Goal: Task Accomplishment & Management: Complete application form

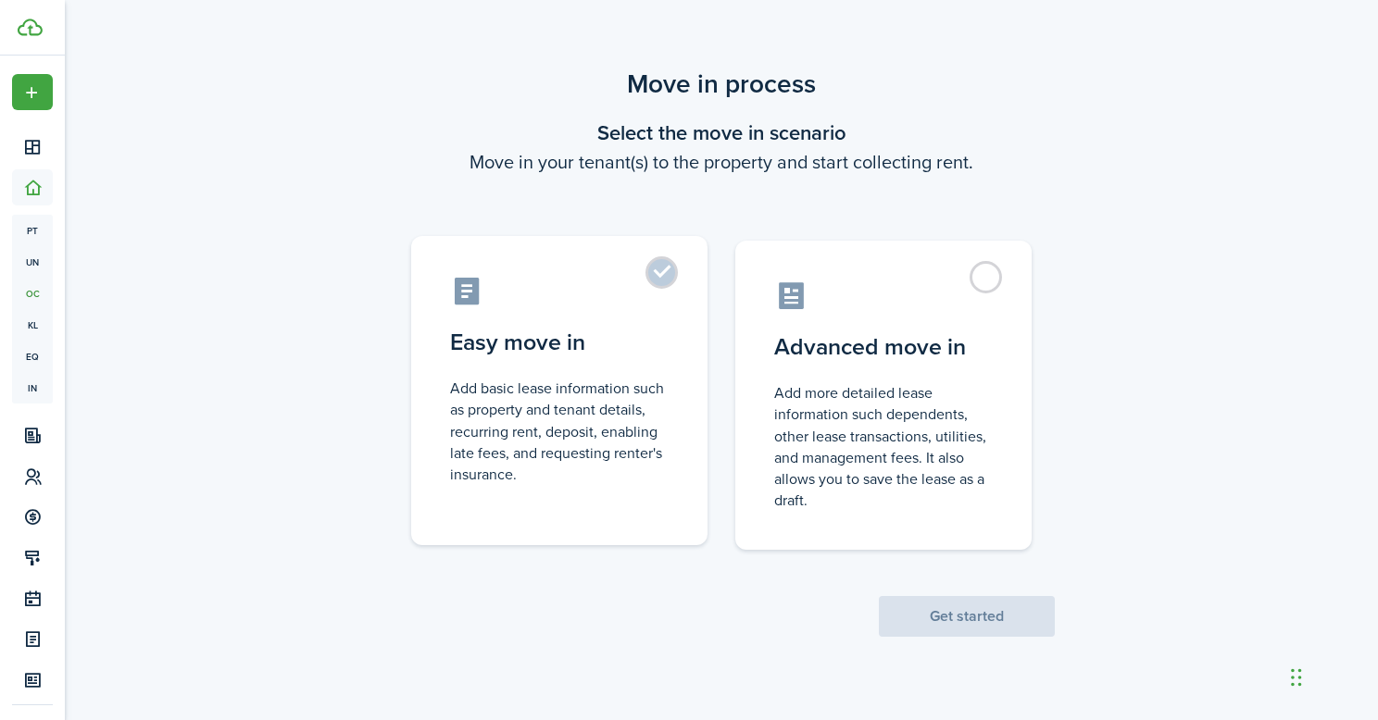
click at [643, 280] on control-radio-card-icon at bounding box center [559, 291] width 219 height 32
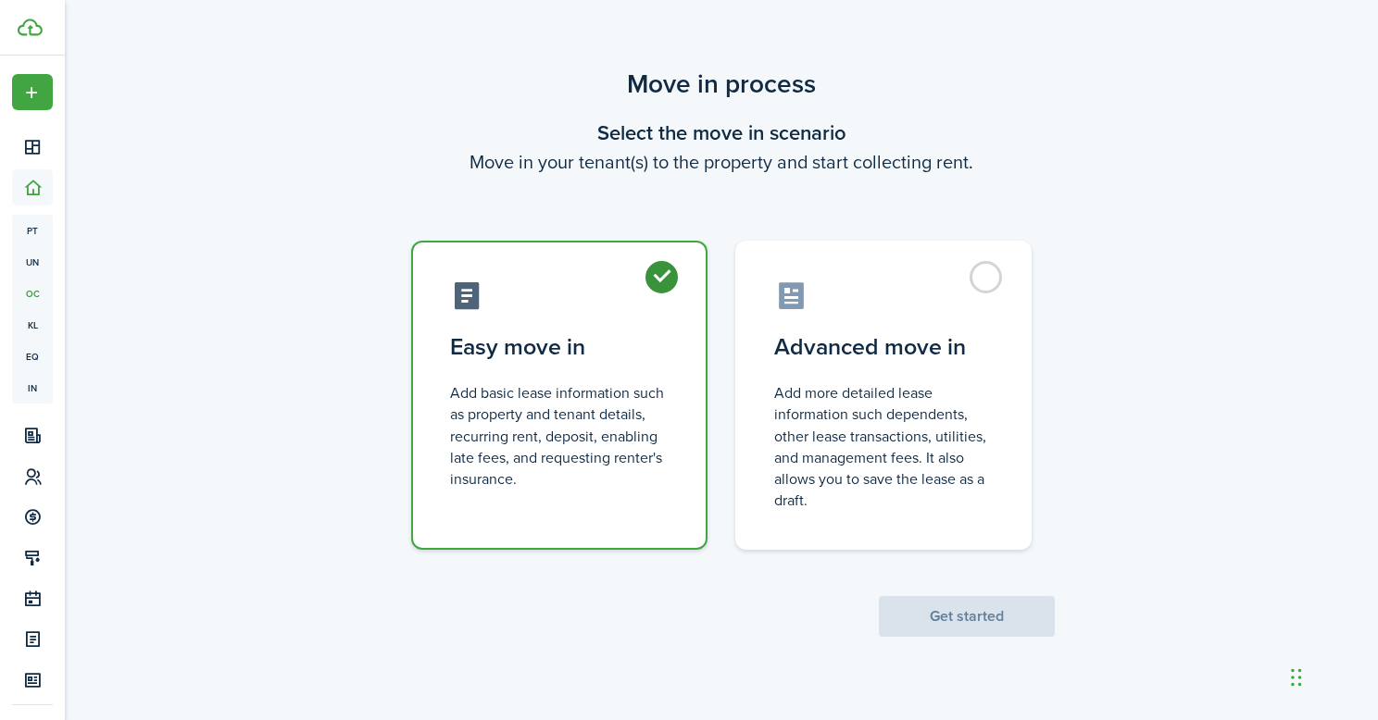
radio input "true"
click at [964, 609] on button "Get started" at bounding box center [967, 616] width 176 height 41
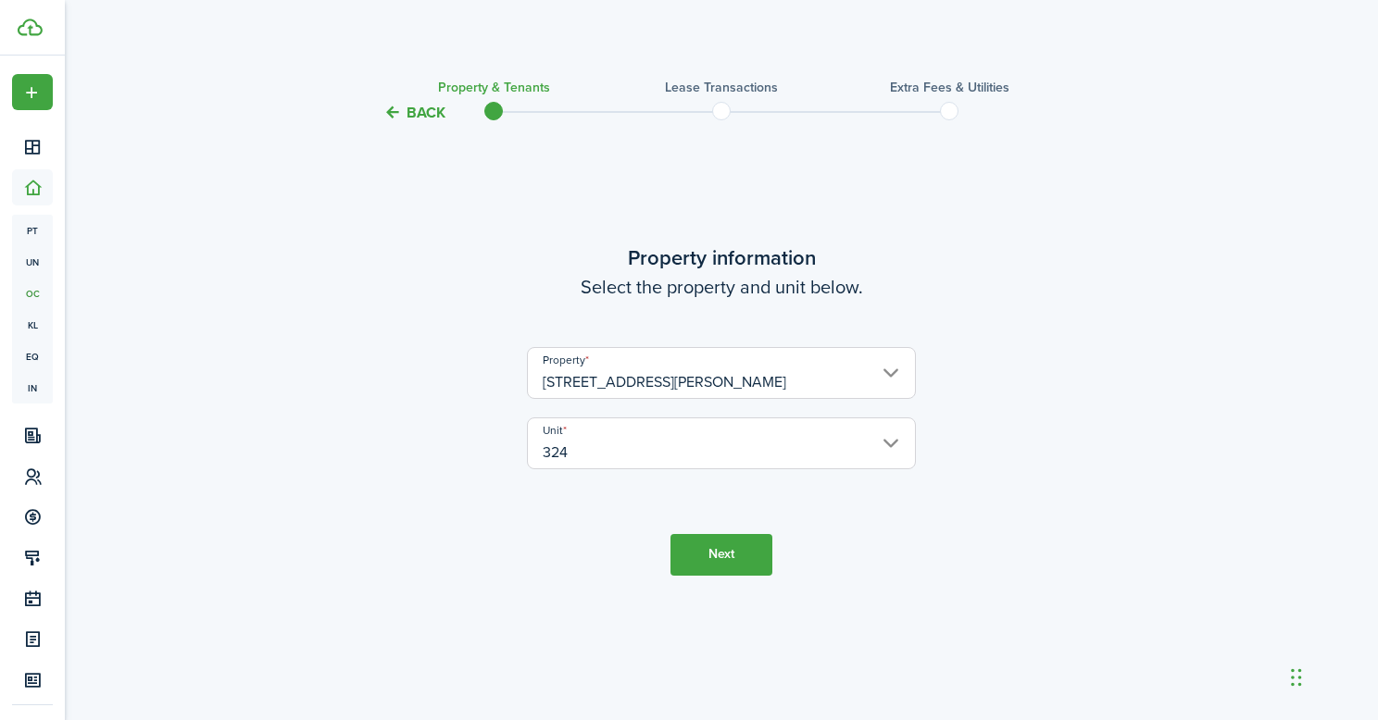
click at [728, 550] on button "Next" at bounding box center [721, 555] width 102 height 42
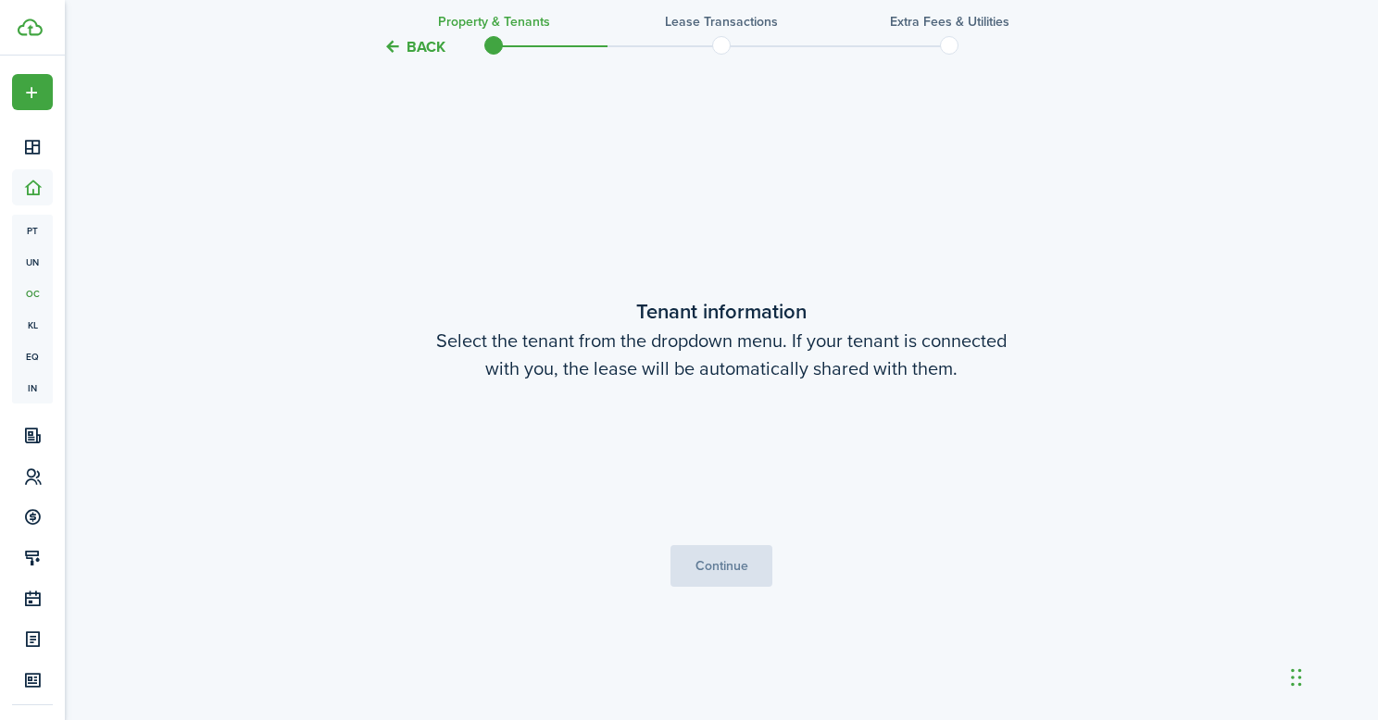
scroll to position [596, 0]
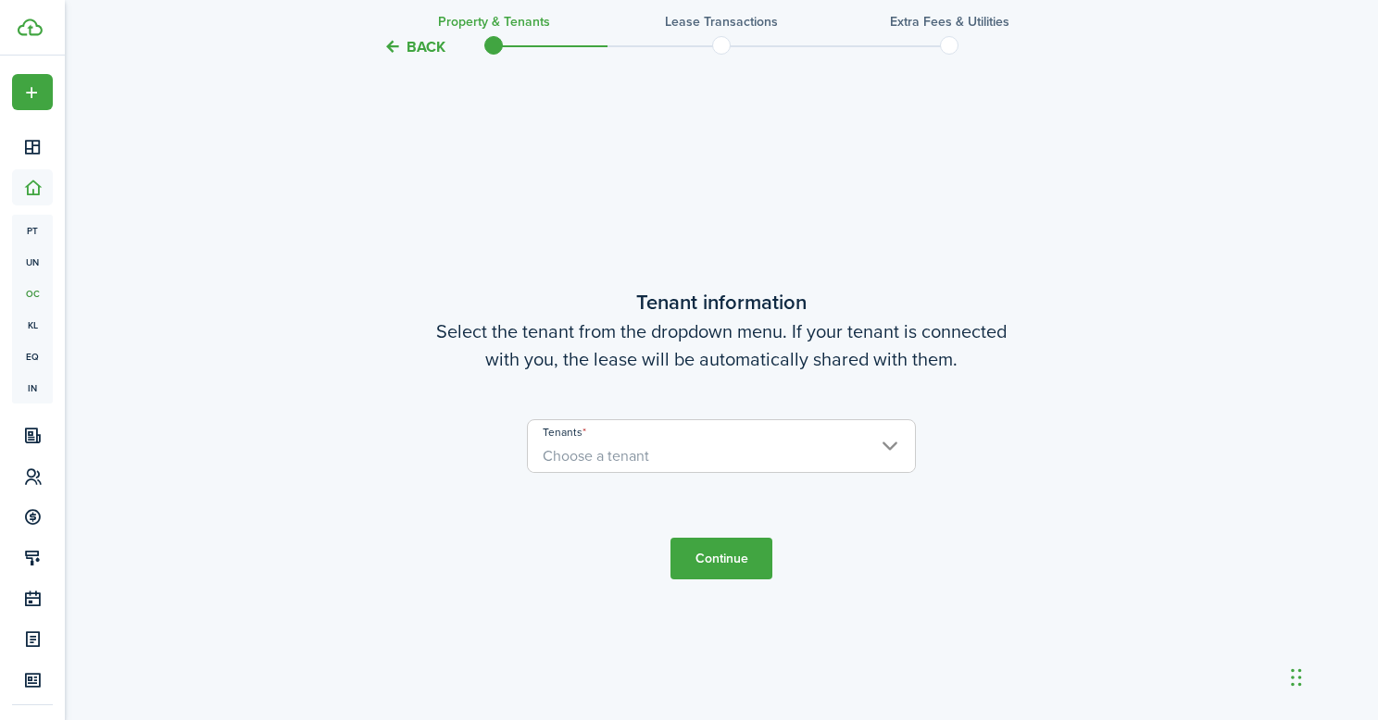
click at [718, 555] on button "Continue" at bounding box center [721, 559] width 102 height 42
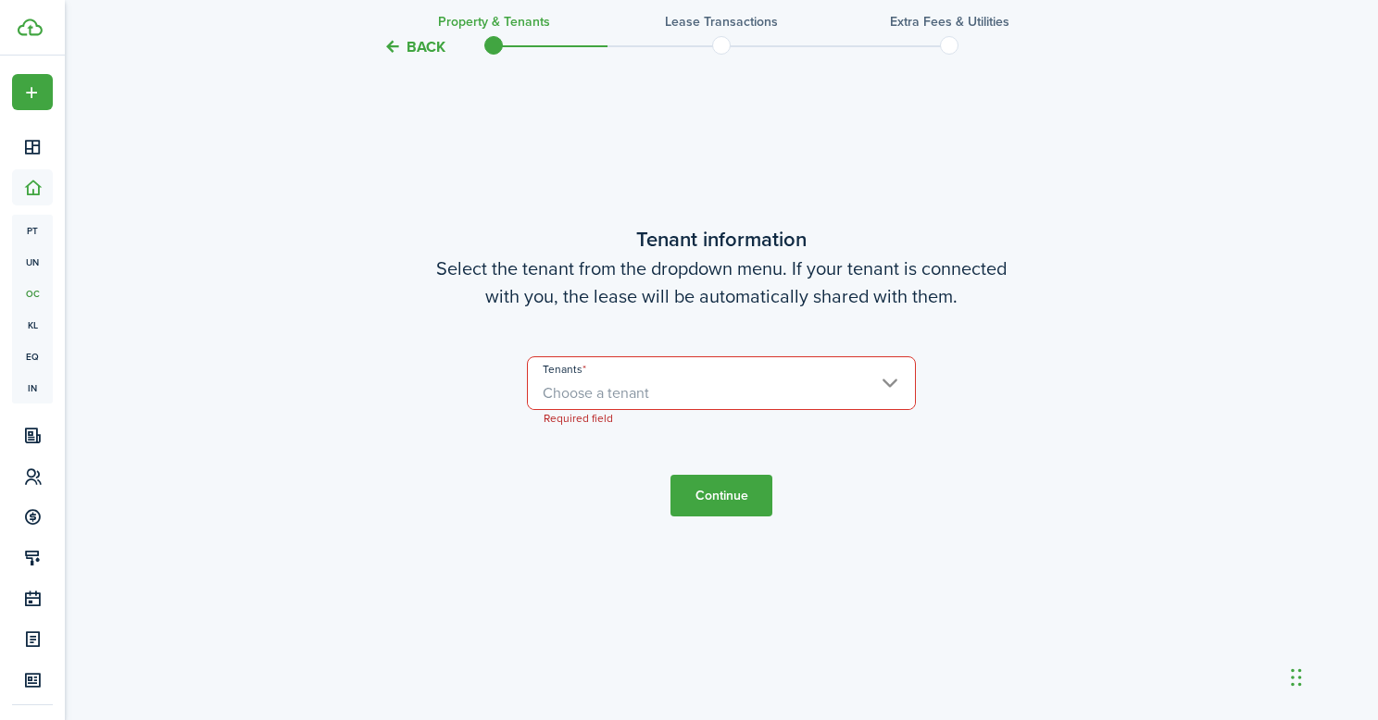
scroll to position [681, 0]
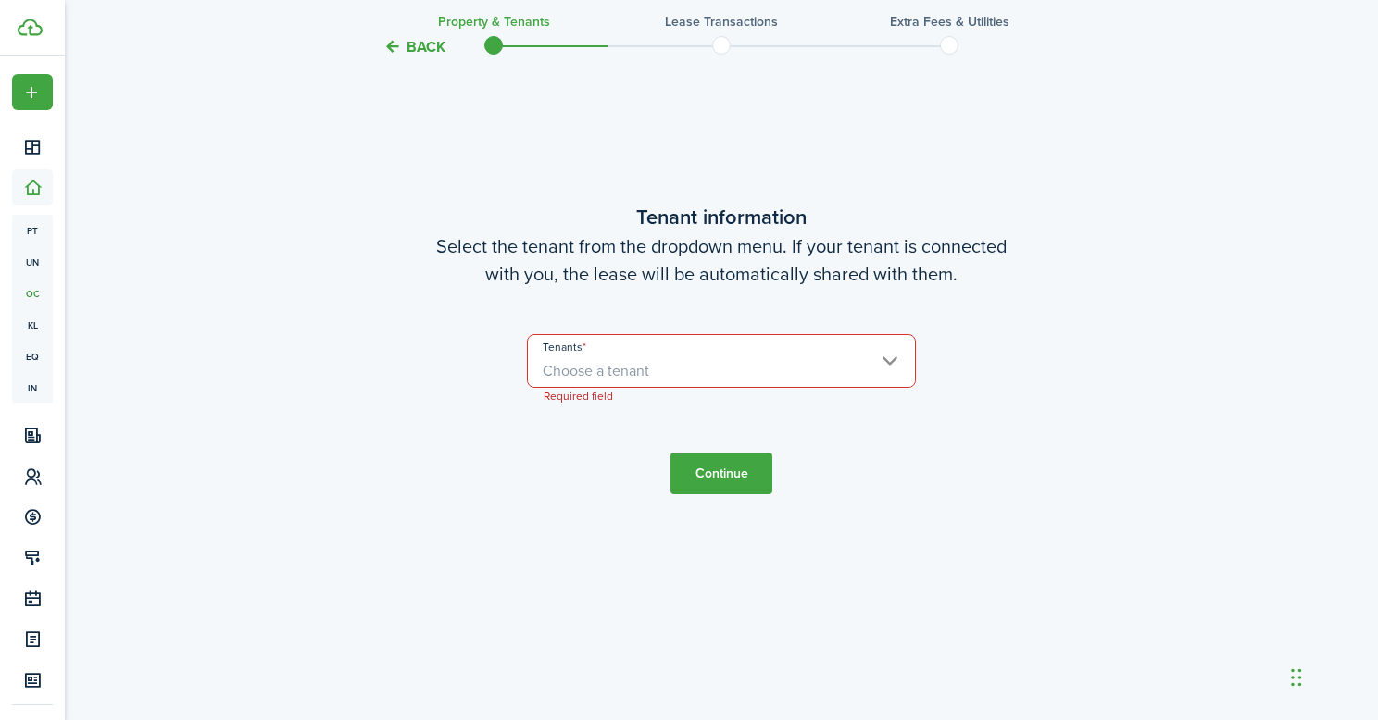
click at [746, 382] on span "Choose a tenant" at bounding box center [721, 371] width 387 height 31
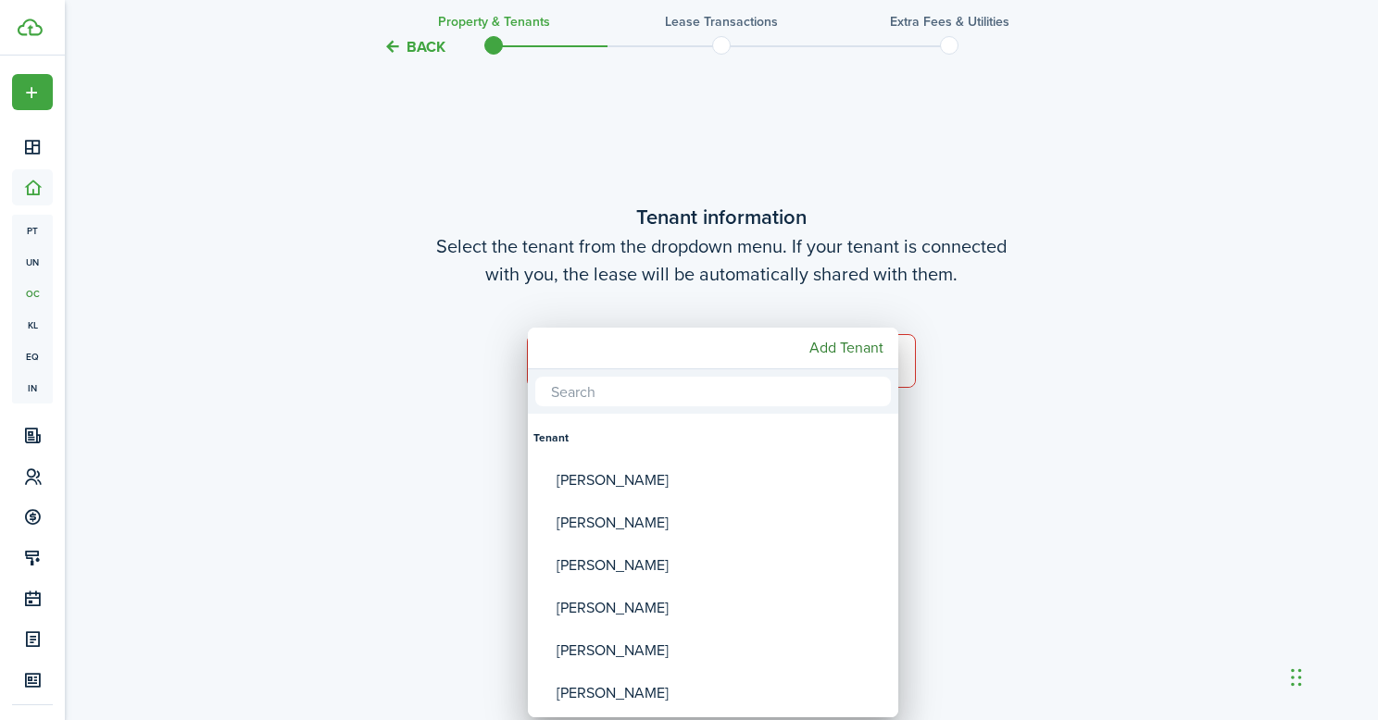
click at [748, 360] on div "Add Tenant" at bounding box center [713, 349] width 370 height 42
click at [819, 350] on mbsc-button "Add Tenant" at bounding box center [846, 347] width 89 height 33
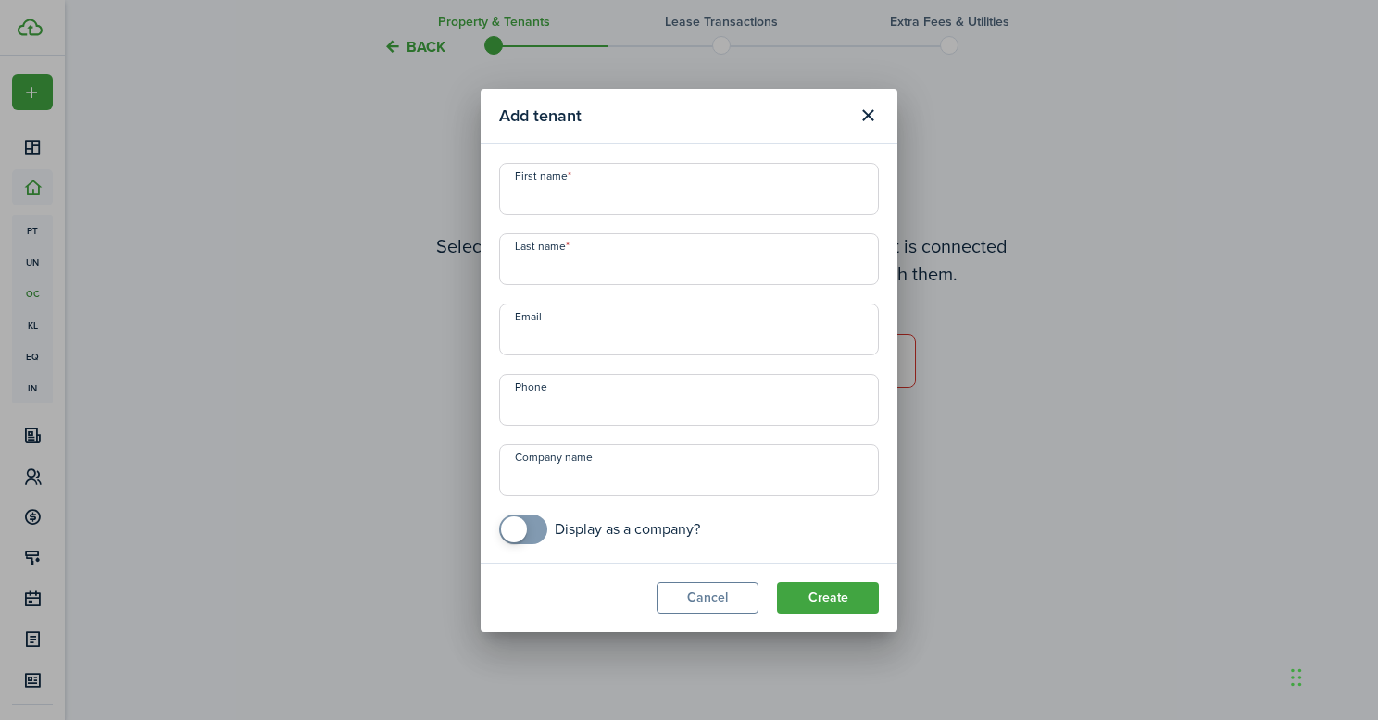
paste input "[PERSON_NAME] [PERSON_NAME]"
drag, startPoint x: 618, startPoint y: 201, endPoint x: 714, endPoint y: 205, distance: 95.4
click at [714, 205] on input "[PERSON_NAME] [PERSON_NAME]" at bounding box center [689, 189] width 380 height 52
type input "[PERSON_NAME] [PERSON_NAME]"
click at [600, 271] on input "Last name" at bounding box center [689, 259] width 380 height 52
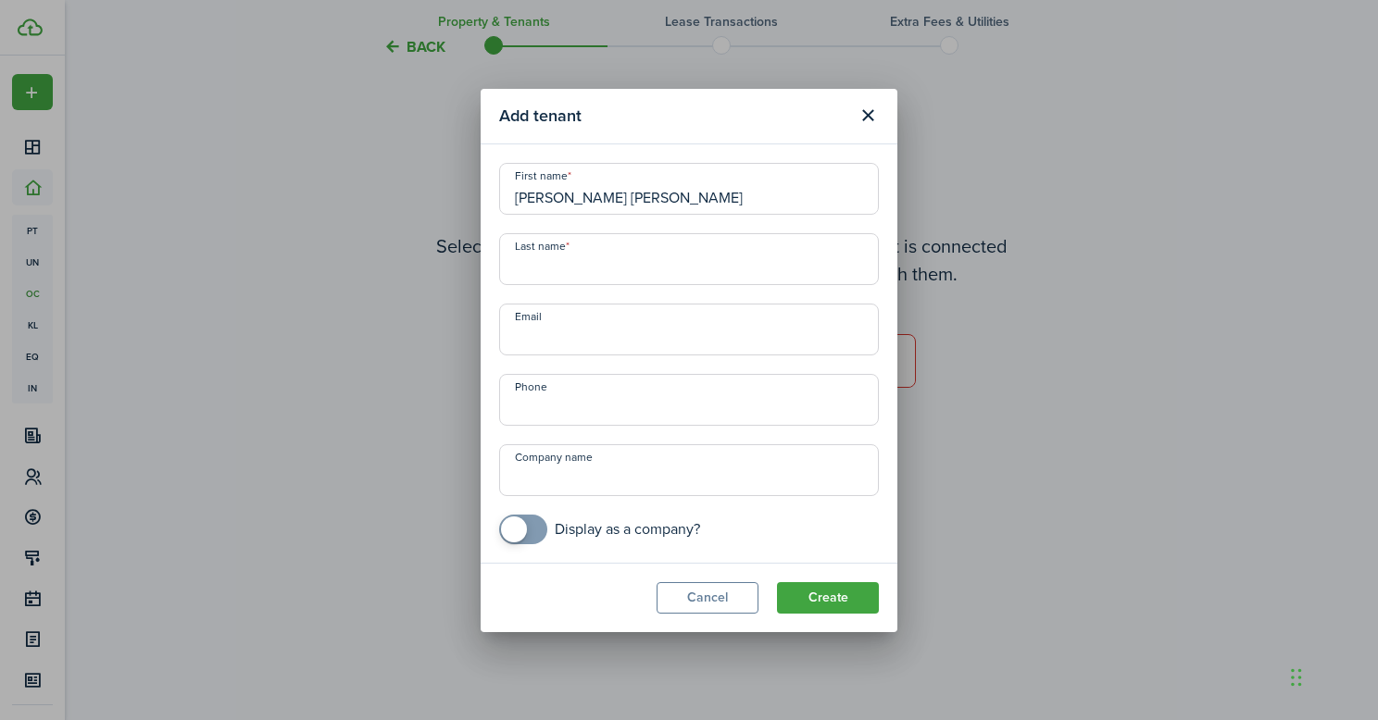
paste input "Lubberts"
type input "Lubberts"
drag, startPoint x: 703, startPoint y: 201, endPoint x: 625, endPoint y: 195, distance: 78.0
click at [625, 195] on input "[PERSON_NAME] [PERSON_NAME]" at bounding box center [689, 189] width 380 height 52
type input "Cassidy Michael"
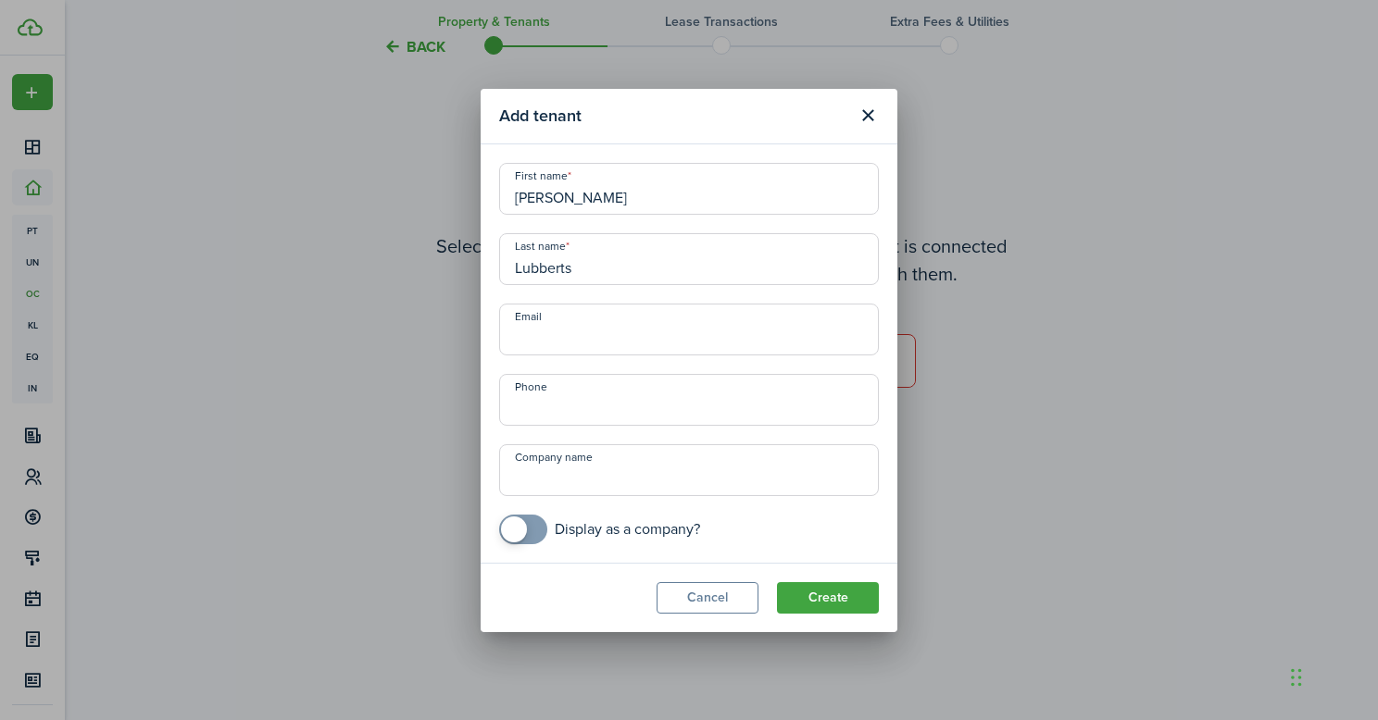
paste input "cmlubberts@gmail.com"
type input "cmlubberts@gmail.com"
click at [818, 601] on button "Create" at bounding box center [828, 597] width 102 height 31
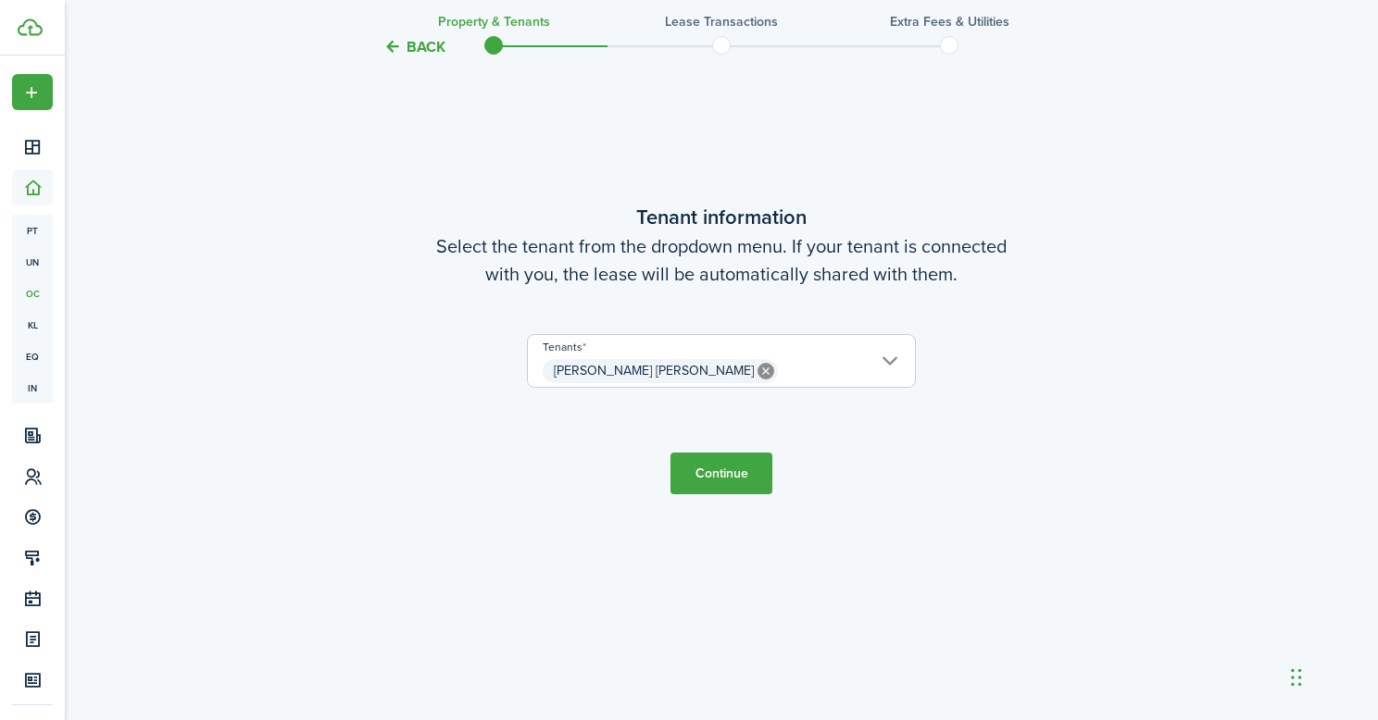
click at [717, 469] on button "Continue" at bounding box center [721, 474] width 102 height 42
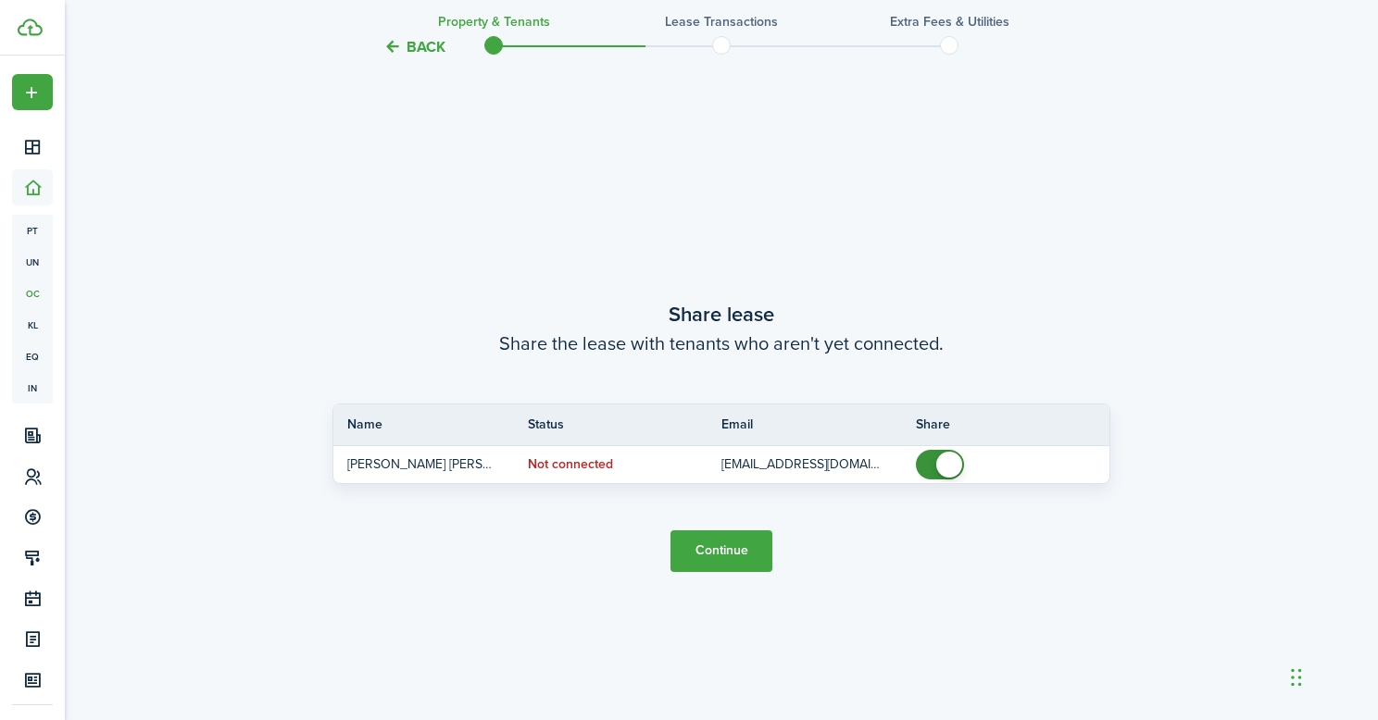
scroll to position [1316, 0]
click at [741, 551] on button "Continue" at bounding box center [721, 551] width 102 height 42
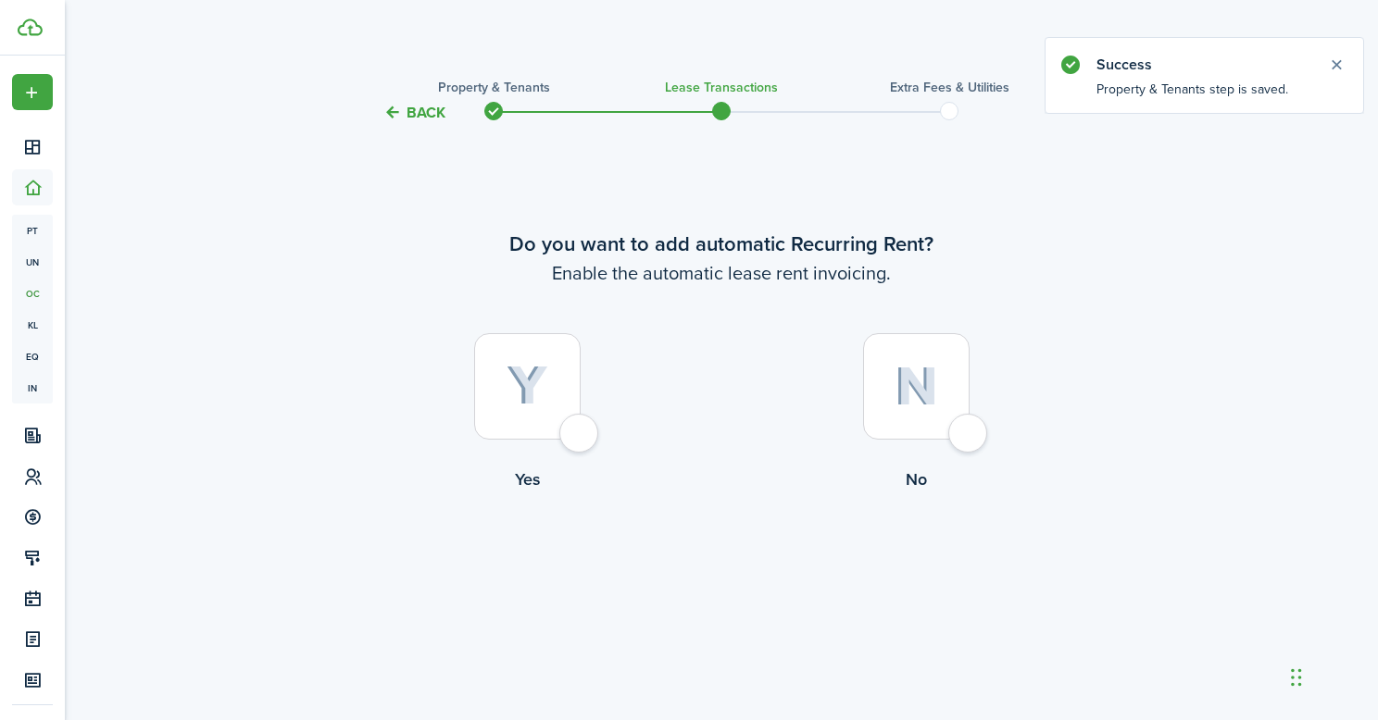
click at [568, 428] on div at bounding box center [527, 386] width 106 height 106
radio input "true"
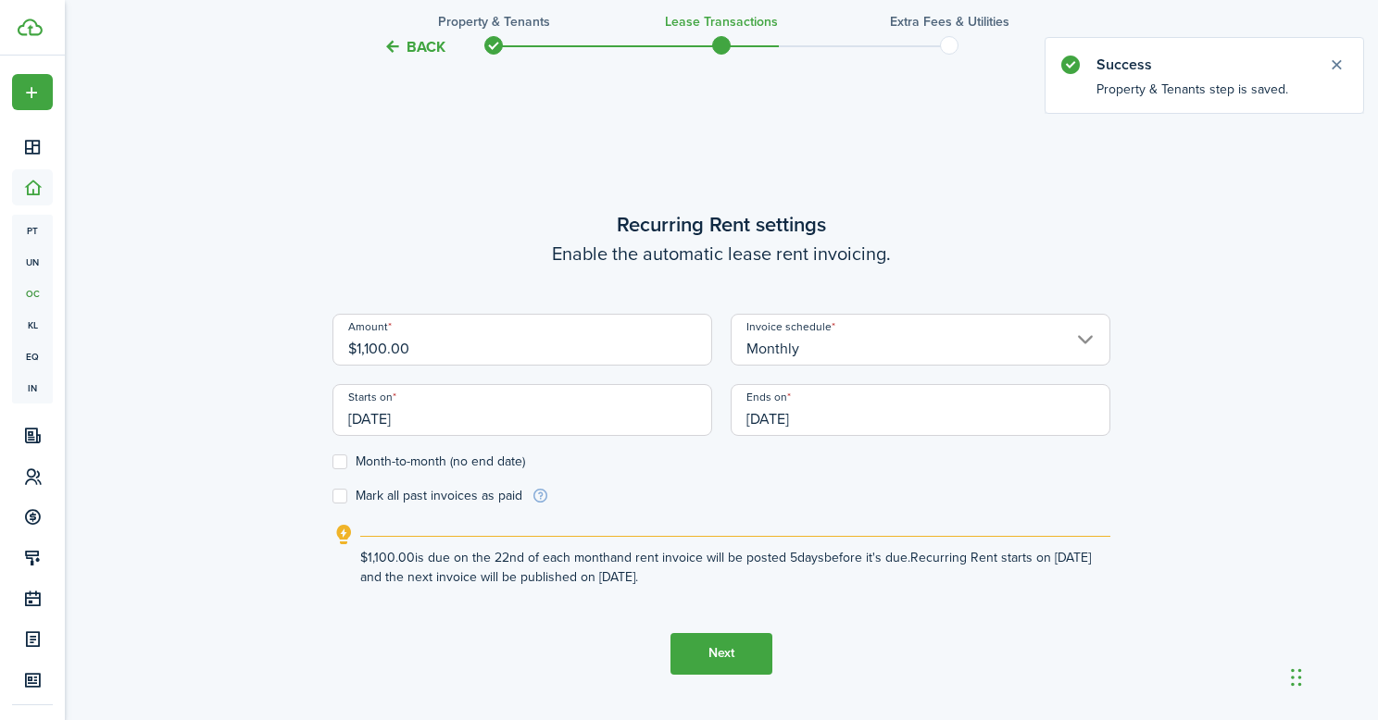
scroll to position [596, 0]
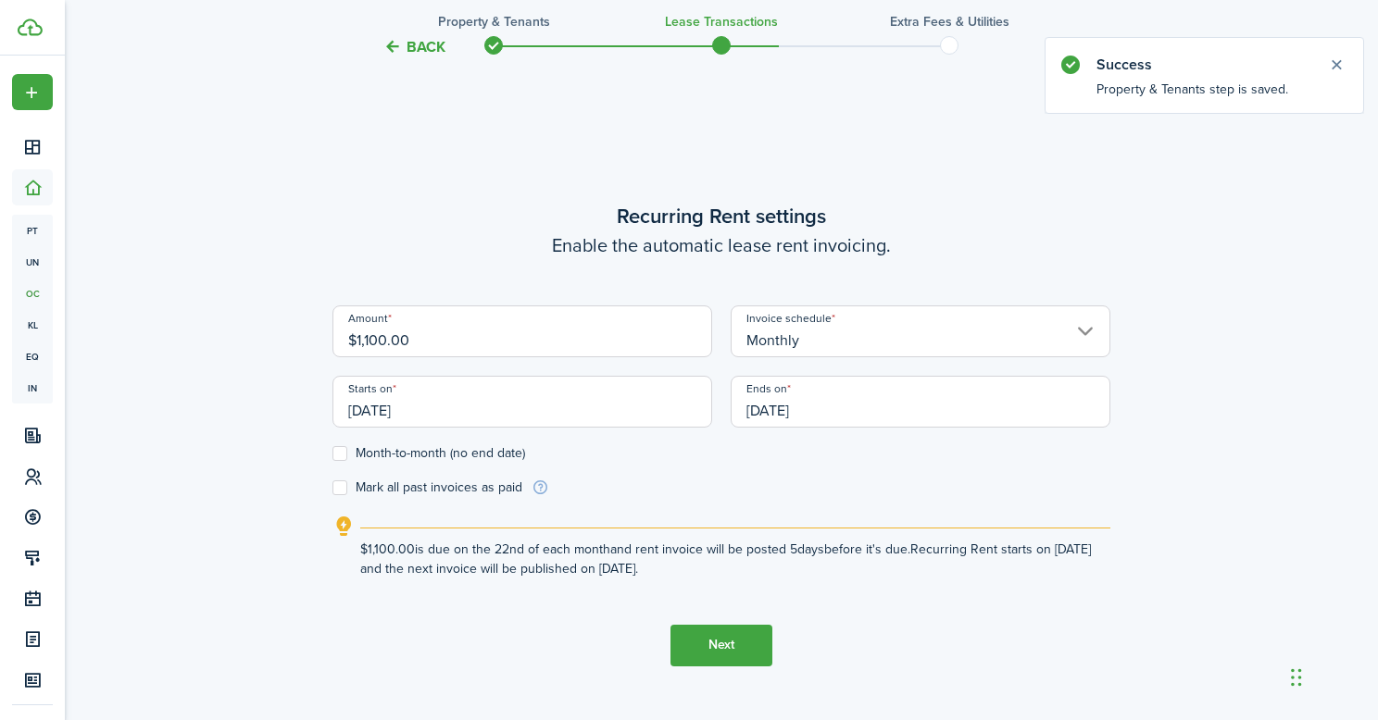
drag, startPoint x: 424, startPoint y: 347, endPoint x: 342, endPoint y: 330, distance: 84.3
click at [342, 330] on input "$1,100.00" at bounding box center [522, 332] width 380 height 52
click at [398, 415] on input "09/22/2025" at bounding box center [522, 402] width 380 height 52
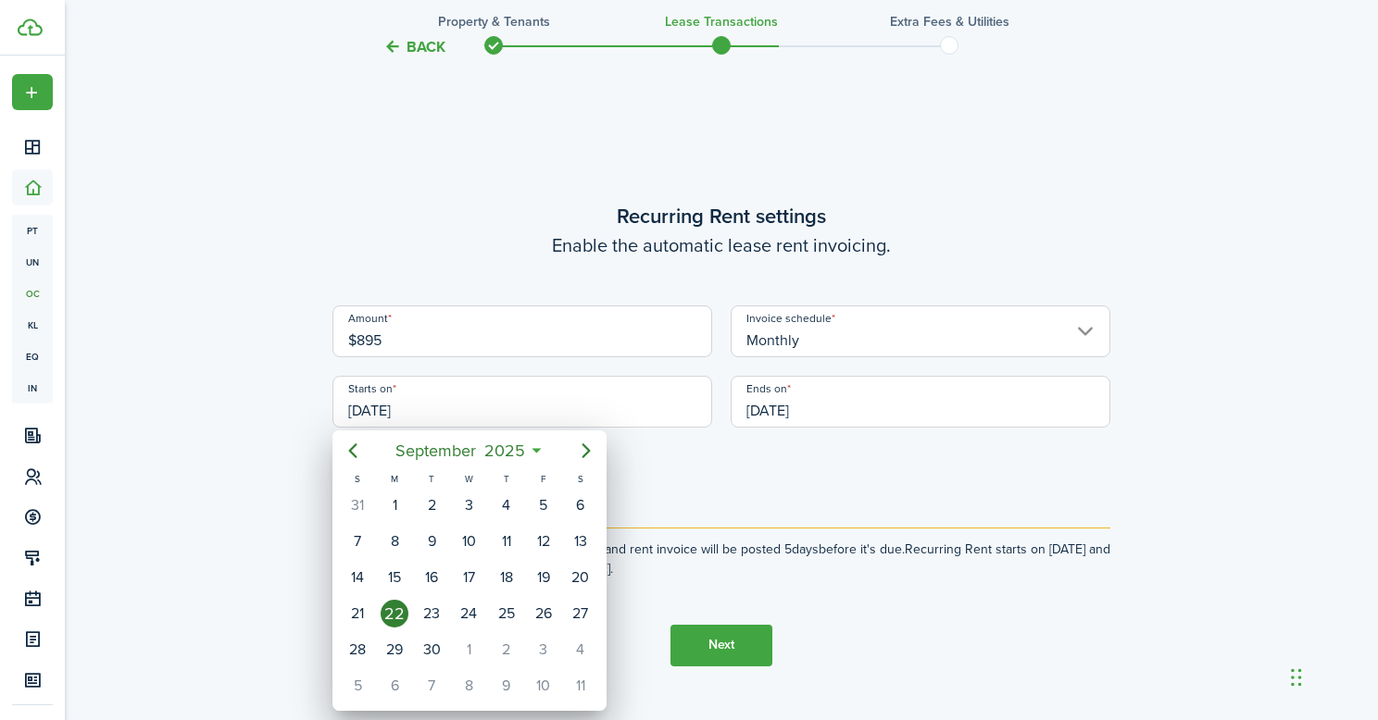
type input "$895.00"
click at [582, 449] on icon "Next page" at bounding box center [586, 451] width 22 height 22
click at [342, 645] on div "26" at bounding box center [357, 649] width 37 height 35
type input "10/26/2025"
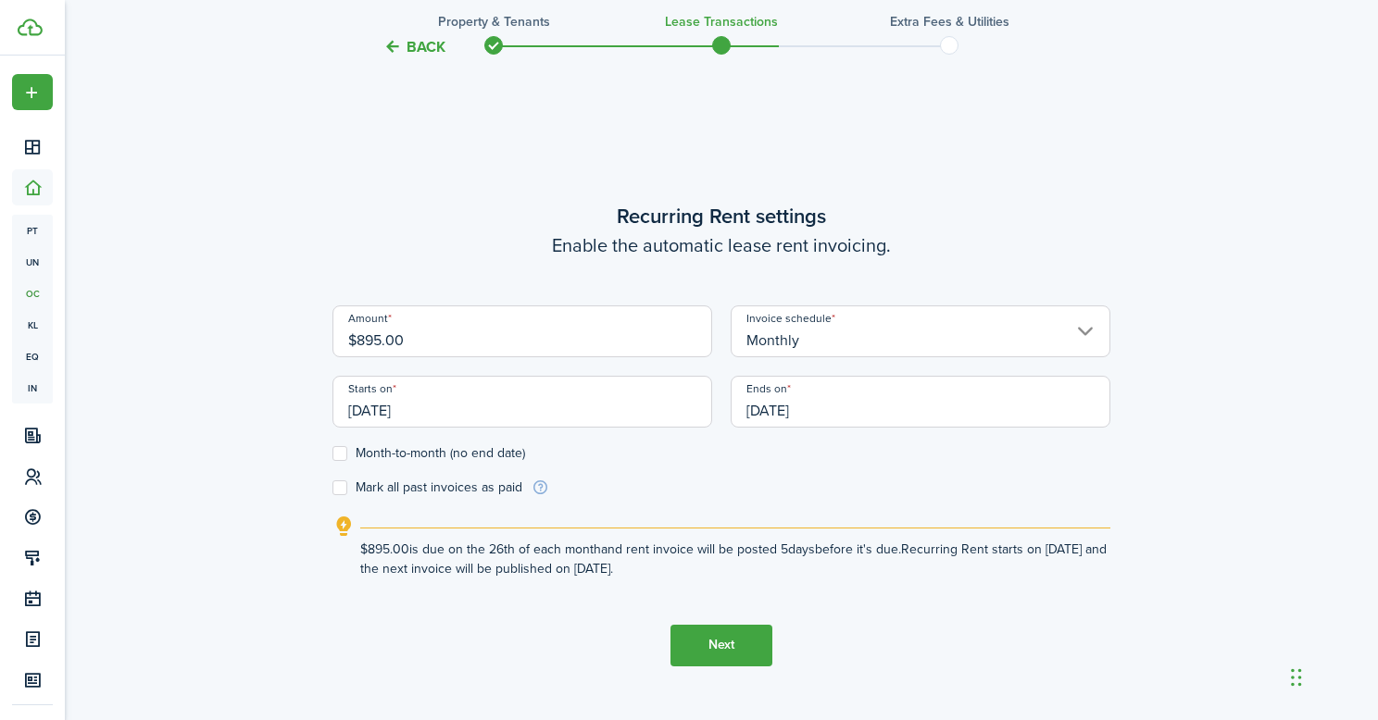
click at [340, 455] on label "Month-to-month (no end date)" at bounding box center [428, 453] width 193 height 15
click at [332, 454] on input "Month-to-month (no end date)" at bounding box center [331, 453] width 1 height 1
checkbox input "true"
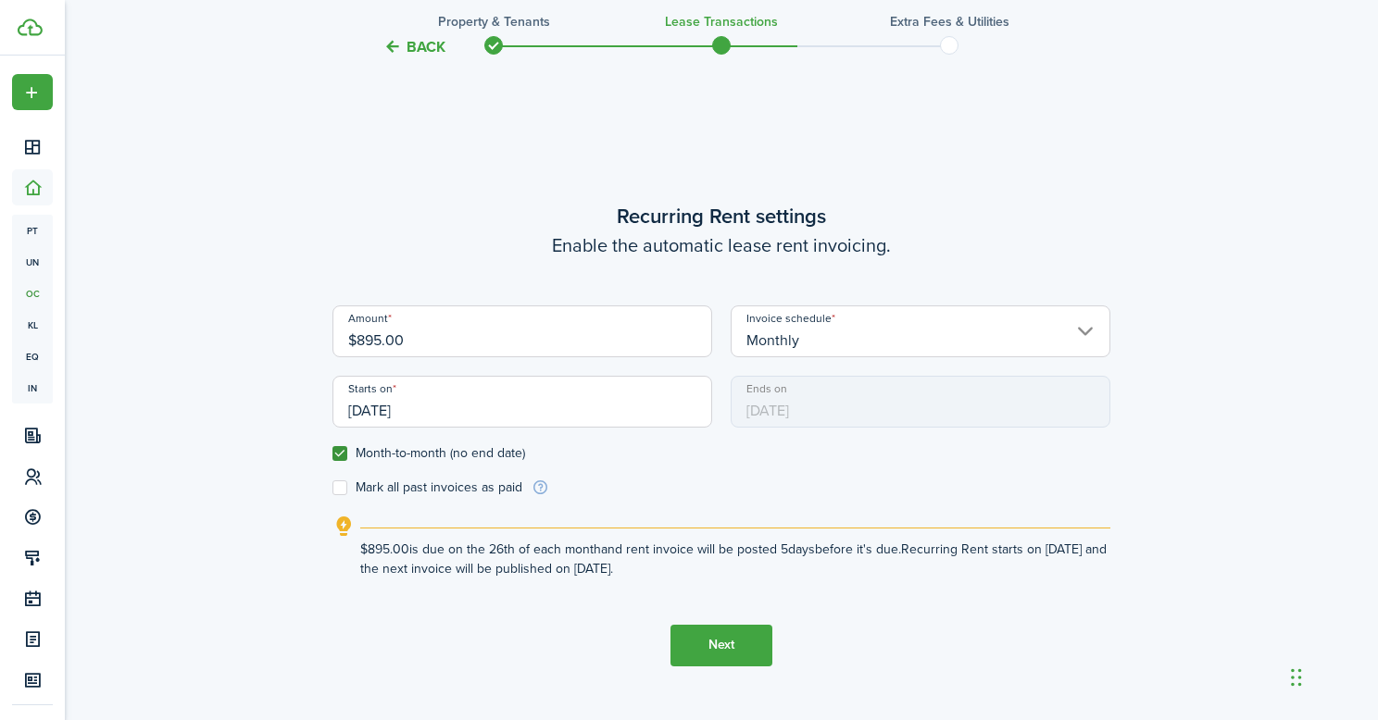
click at [706, 642] on button "Next" at bounding box center [721, 646] width 102 height 42
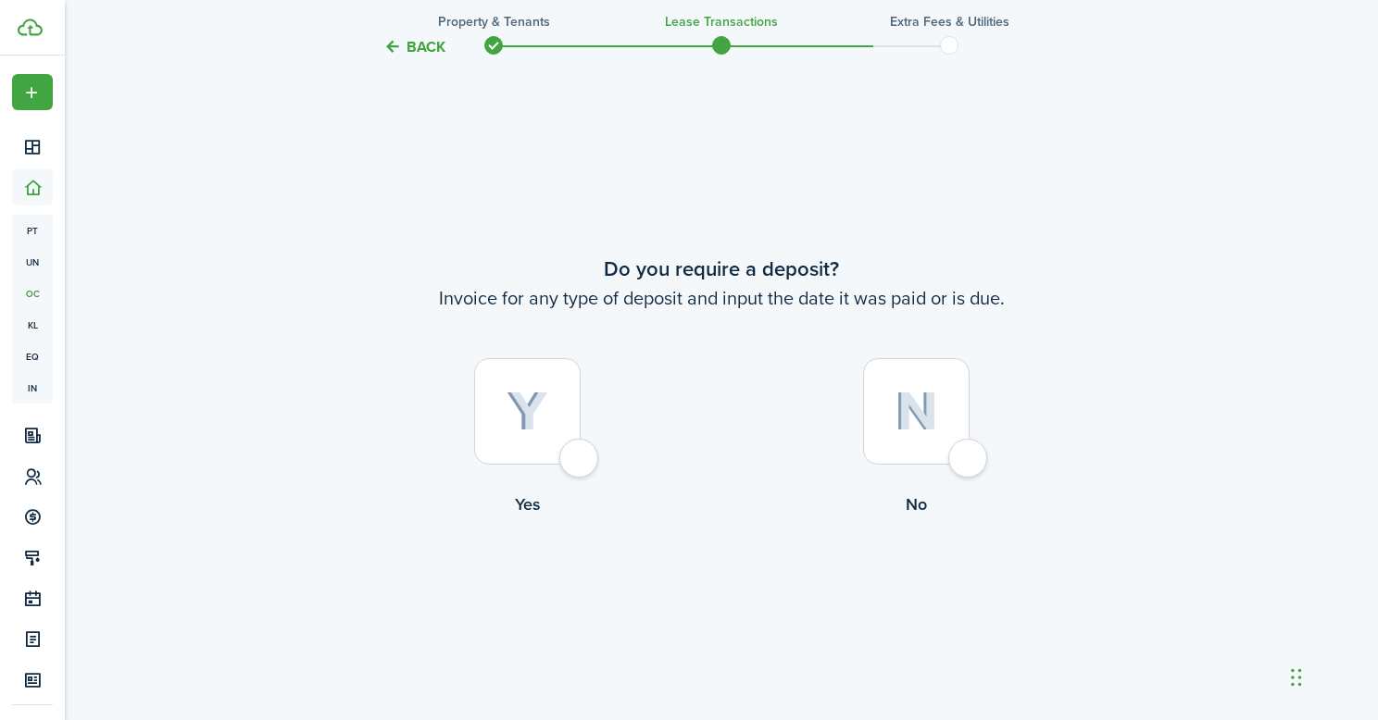
click at [581, 458] on div at bounding box center [527, 411] width 106 height 106
radio input "true"
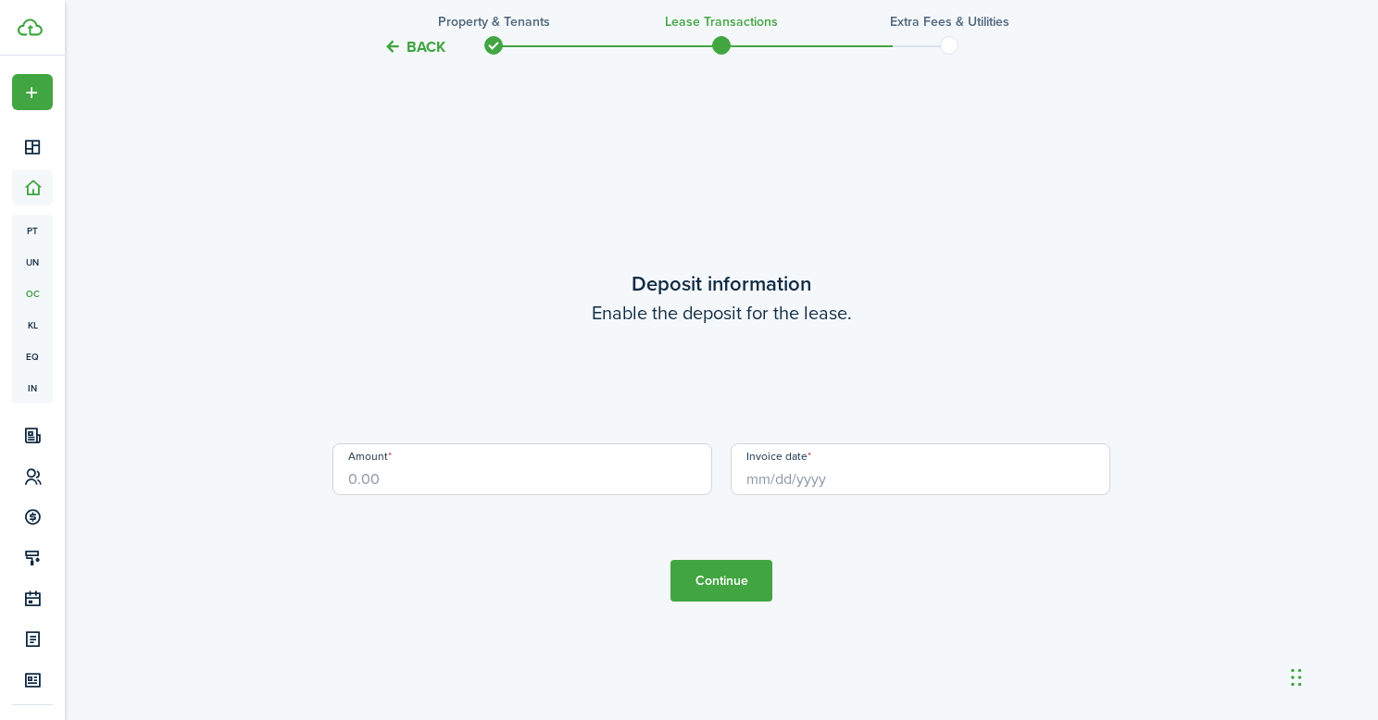
scroll to position [2036, 0]
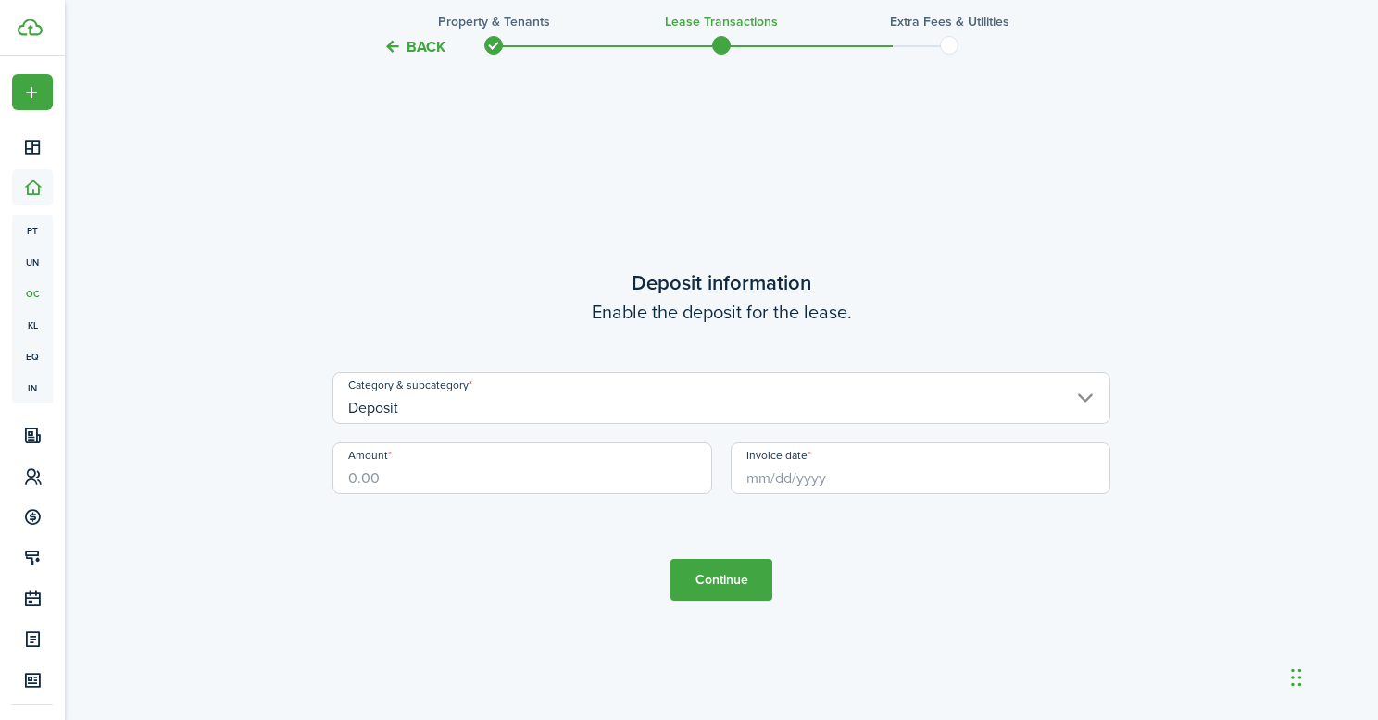
click at [486, 465] on input "Amount" at bounding box center [522, 469] width 380 height 52
click at [831, 473] on input "Invoice date" at bounding box center [921, 469] width 380 height 52
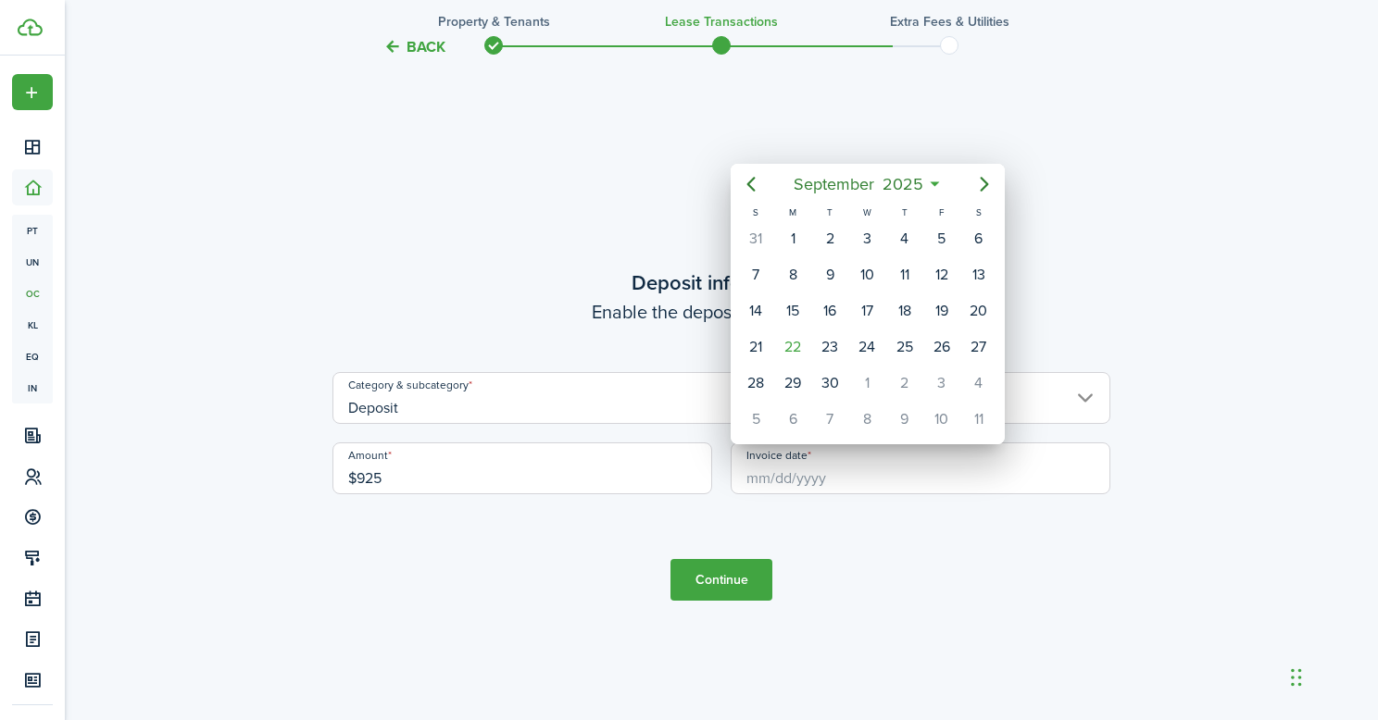
type input "$925.00"
click at [804, 336] on div "22" at bounding box center [793, 347] width 28 height 28
type input "09/22/2025"
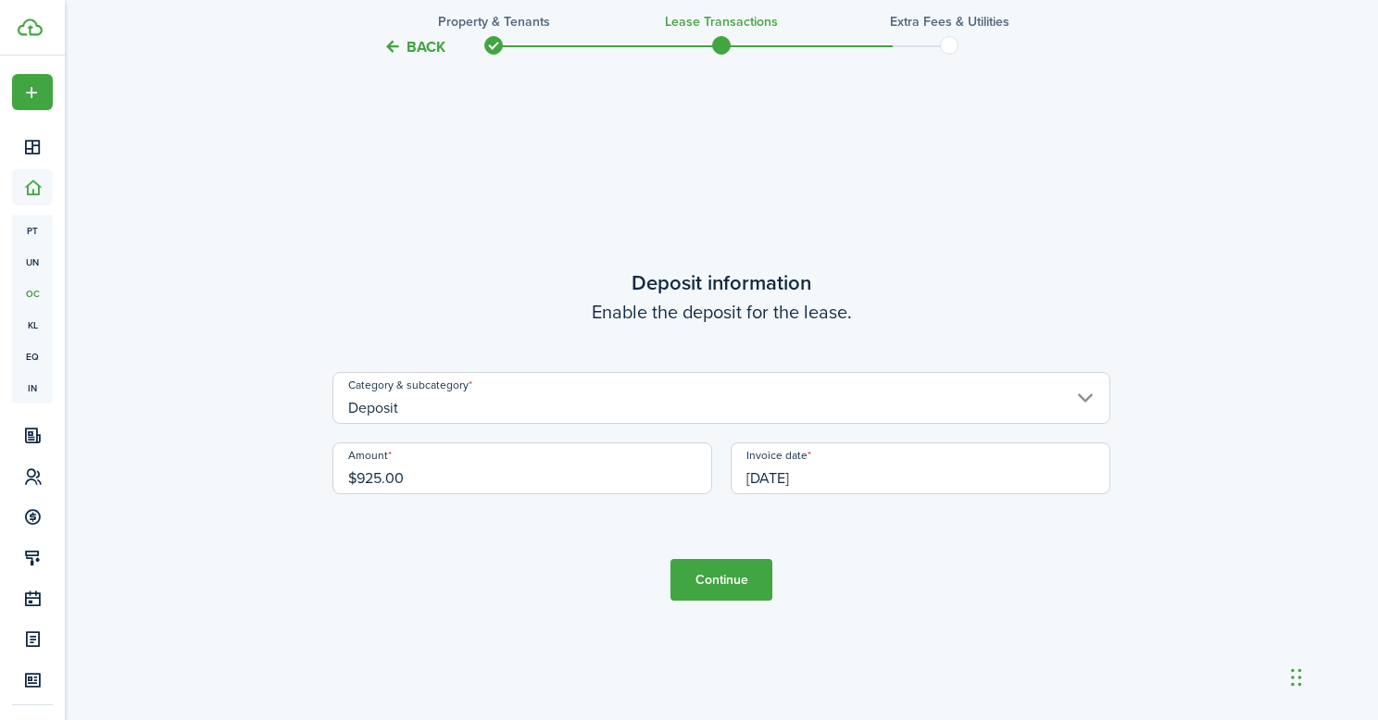
click at [720, 581] on button "Continue" at bounding box center [721, 580] width 102 height 42
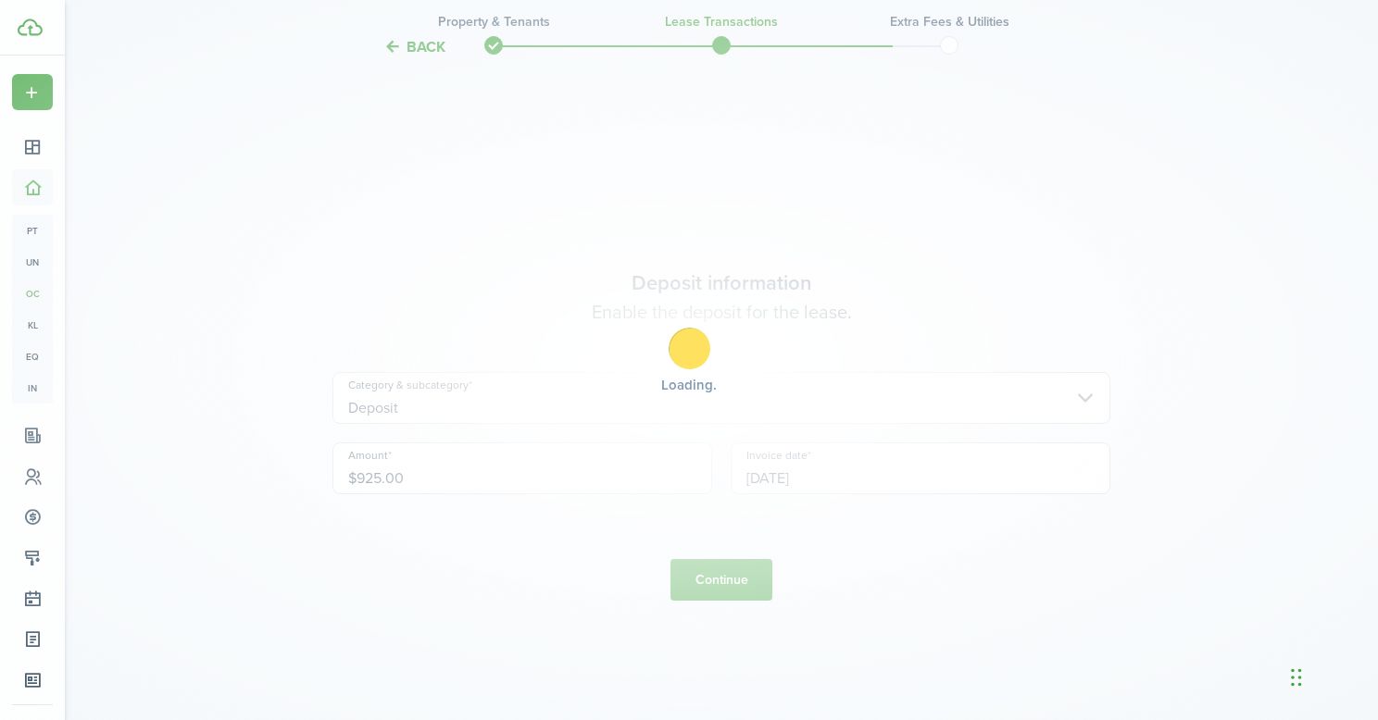
scroll to position [0, 0]
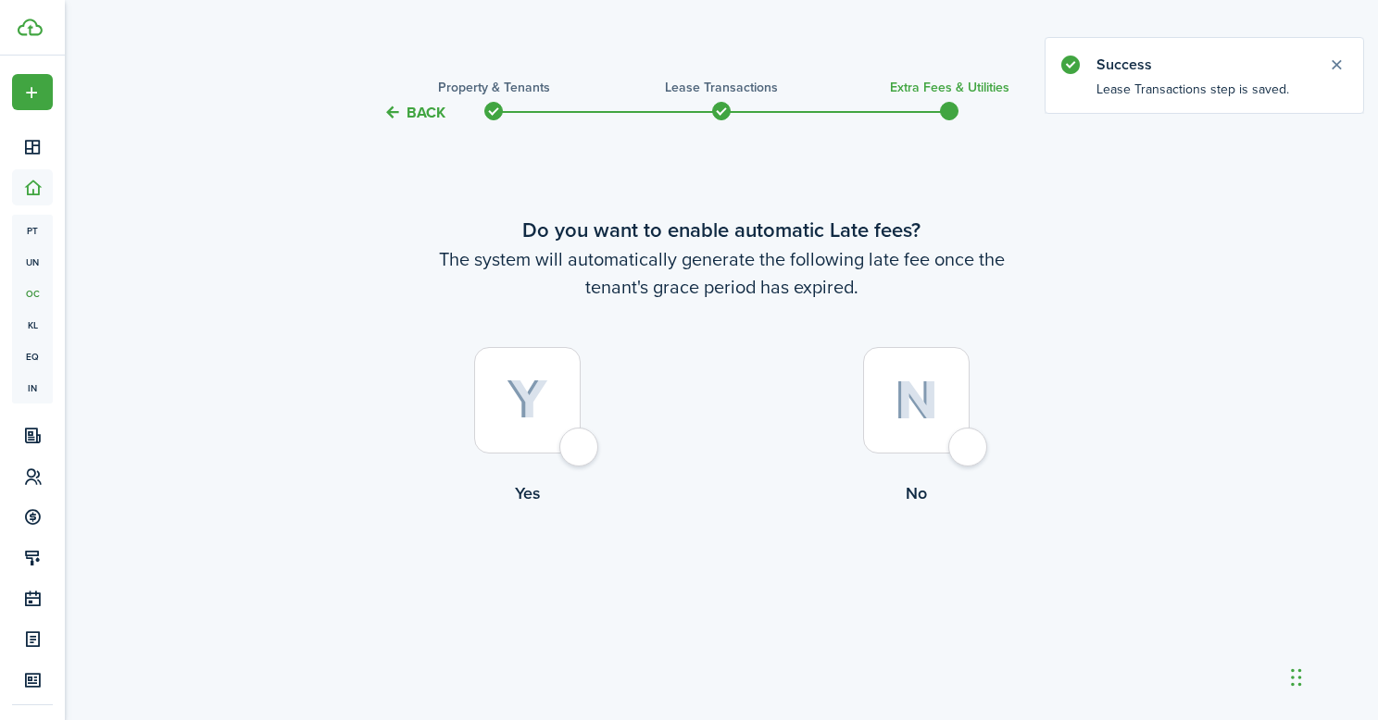
click at [562, 426] on div at bounding box center [527, 400] width 106 height 106
radio input "true"
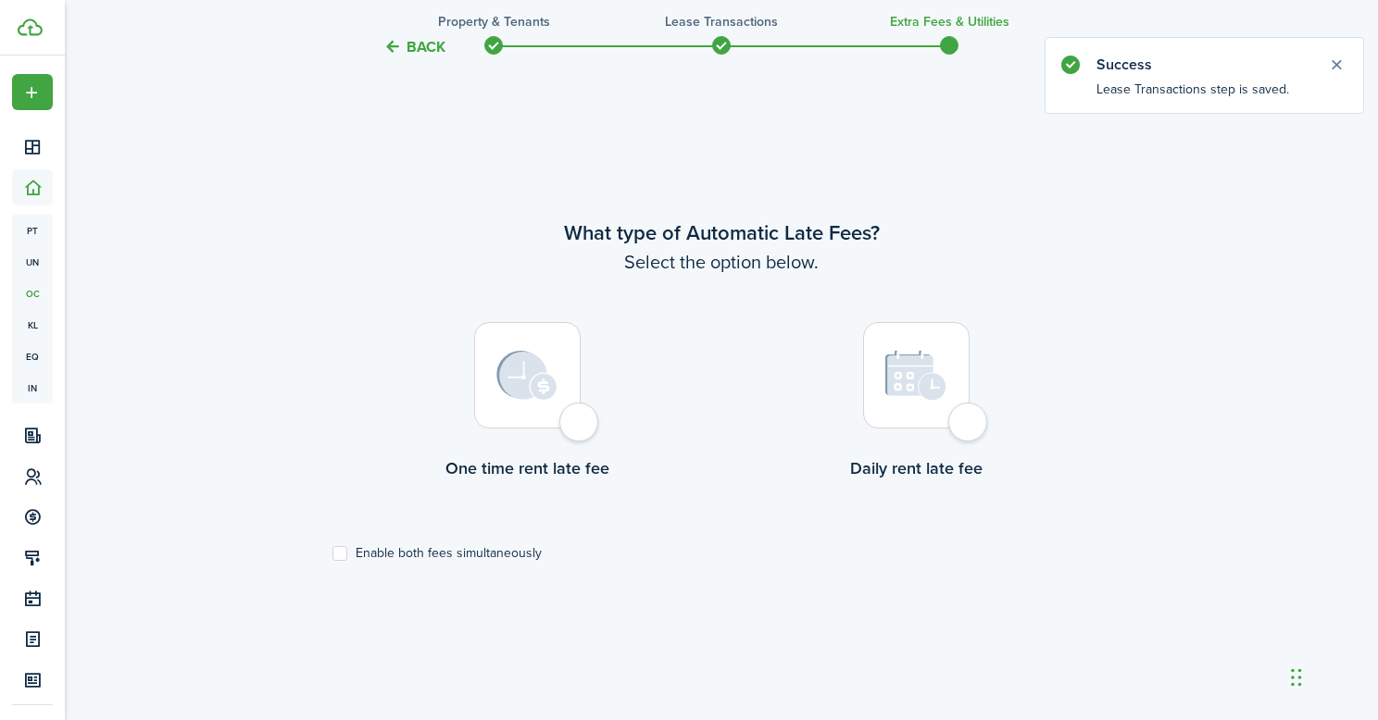
click at [549, 423] on div at bounding box center [527, 375] width 106 height 106
radio input "true"
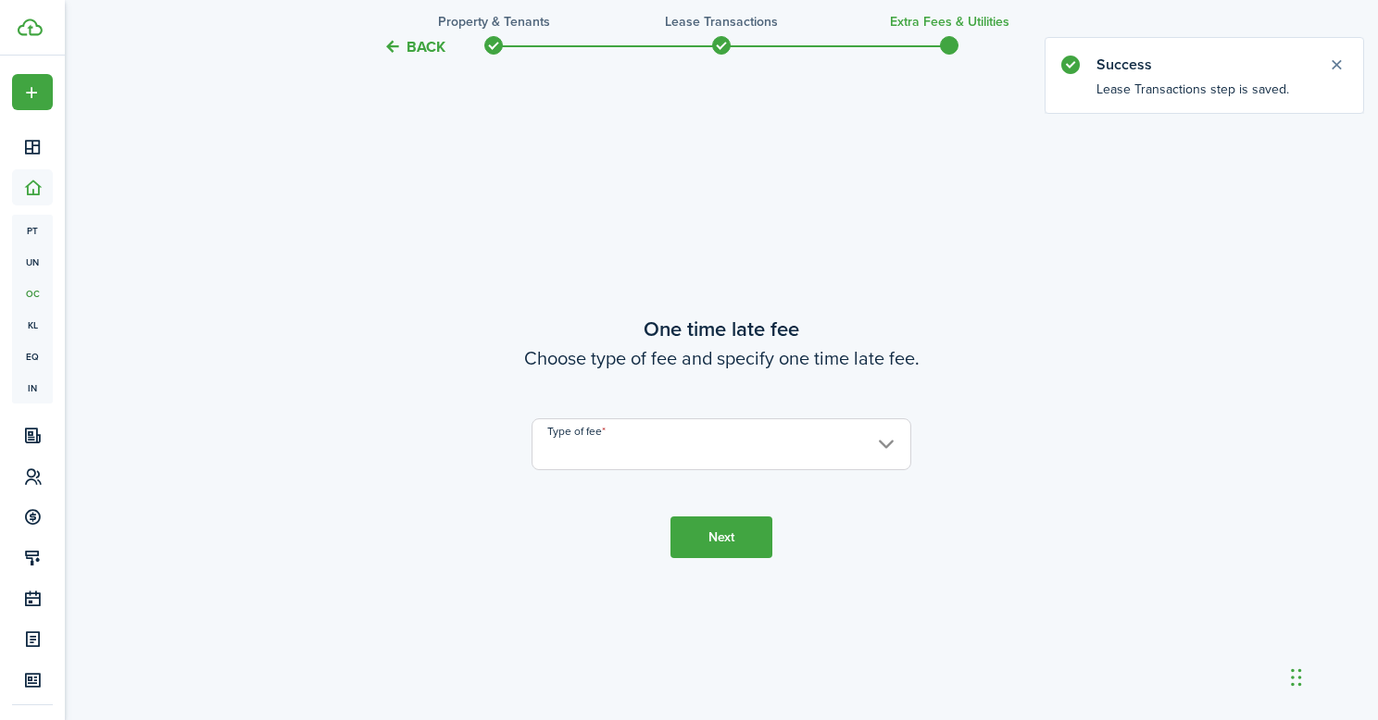
scroll to position [1316, 0]
click at [722, 441] on input "Type of fee" at bounding box center [721, 443] width 380 height 52
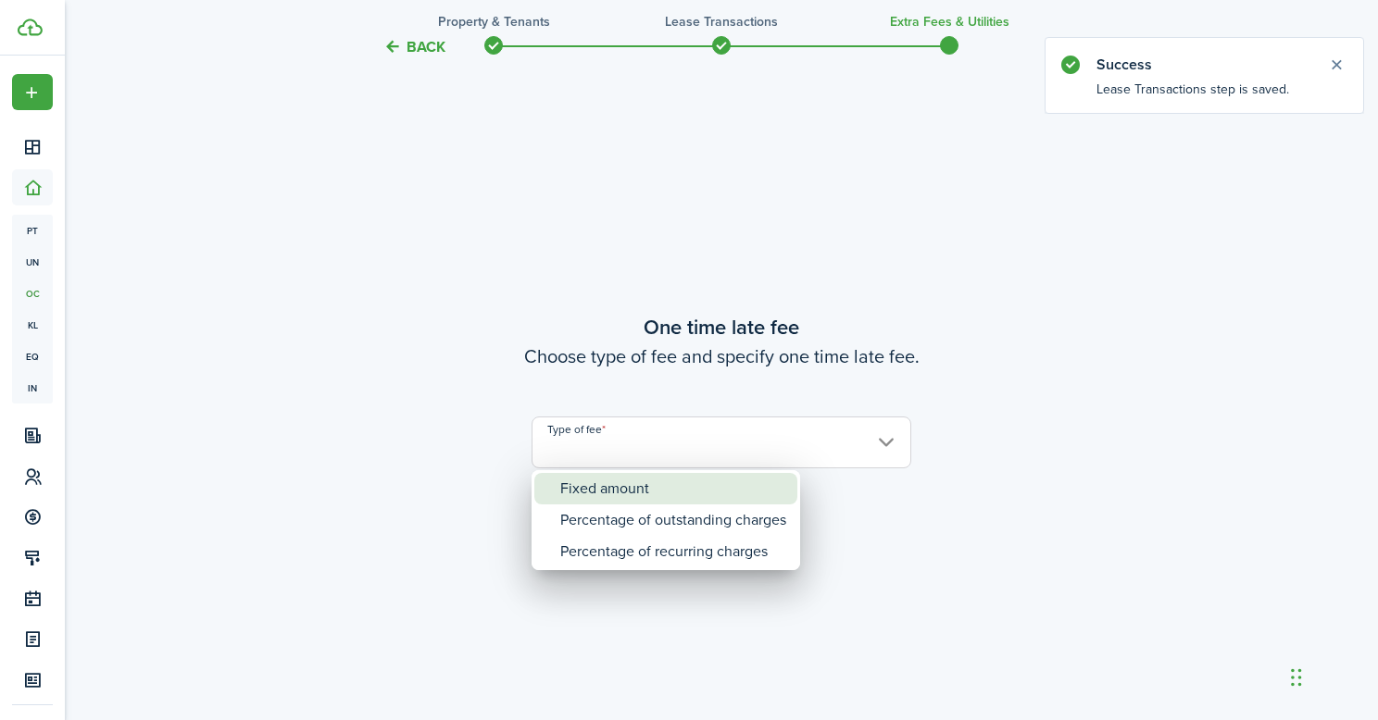
click at [691, 494] on div "Fixed amount" at bounding box center [673, 488] width 226 height 31
type input "Fixed amount"
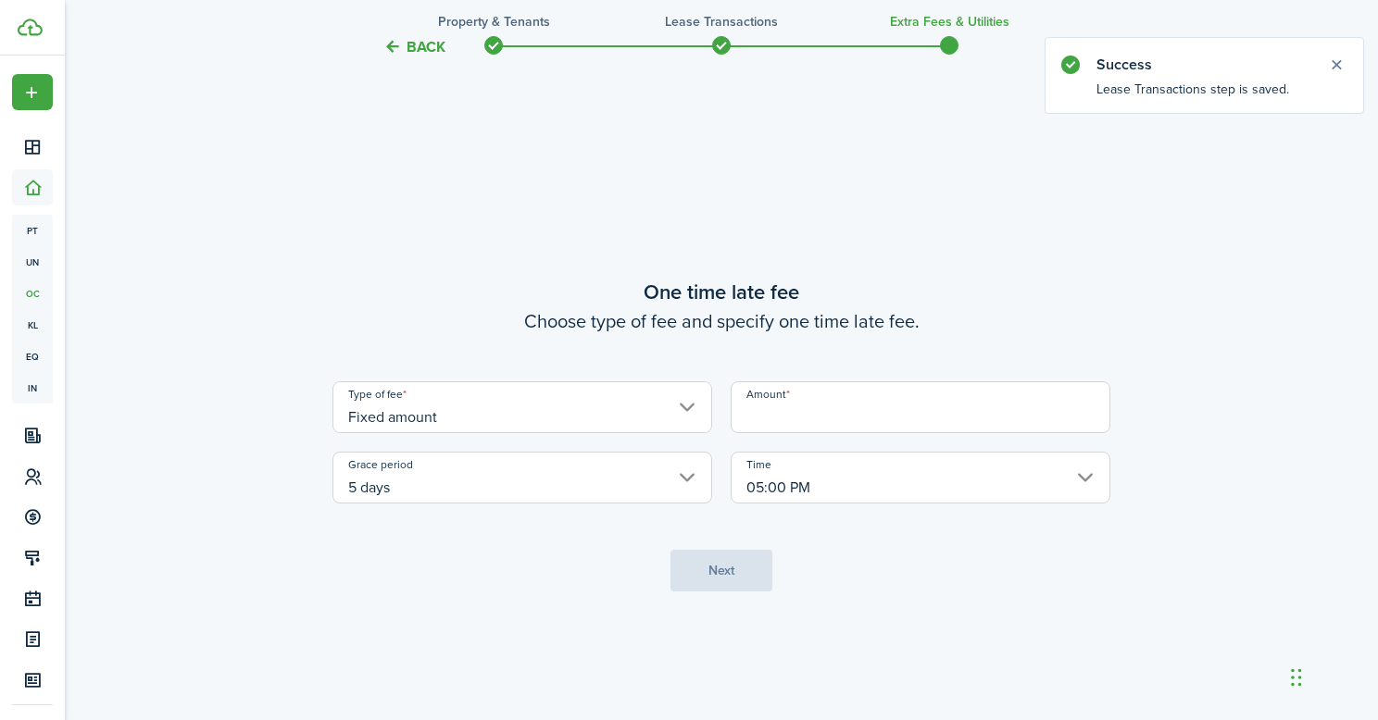
click at [792, 417] on input "Amount" at bounding box center [921, 407] width 380 height 52
type input "$25.00"
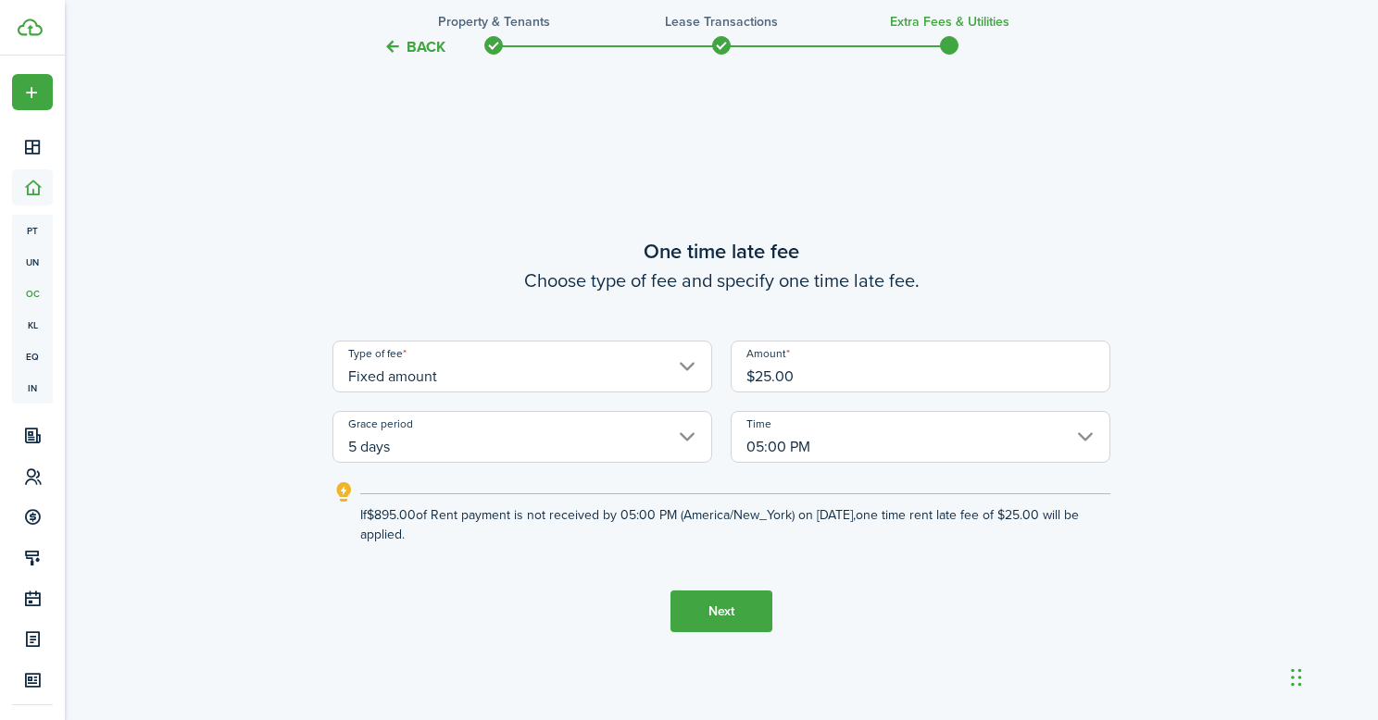
click at [781, 439] on input "05:00 PM" at bounding box center [921, 437] width 380 height 52
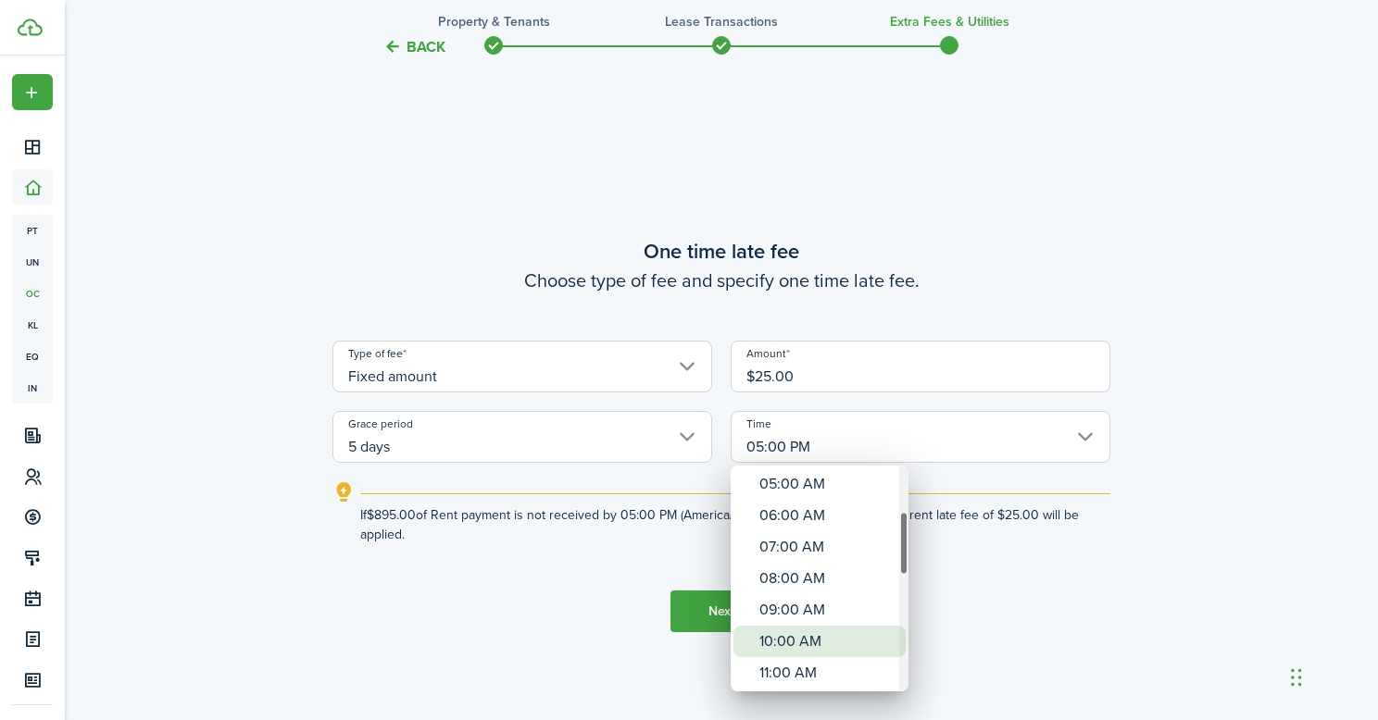
click at [804, 637] on div "10:00 AM" at bounding box center [826, 641] width 135 height 31
type input "10:00 AM"
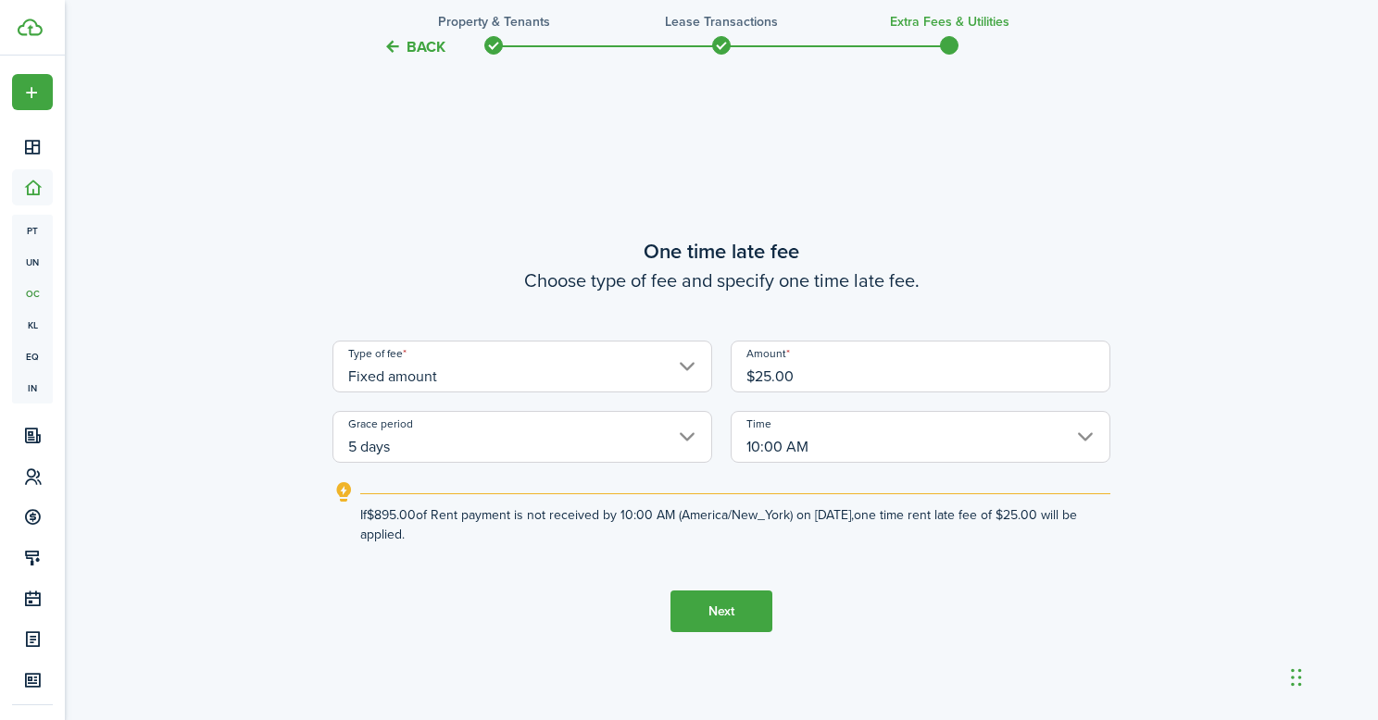
click at [745, 616] on button "Next" at bounding box center [721, 612] width 102 height 42
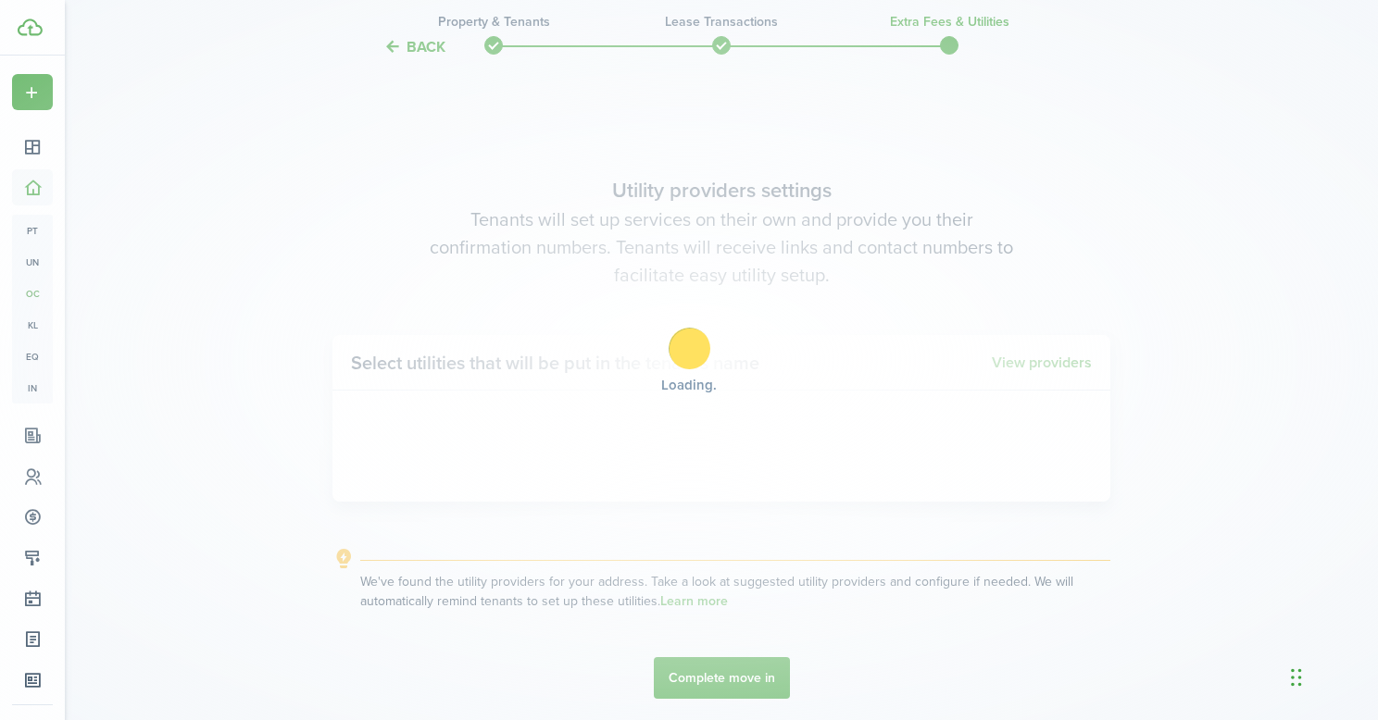
scroll to position [2036, 0]
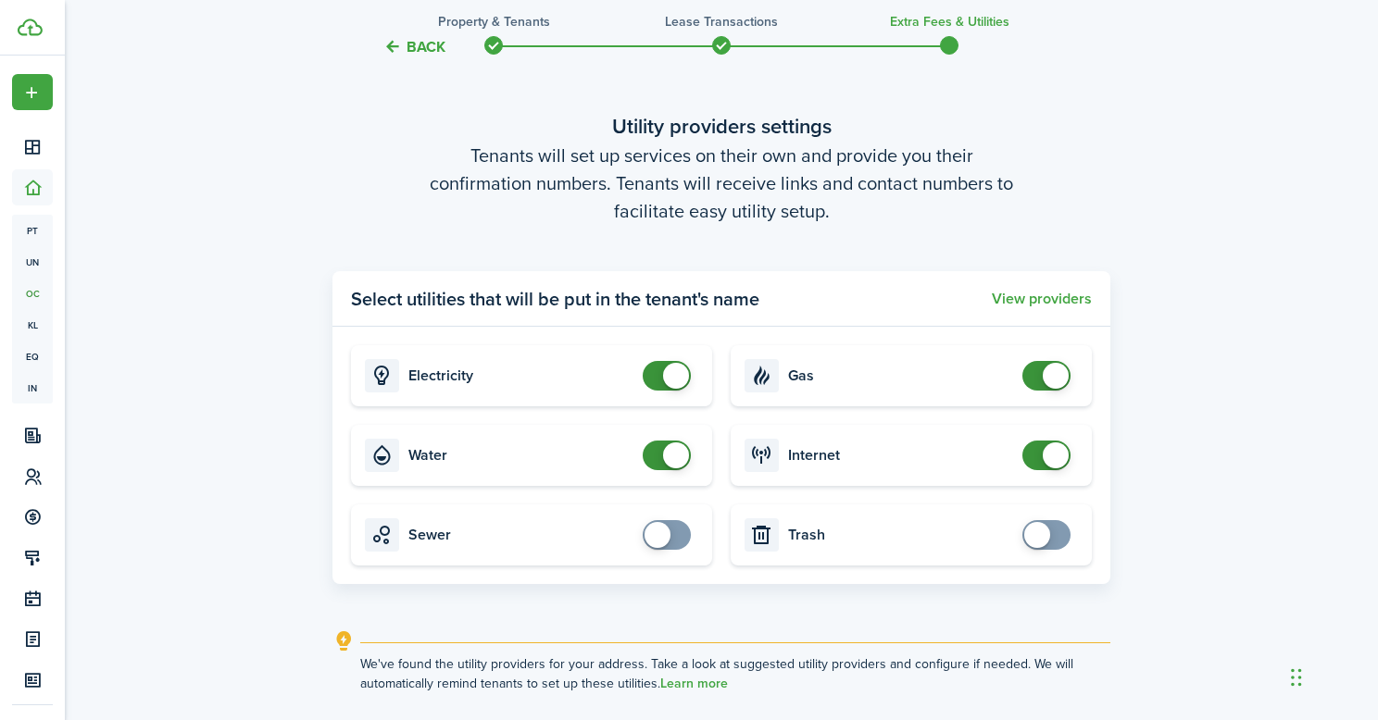
click at [677, 548] on card "Sewer" at bounding box center [531, 535] width 361 height 61
checkbox input "true"
click at [676, 532] on span at bounding box center [666, 535] width 19 height 30
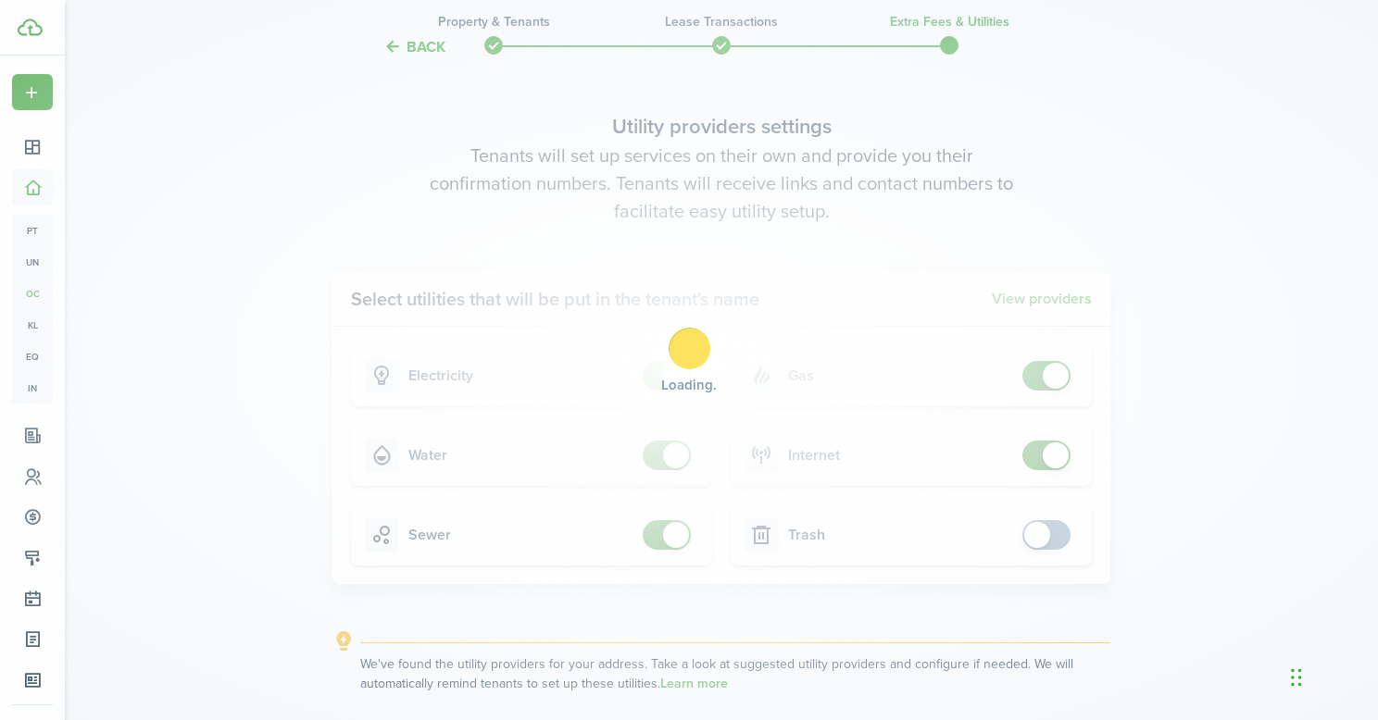
click at [1049, 538] on div "Loading" at bounding box center [689, 360] width 1378 height 720
click at [1049, 538] on span at bounding box center [1037, 535] width 26 height 26
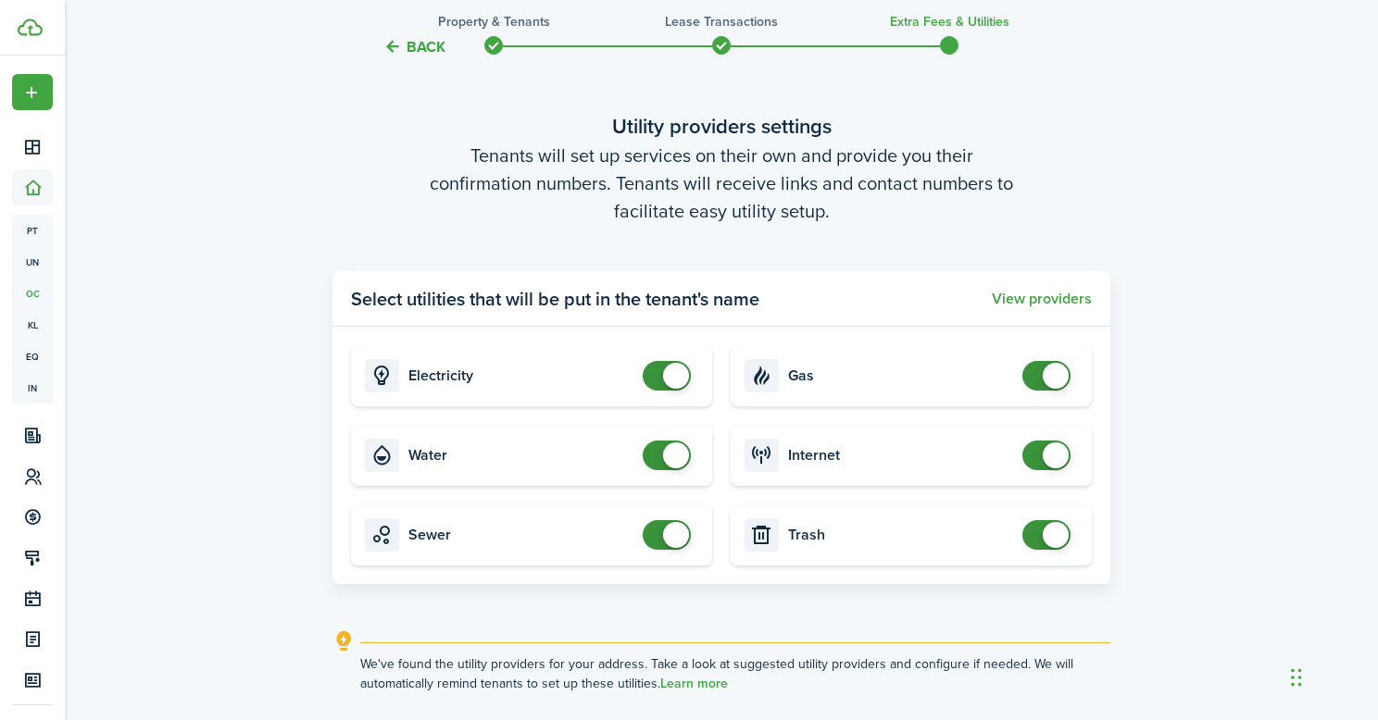
checkbox input "true"
click at [1045, 536] on span at bounding box center [1037, 535] width 26 height 26
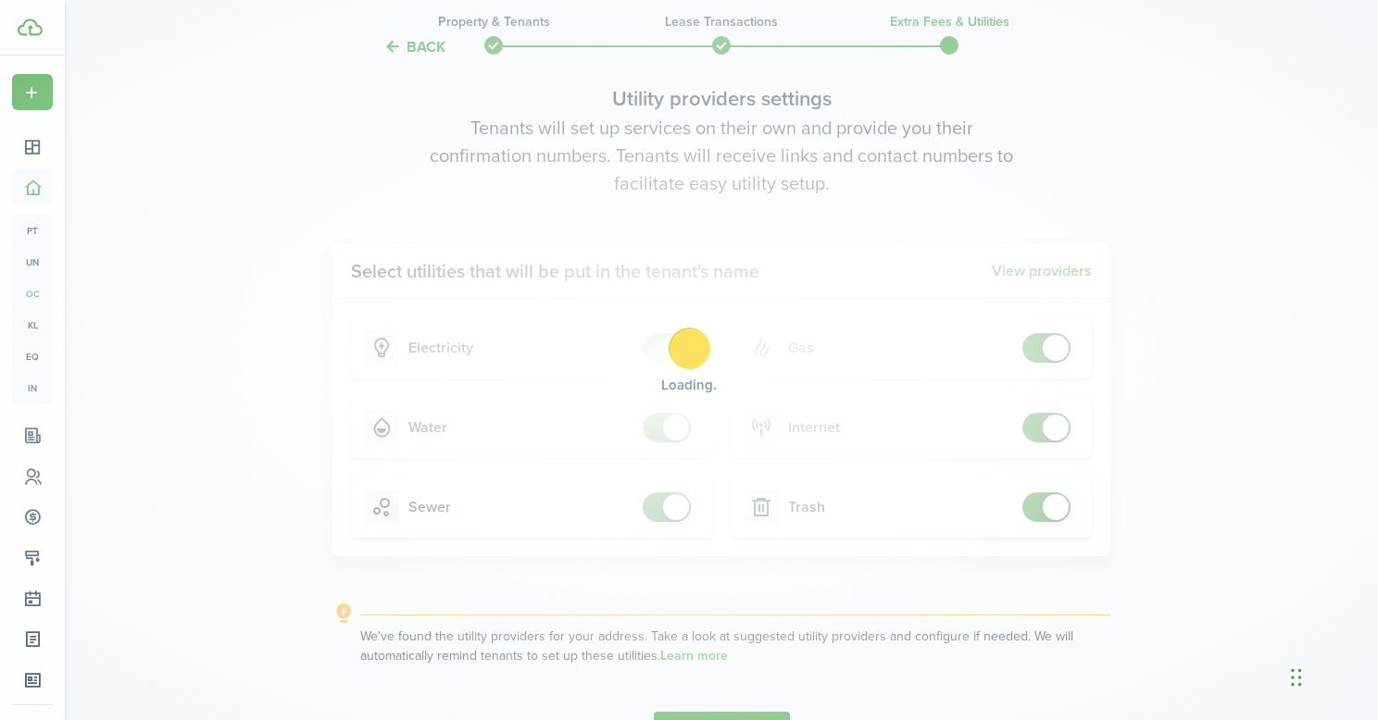
scroll to position [2184, 0]
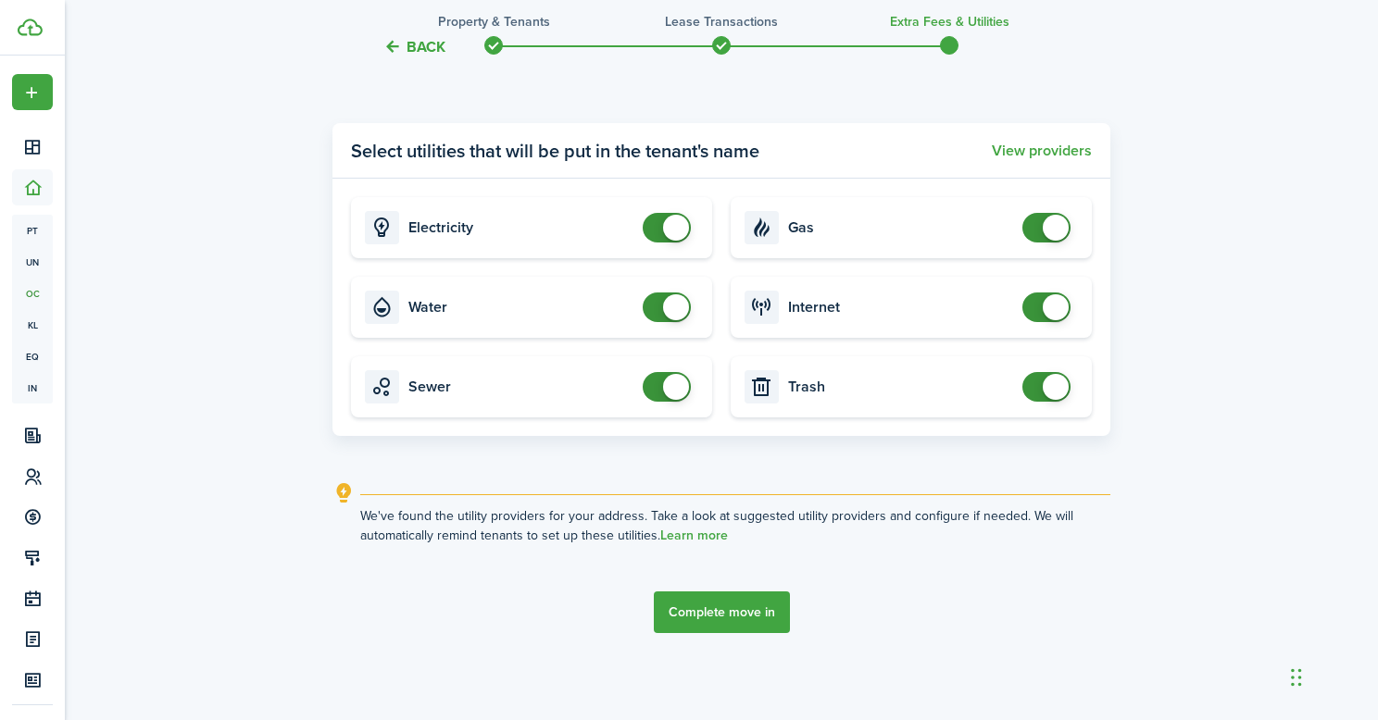
click at [679, 621] on button "Complete move in" at bounding box center [722, 613] width 136 height 42
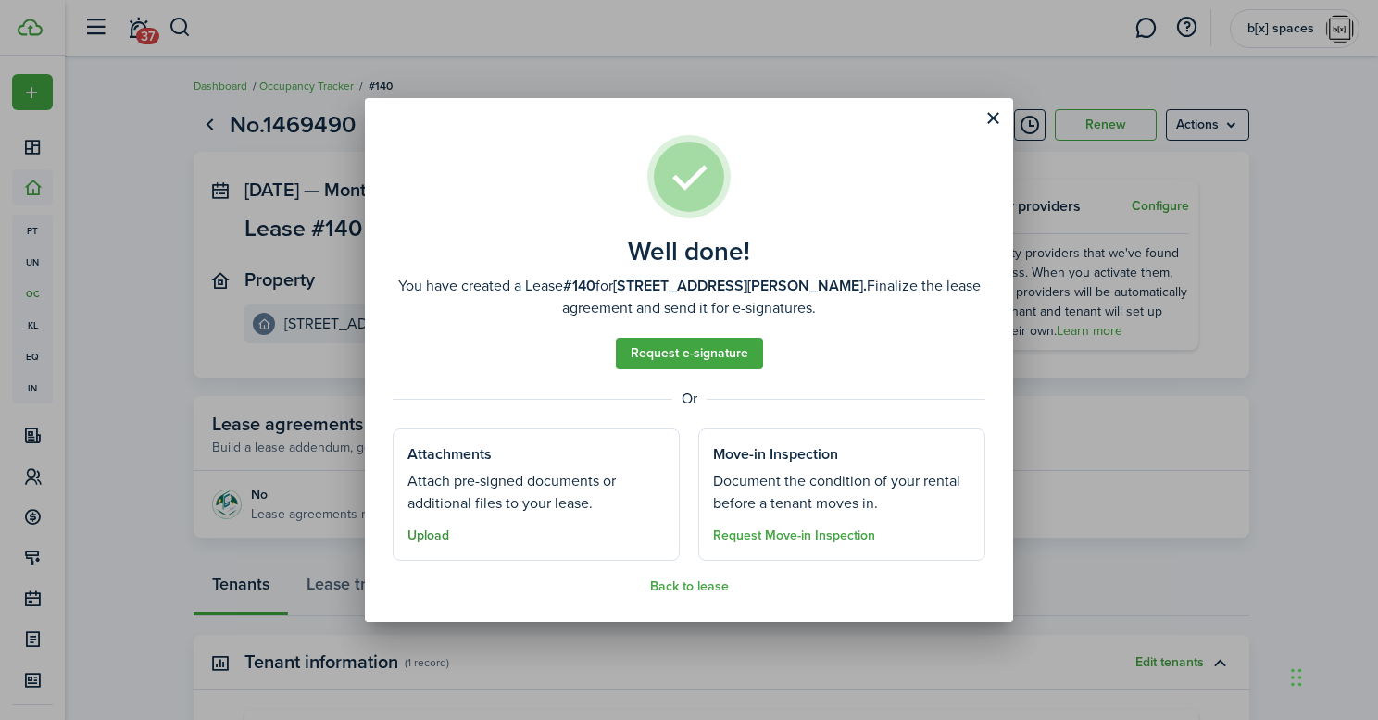
click at [427, 536] on button "Upload" at bounding box center [428, 536] width 42 height 15
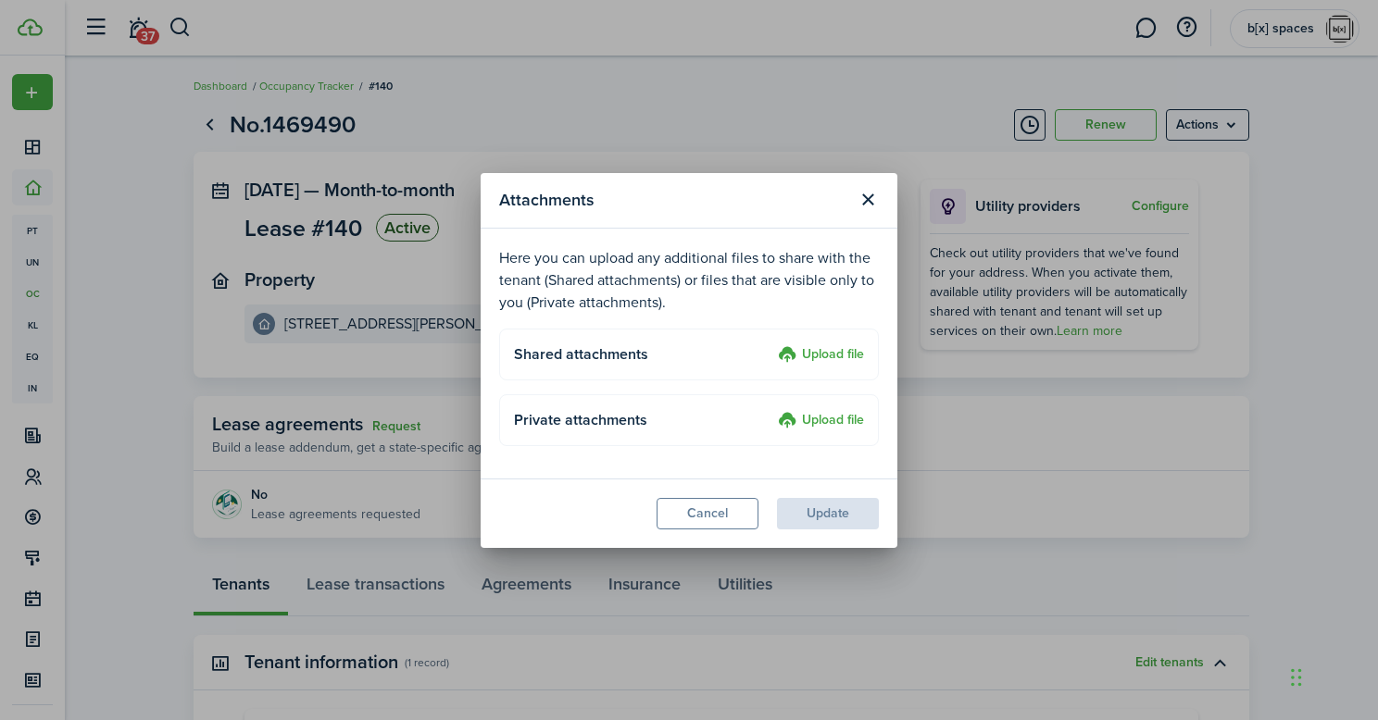
click at [848, 351] on label "Upload file" at bounding box center [821, 355] width 86 height 22
click at [771, 344] on input "Upload file" at bounding box center [771, 344] width 0 height 0
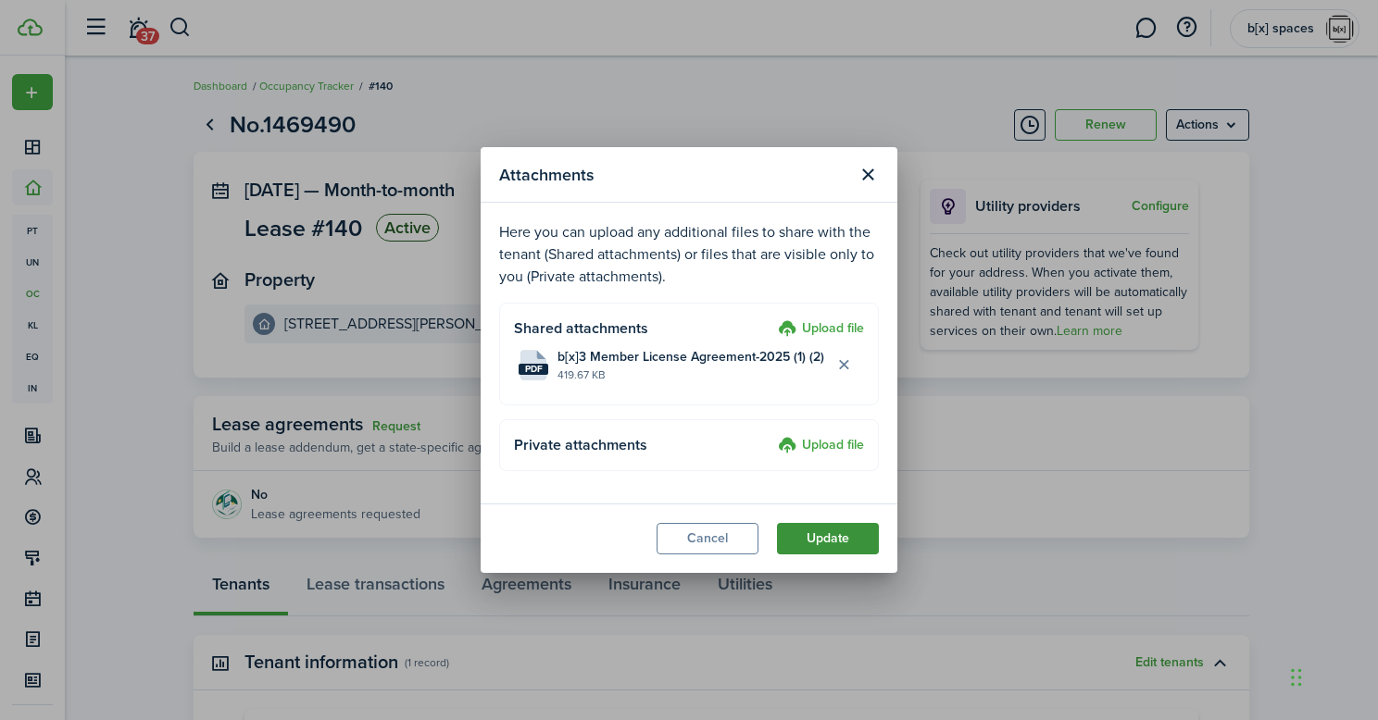
click at [828, 535] on button "Update" at bounding box center [828, 538] width 102 height 31
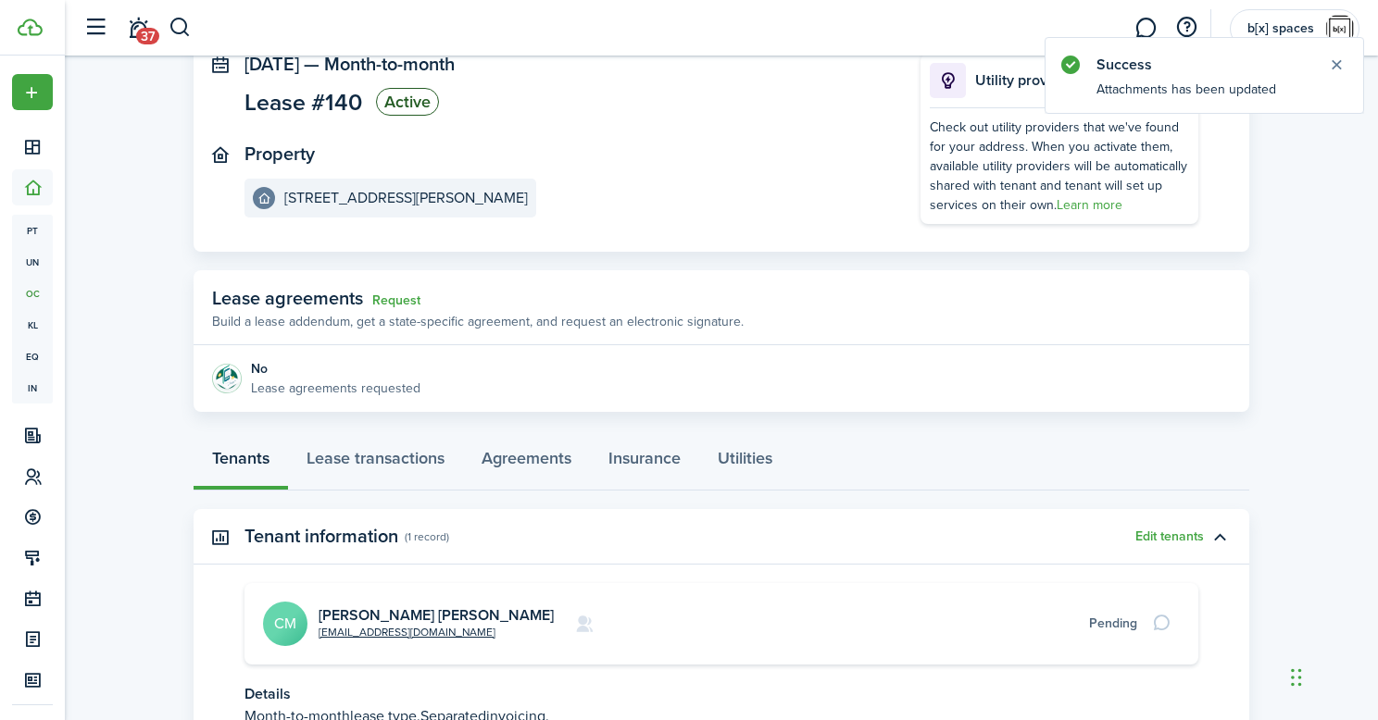
scroll to position [130, 0]
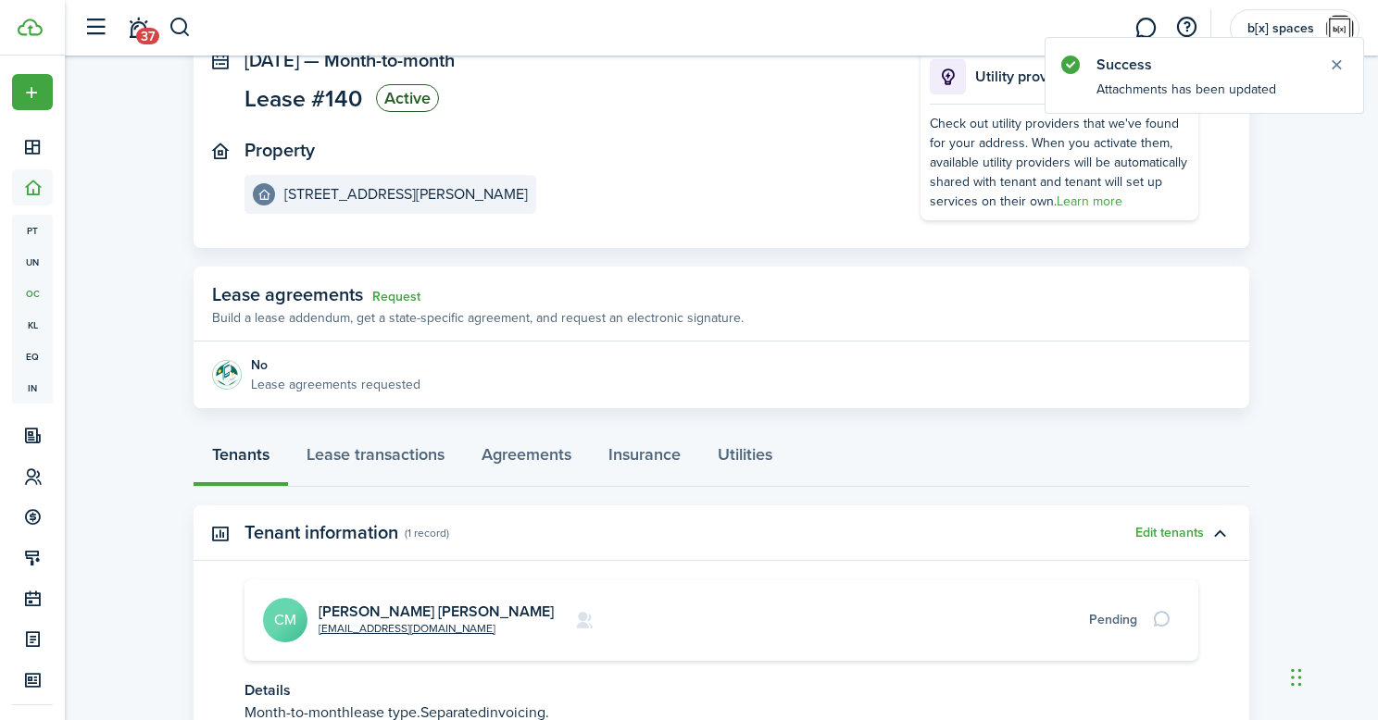
click at [273, 618] on avatar-text "CM" at bounding box center [285, 620] width 44 height 44
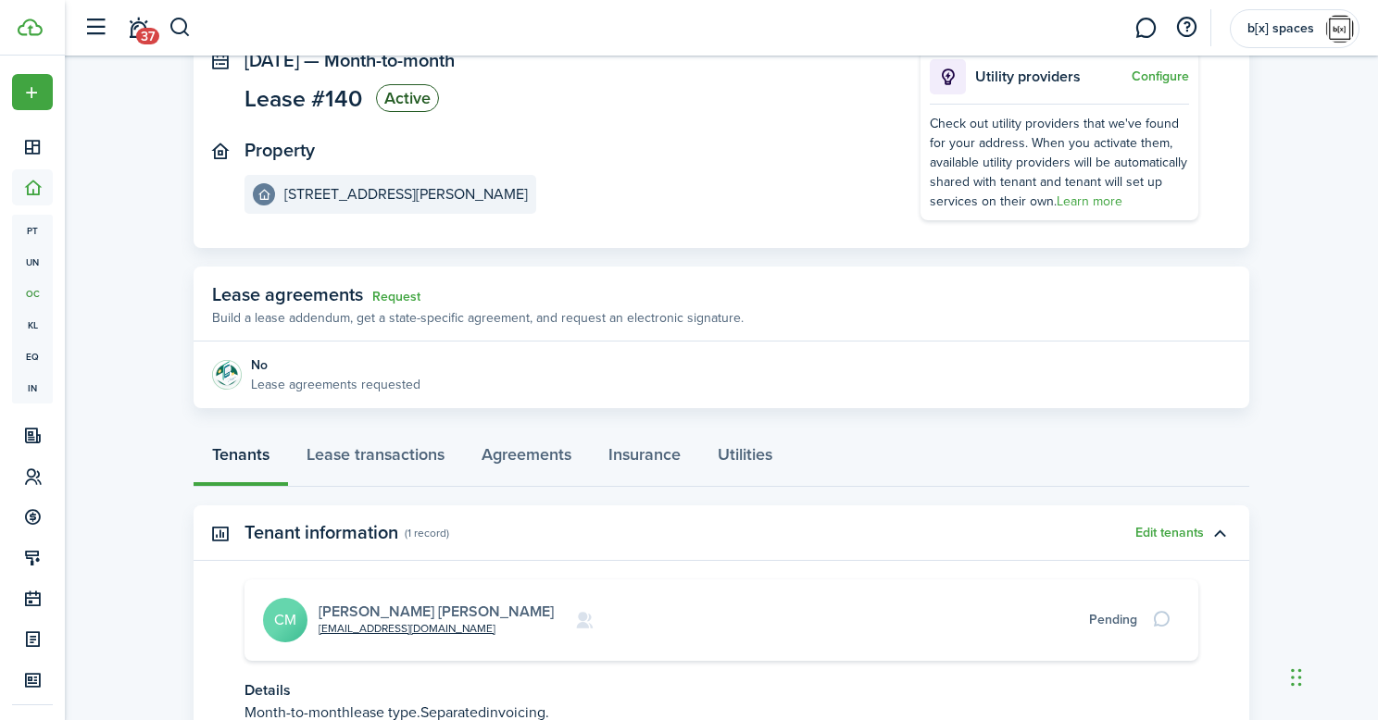
click at [417, 612] on link "Cassidy Michael Lubberts" at bounding box center [436, 611] width 235 height 21
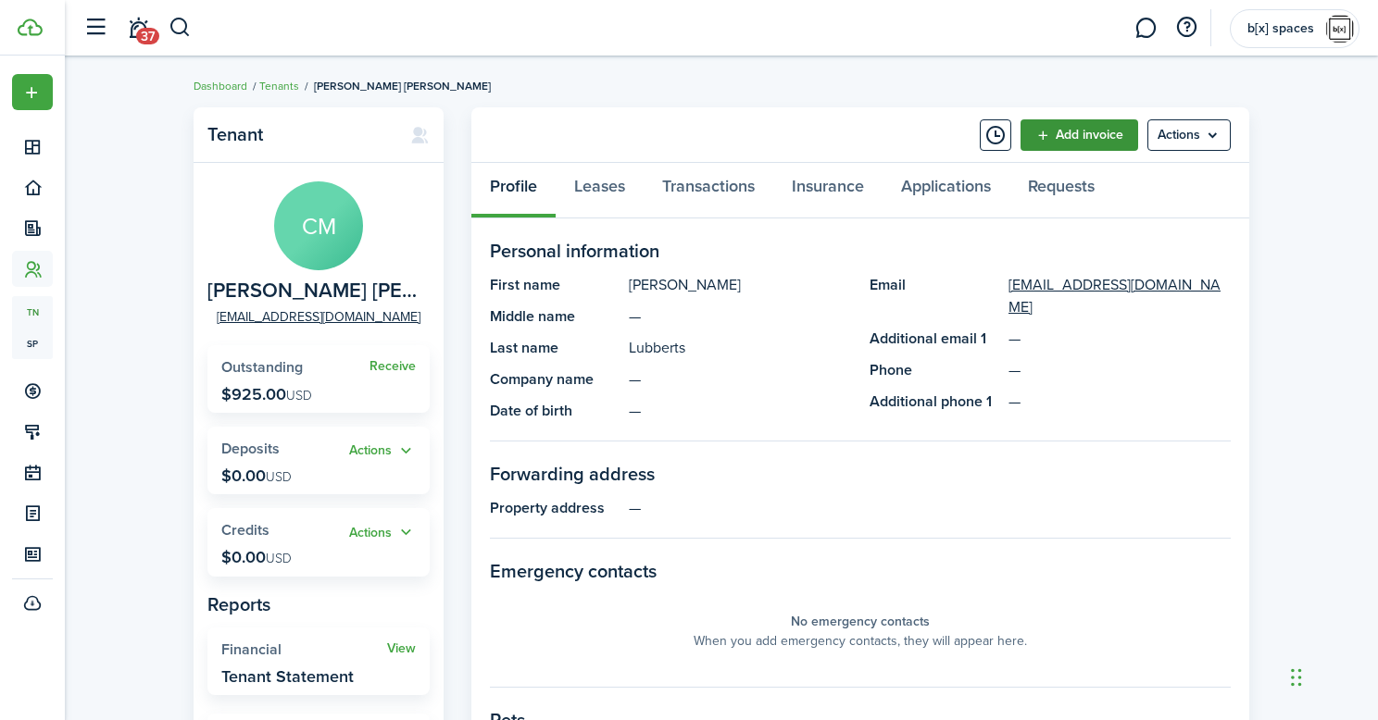
click at [1092, 133] on link "Add invoice" at bounding box center [1079, 134] width 118 height 31
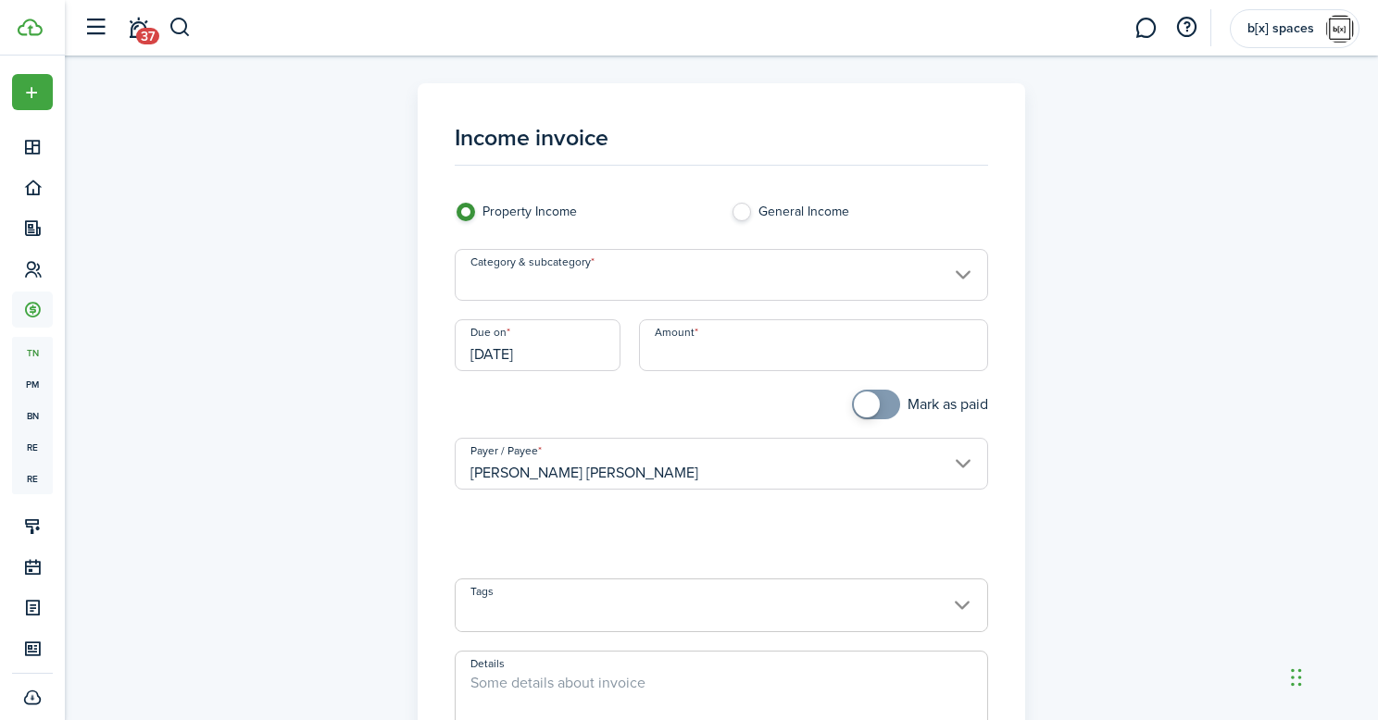
click at [723, 346] on input "Amount" at bounding box center [814, 345] width 350 height 52
click at [744, 269] on input "Category & subcategory" at bounding box center [722, 275] width 534 height 52
type input "$895.00"
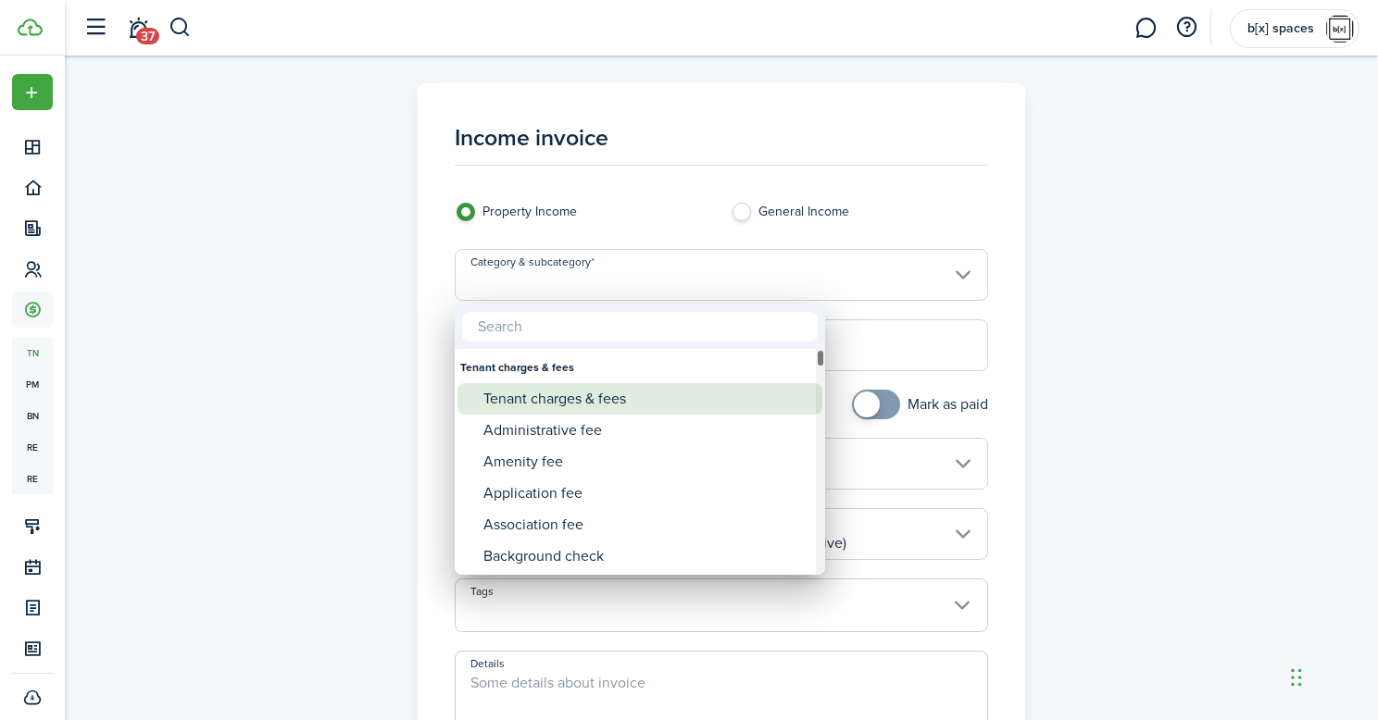
click at [690, 396] on div "Tenant charges & fees" at bounding box center [647, 398] width 328 height 31
type input "Tenant charges & fees"
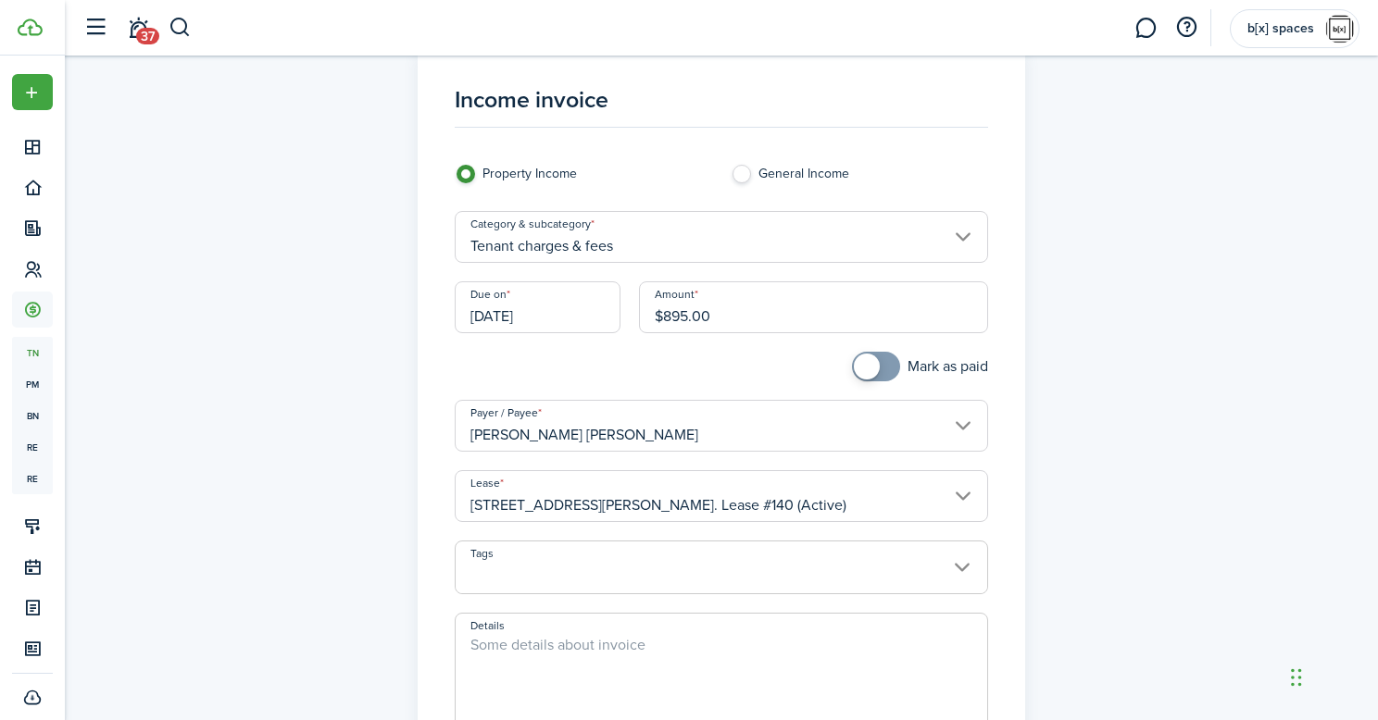
scroll to position [56, 0]
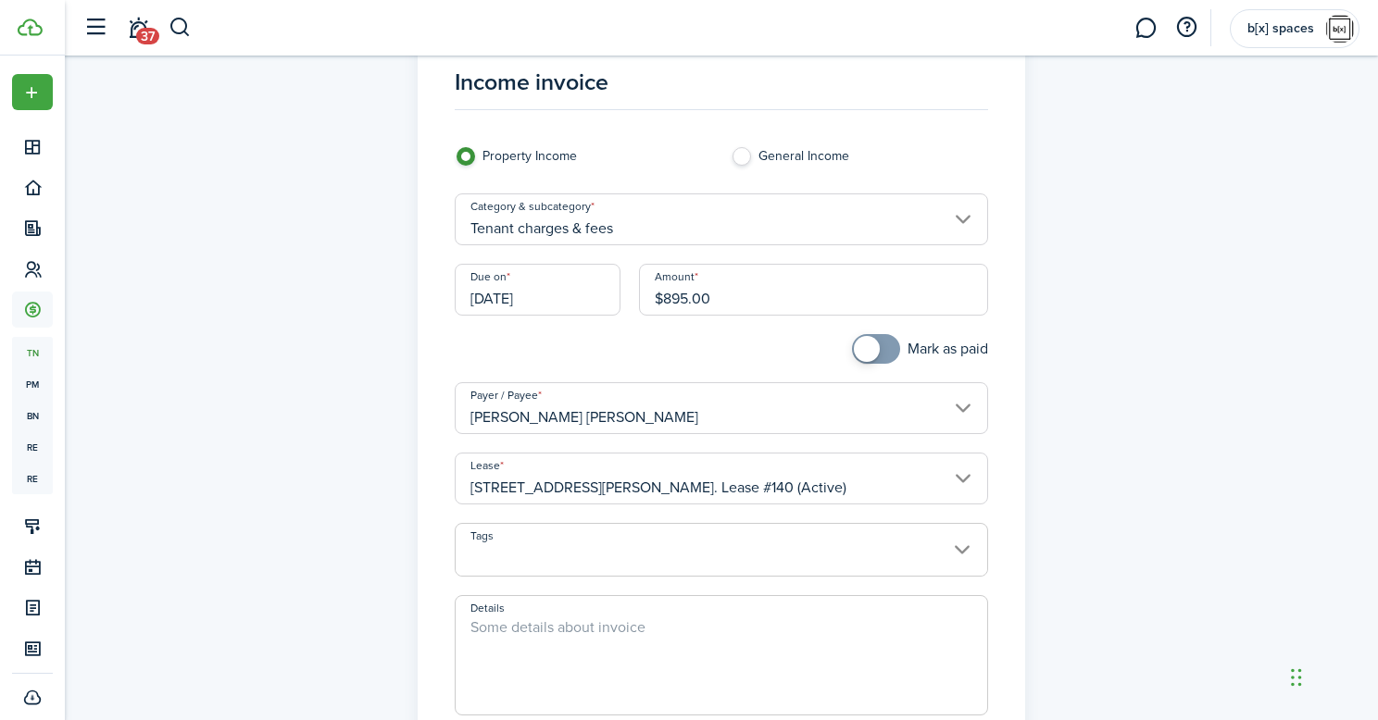
click at [579, 635] on textarea "Details" at bounding box center [722, 661] width 532 height 89
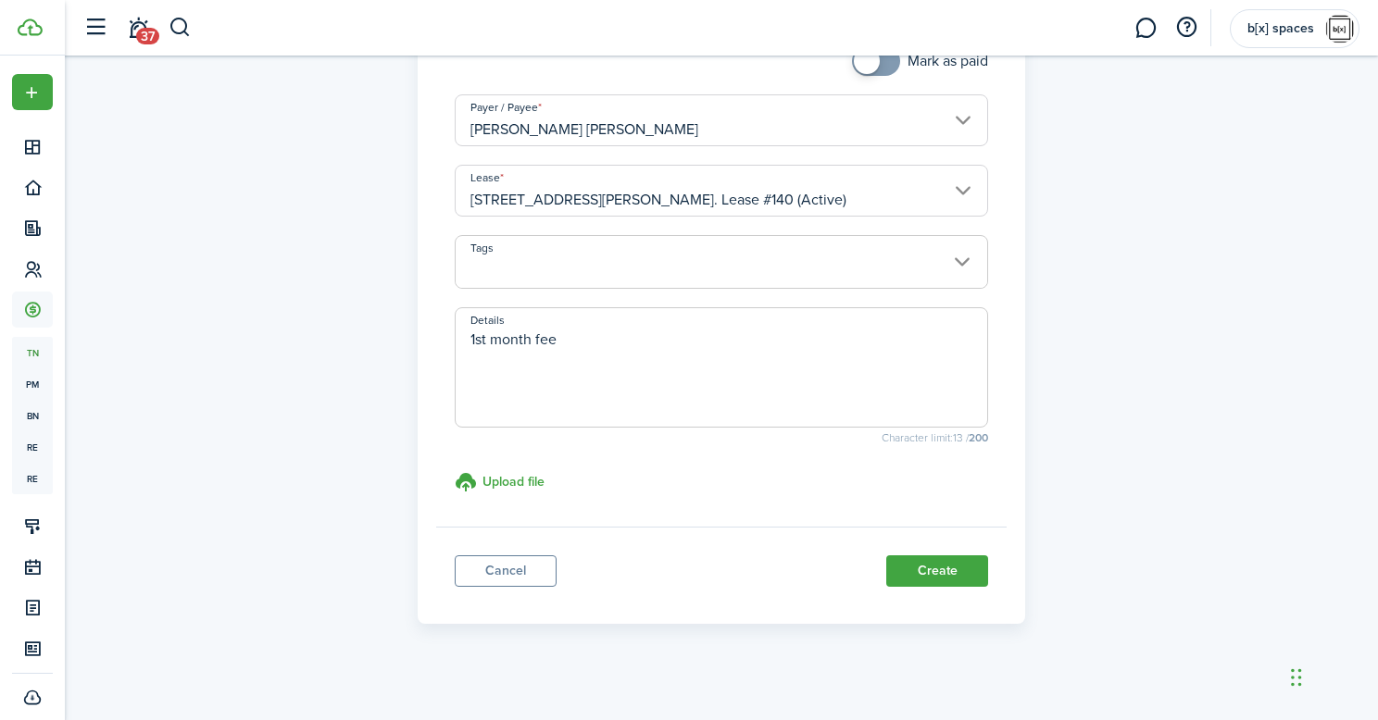
scroll to position [352, 0]
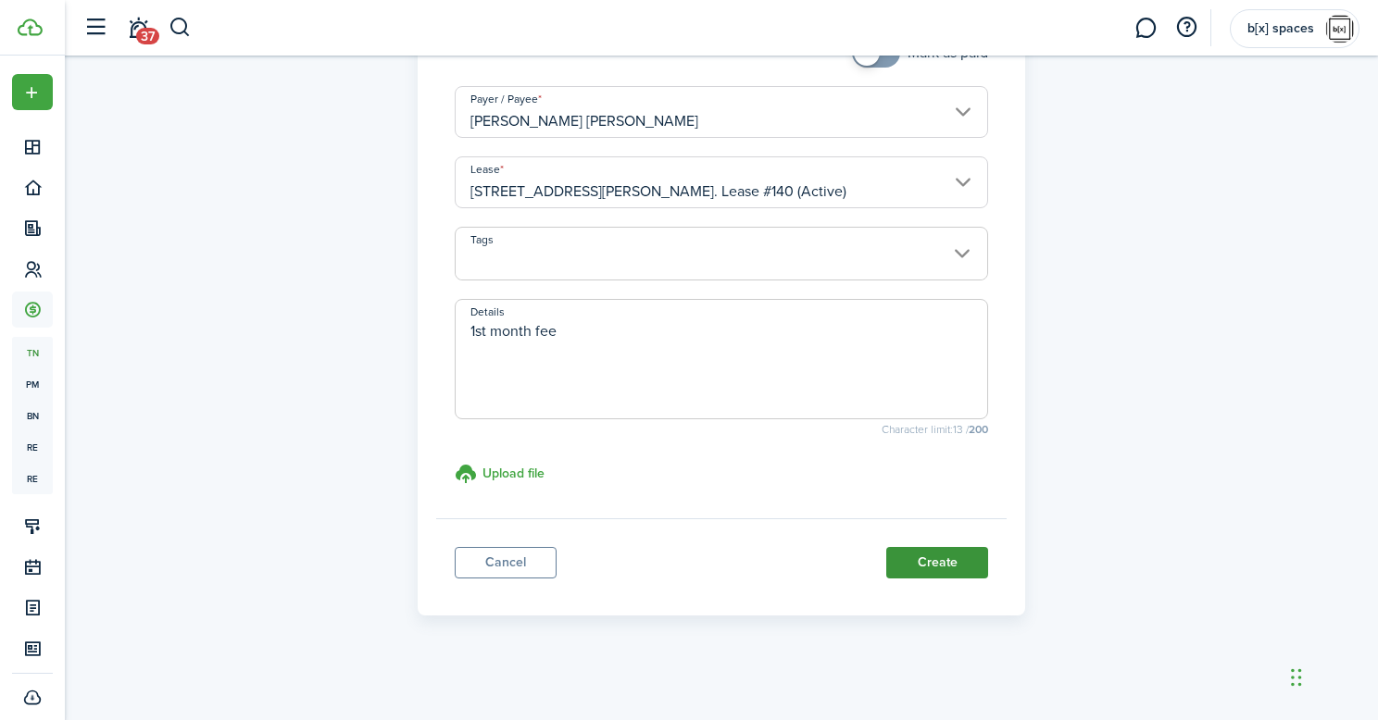
type textarea "1st month fee"
click at [915, 566] on button "Create" at bounding box center [937, 562] width 102 height 31
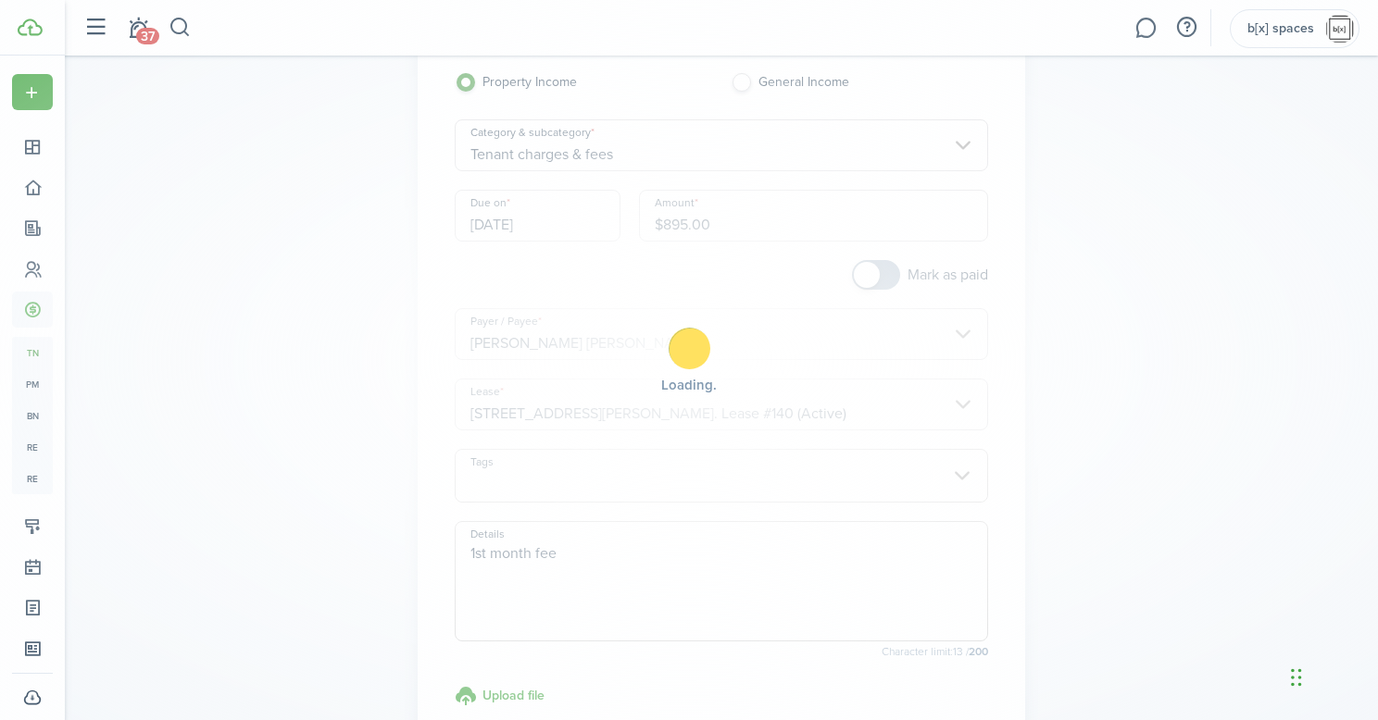
scroll to position [51, 0]
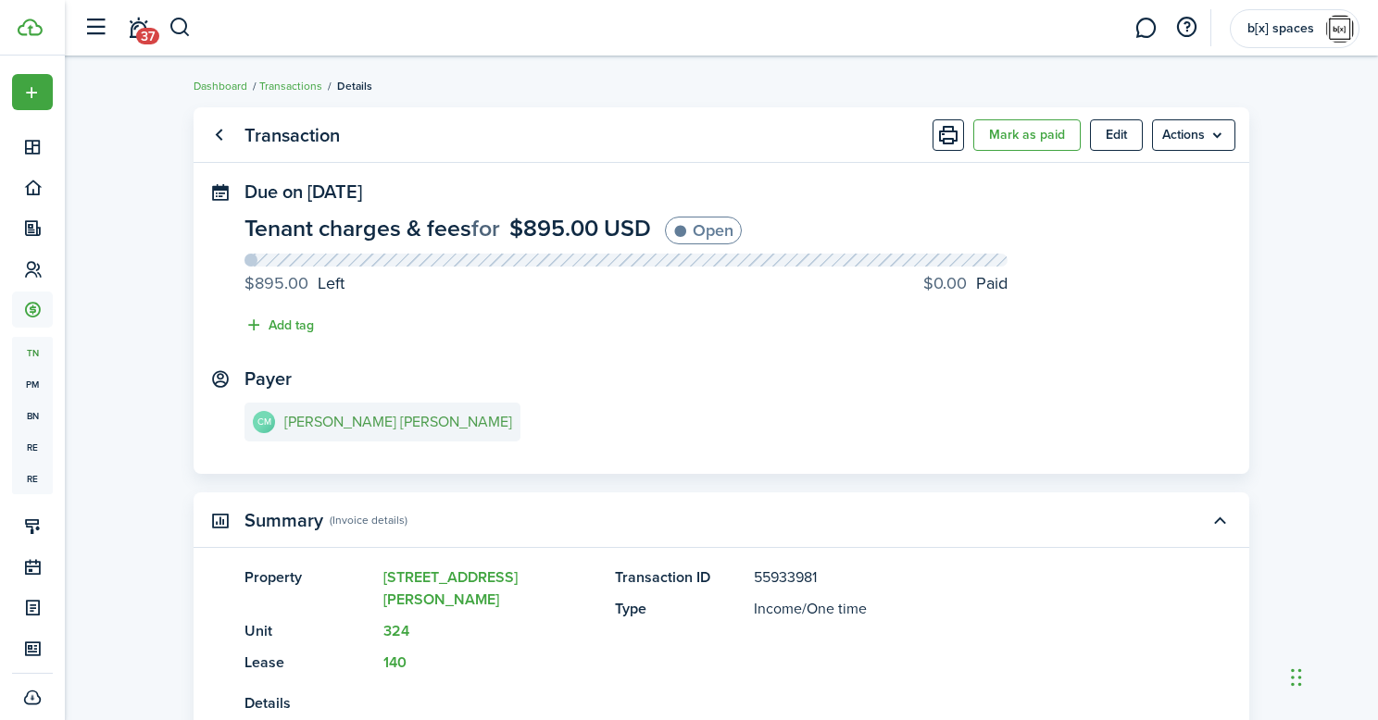
click at [369, 431] on e-details-info-title "Cassidy Michael Lubberts" at bounding box center [398, 422] width 228 height 17
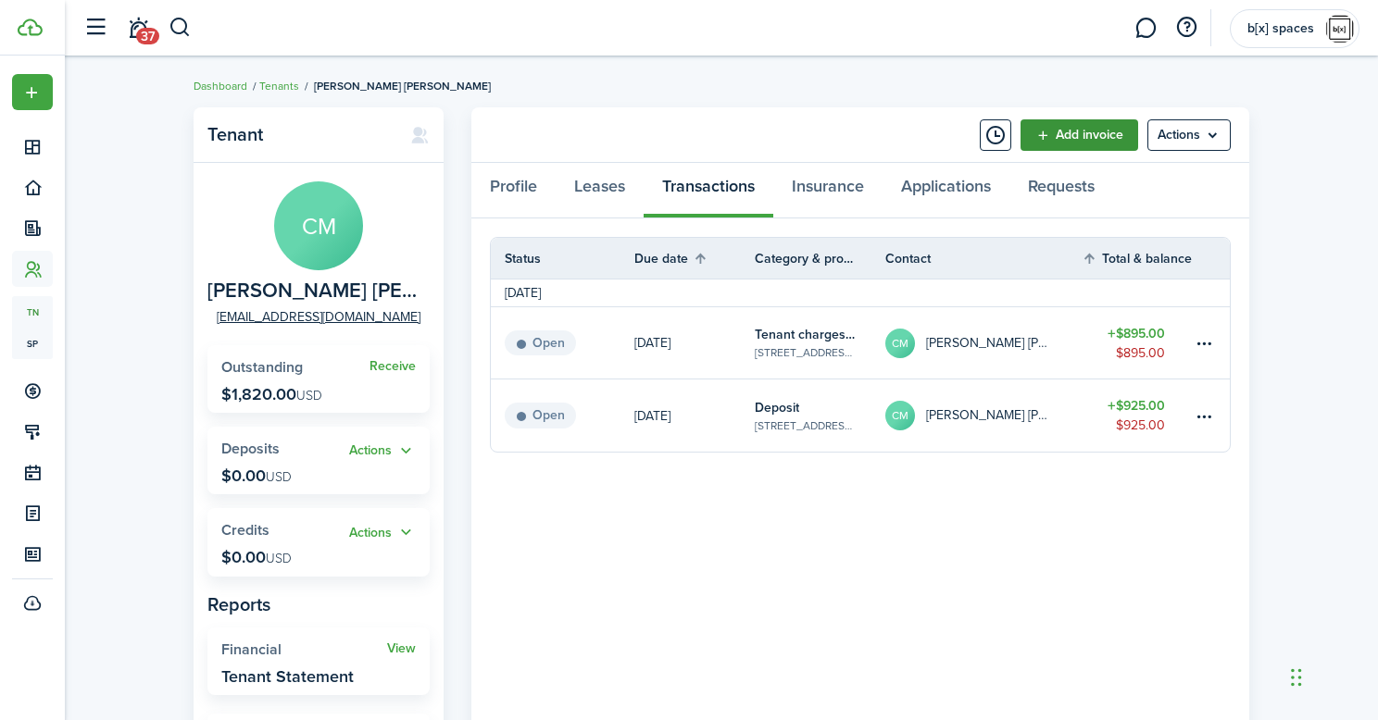
click at [1075, 144] on link "Add invoice" at bounding box center [1079, 134] width 118 height 31
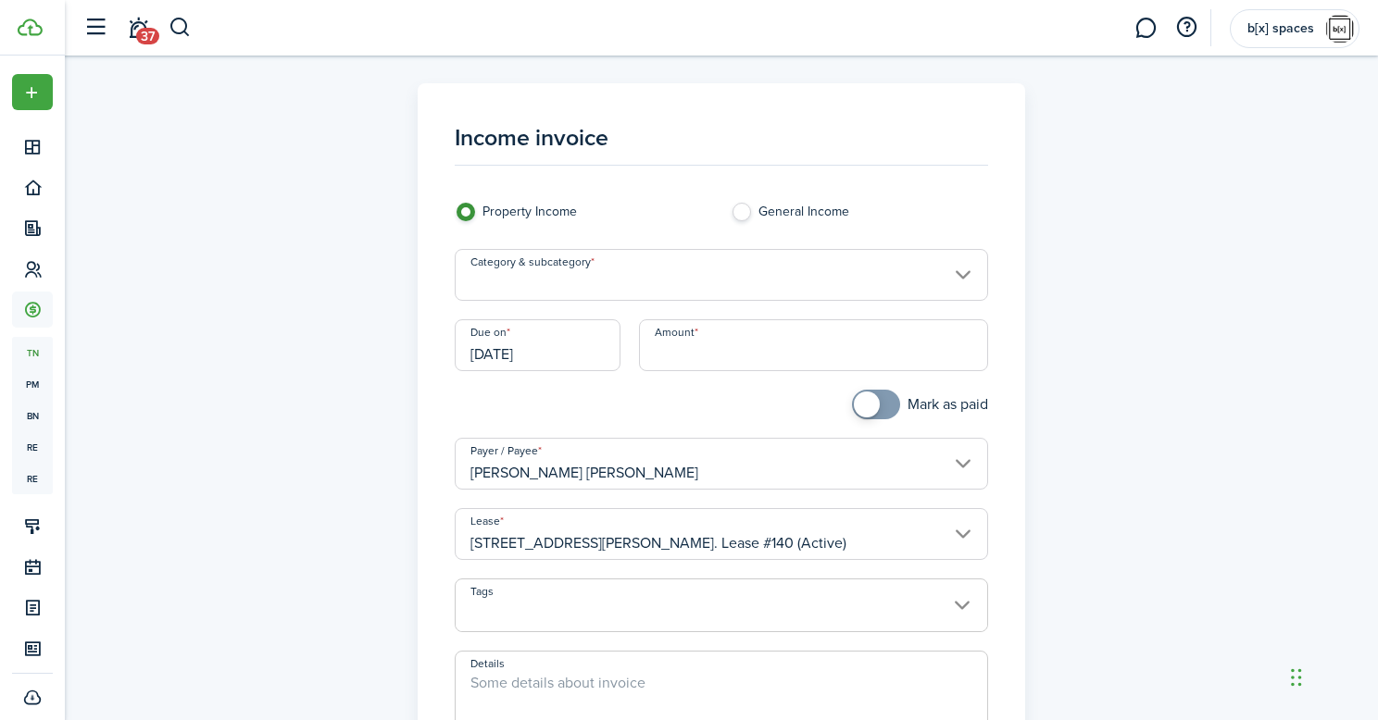
click at [715, 356] on input "Amount" at bounding box center [814, 345] width 350 height 52
click at [768, 268] on input "Category & subcategory" at bounding box center [722, 275] width 534 height 52
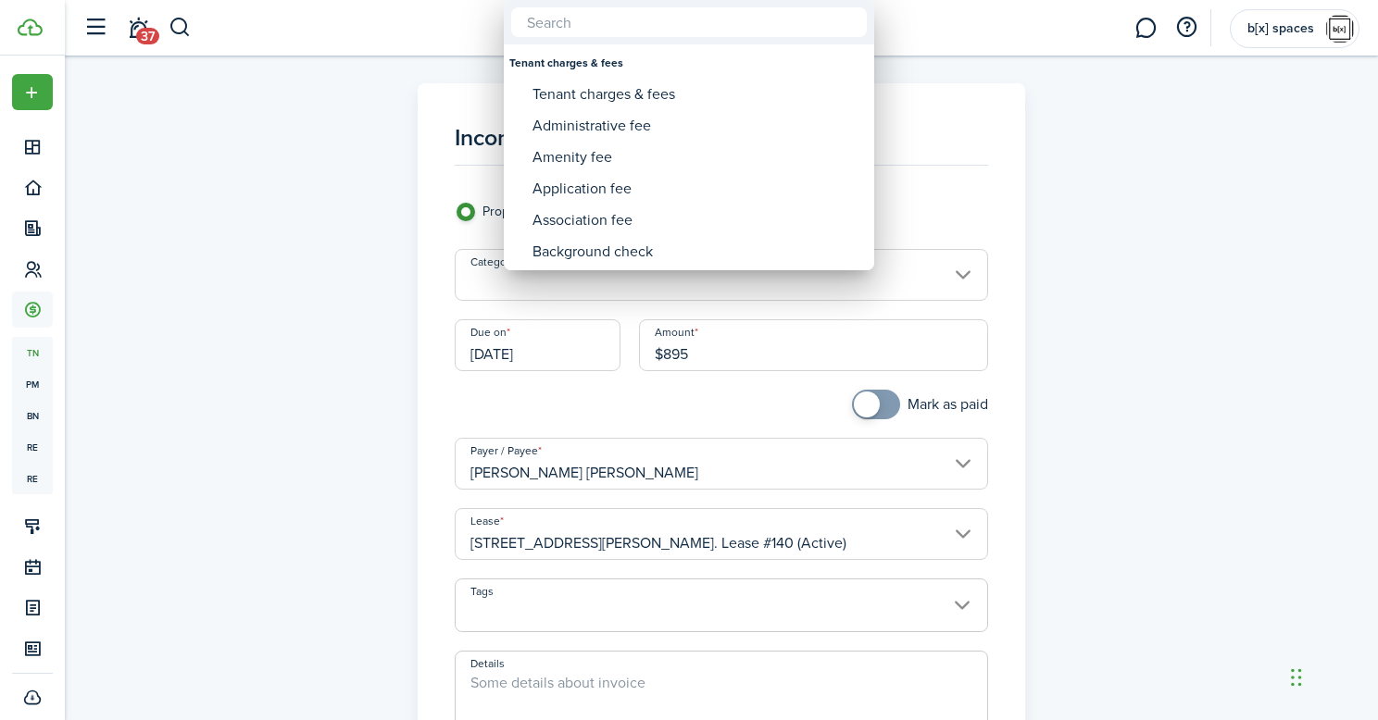
type input "$895.00"
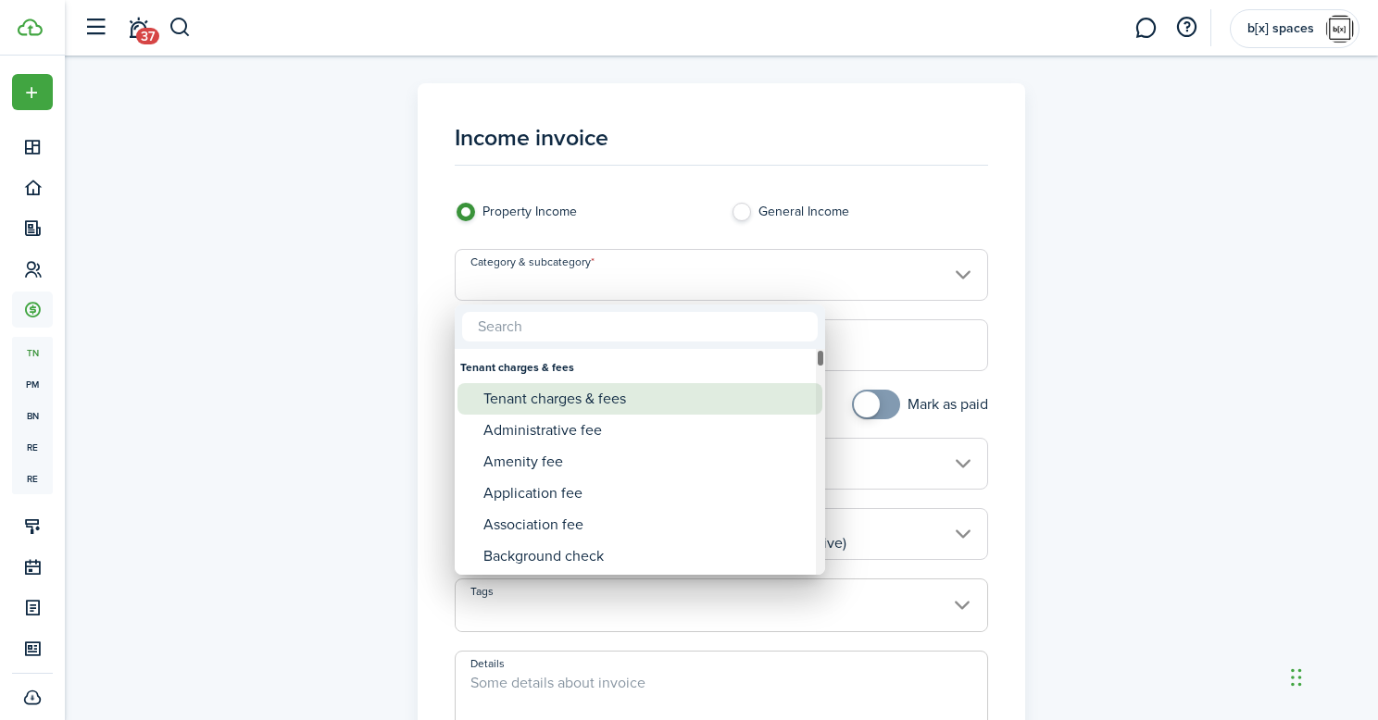
click at [713, 398] on div "Tenant charges & fees" at bounding box center [647, 398] width 328 height 31
type input "Tenant charges & fees"
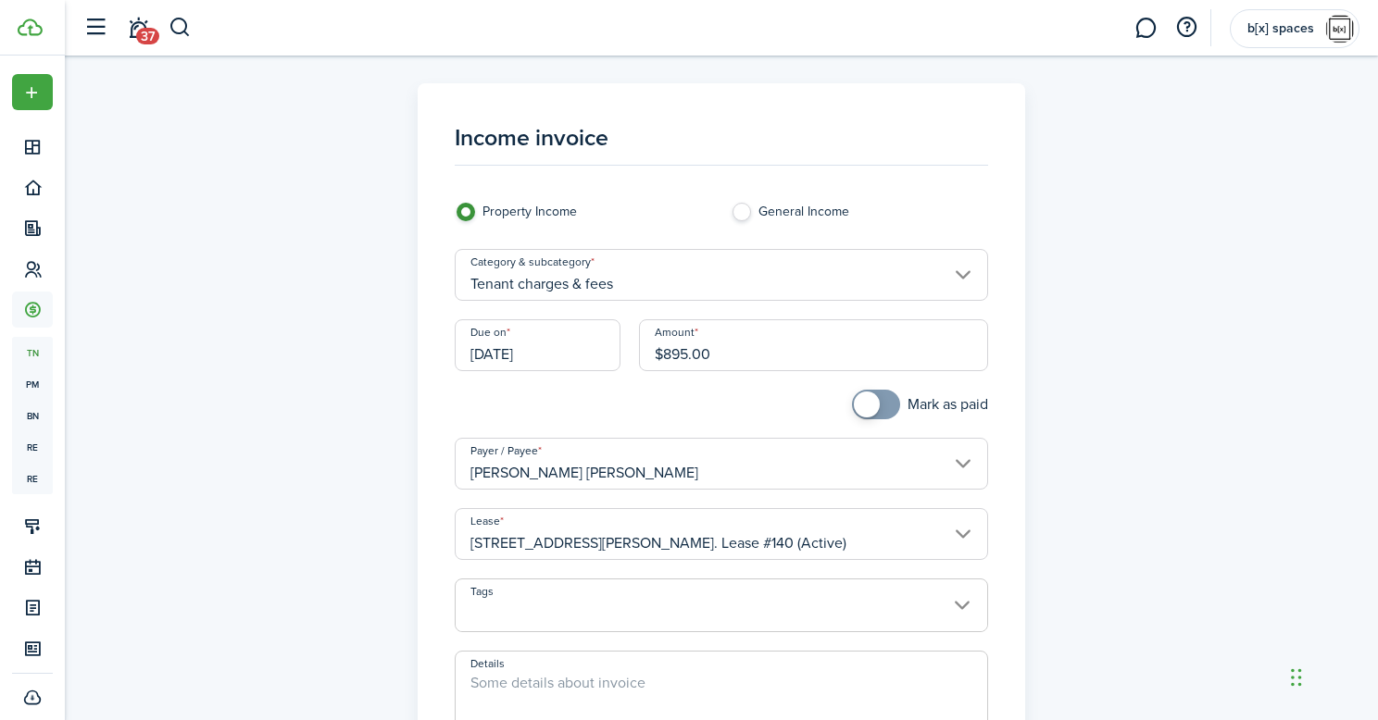
click at [533, 682] on textarea "Details" at bounding box center [722, 716] width 532 height 89
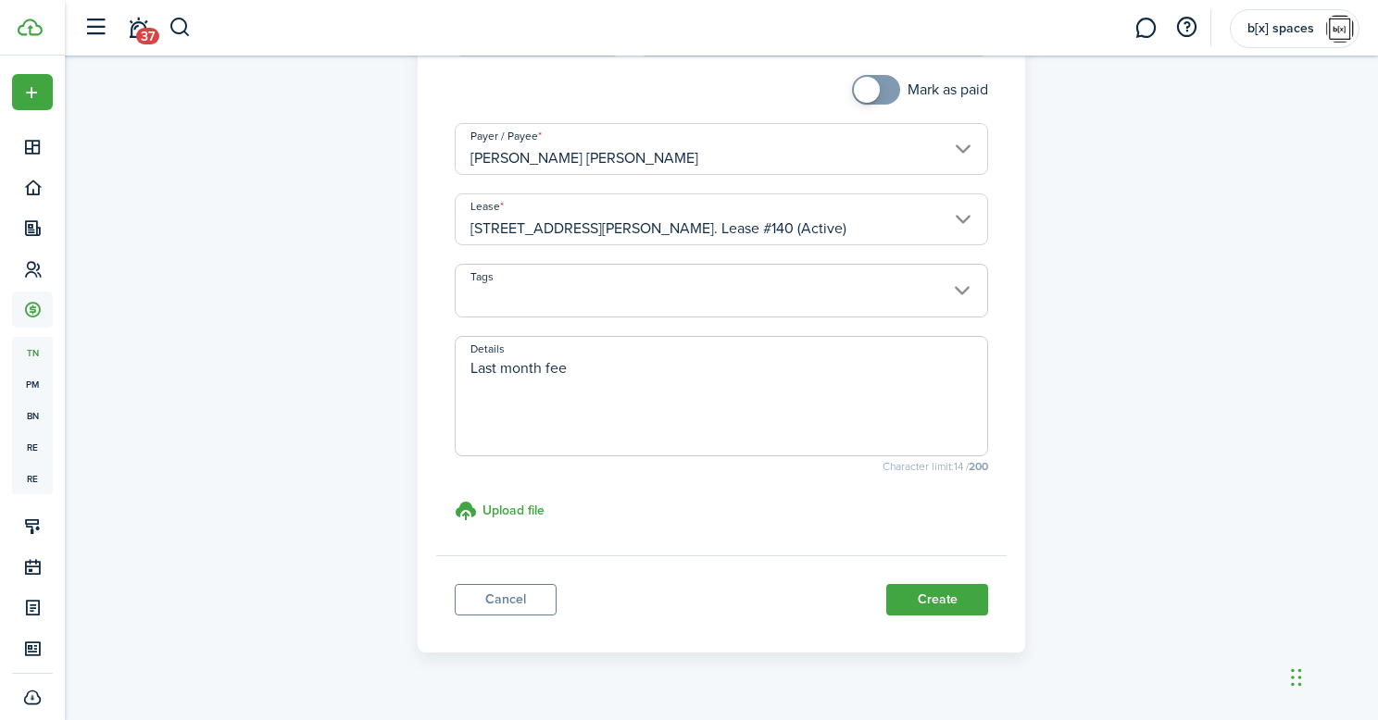
scroll to position [324, 0]
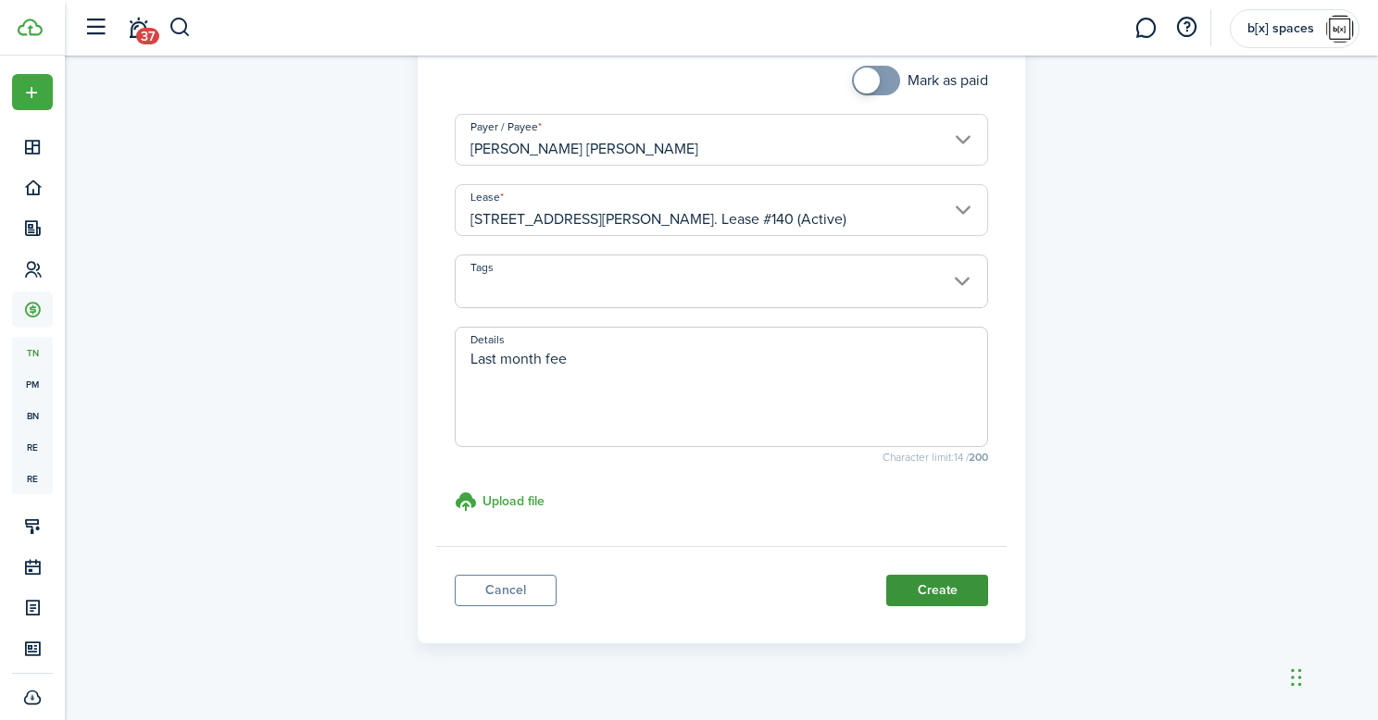
type textarea "Last month fee"
click at [925, 591] on button "Create" at bounding box center [937, 590] width 102 height 31
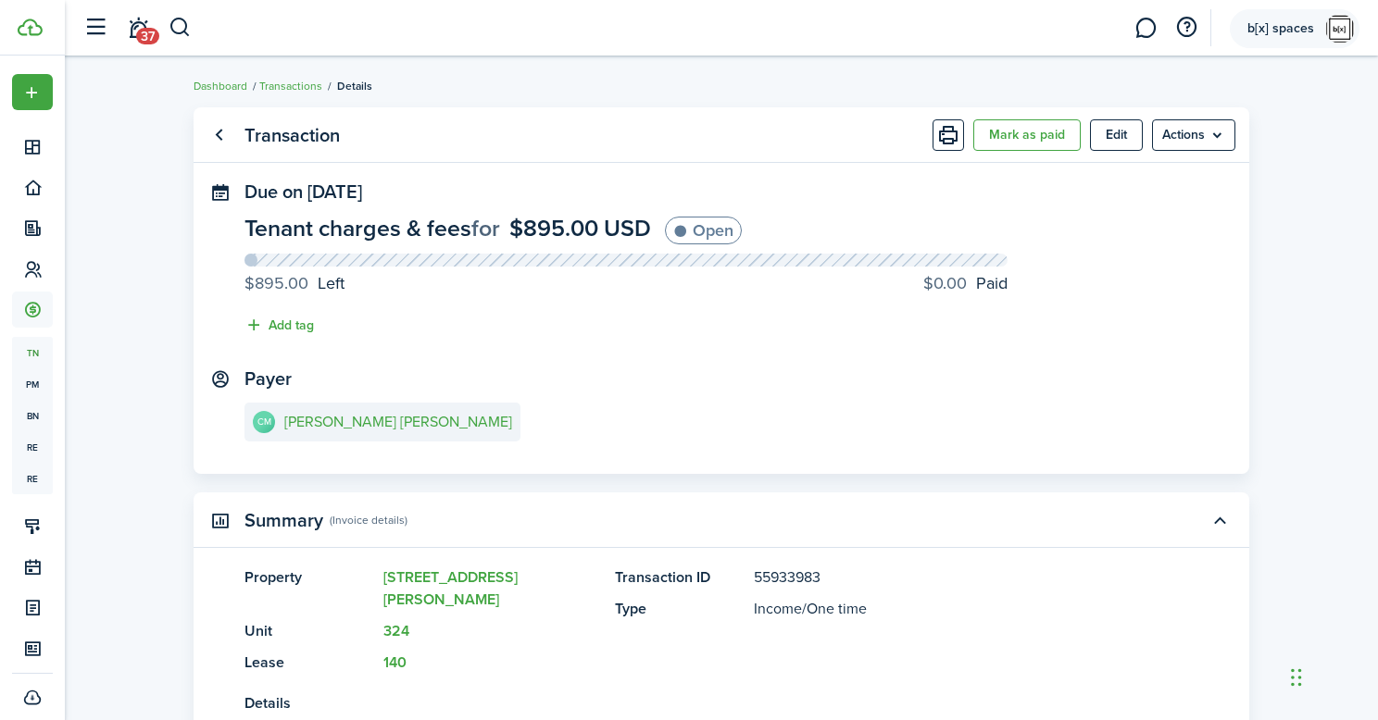
click at [1296, 38] on account-user-avatar "b[x] spaces" at bounding box center [1295, 28] width 130 height 39
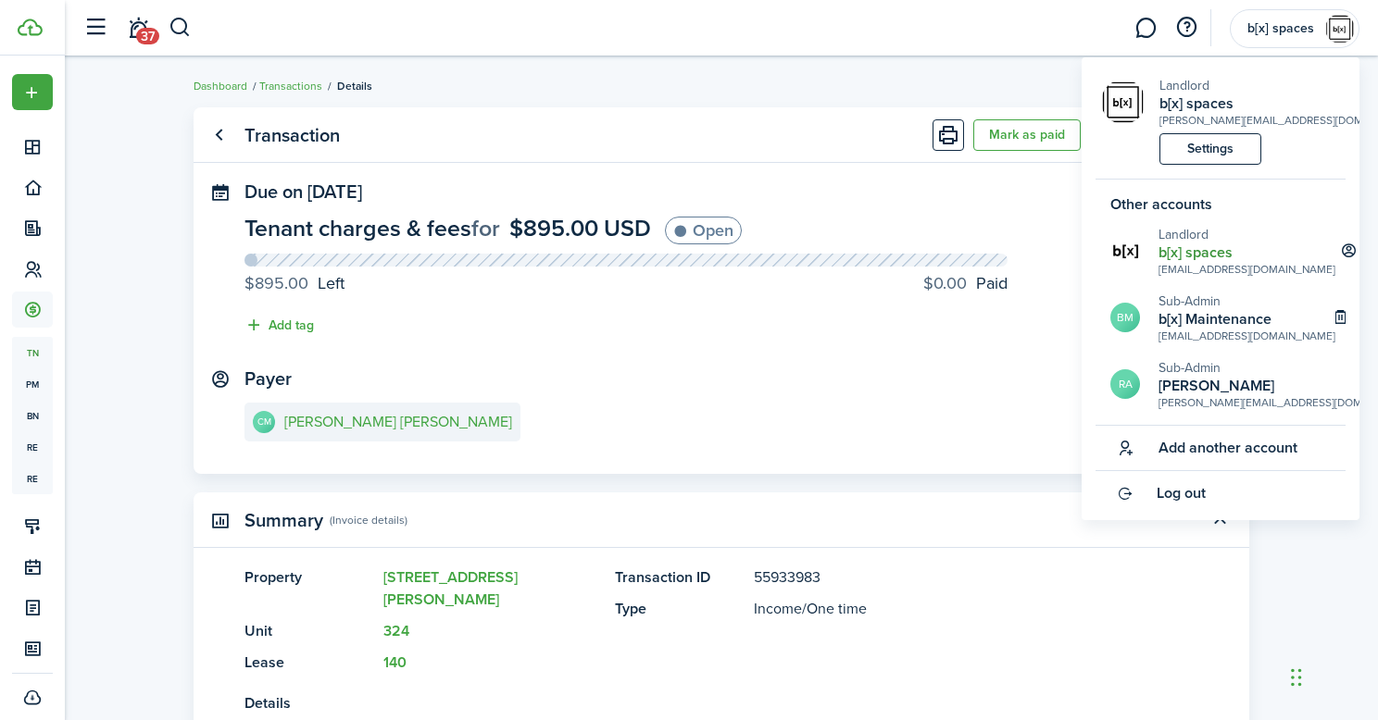
click at [1181, 256] on h2 "b[x] spaces" at bounding box center [1246, 252] width 177 height 17
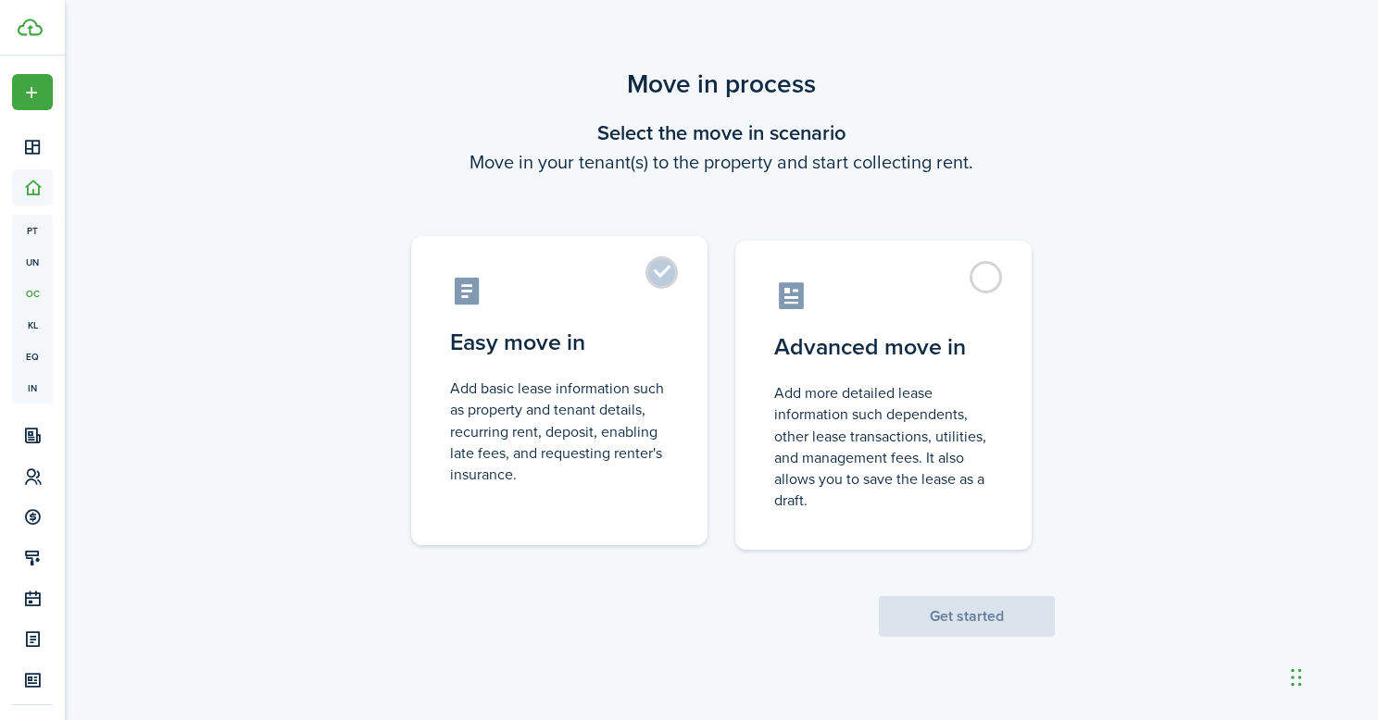
click at [656, 298] on control-radio-card-icon at bounding box center [559, 291] width 219 height 32
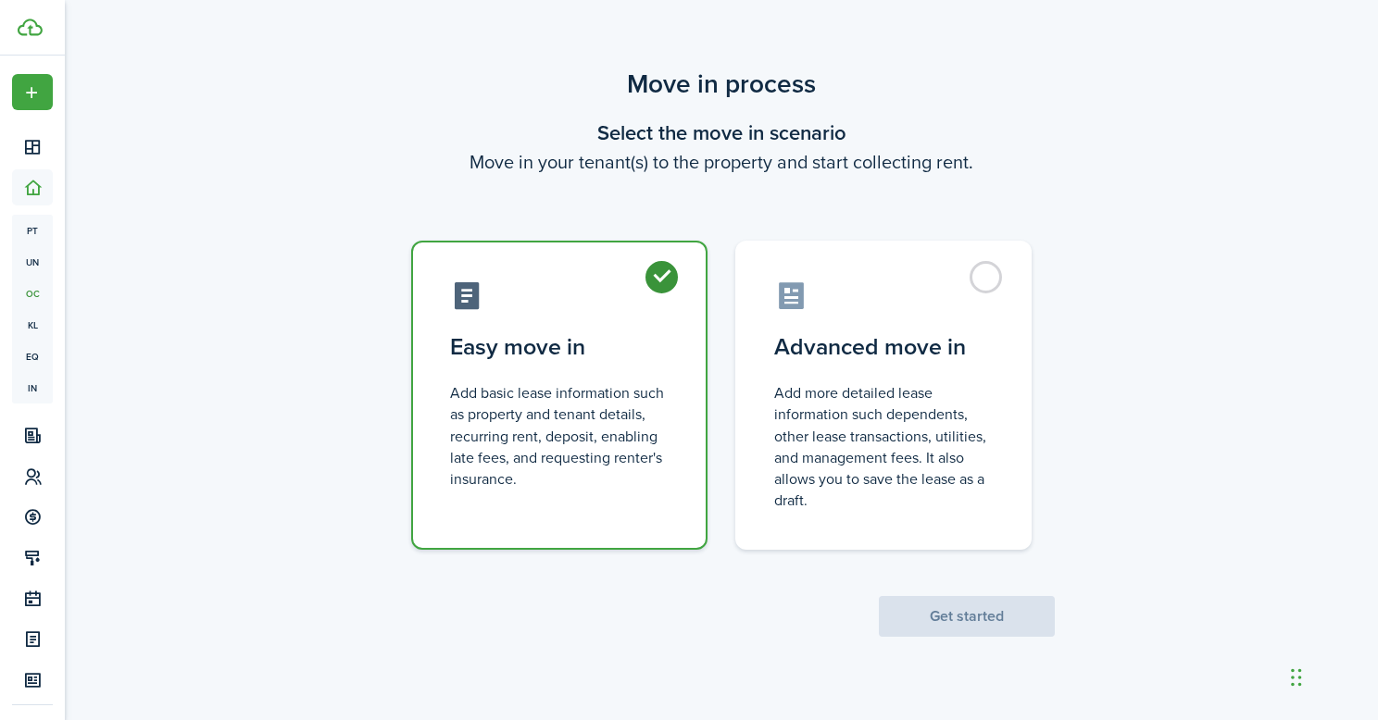
radio input "true"
click at [985, 625] on button "Get started" at bounding box center [967, 616] width 176 height 41
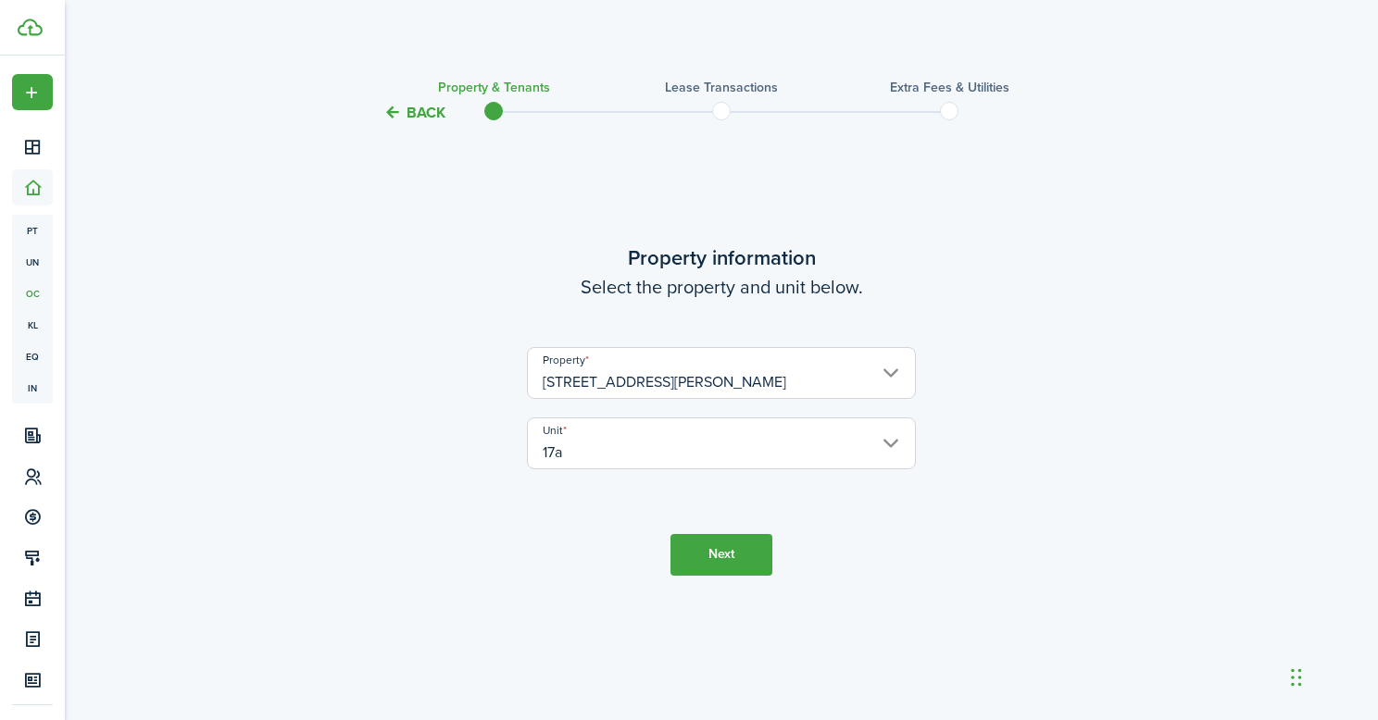
click at [694, 570] on button "Next" at bounding box center [721, 555] width 102 height 42
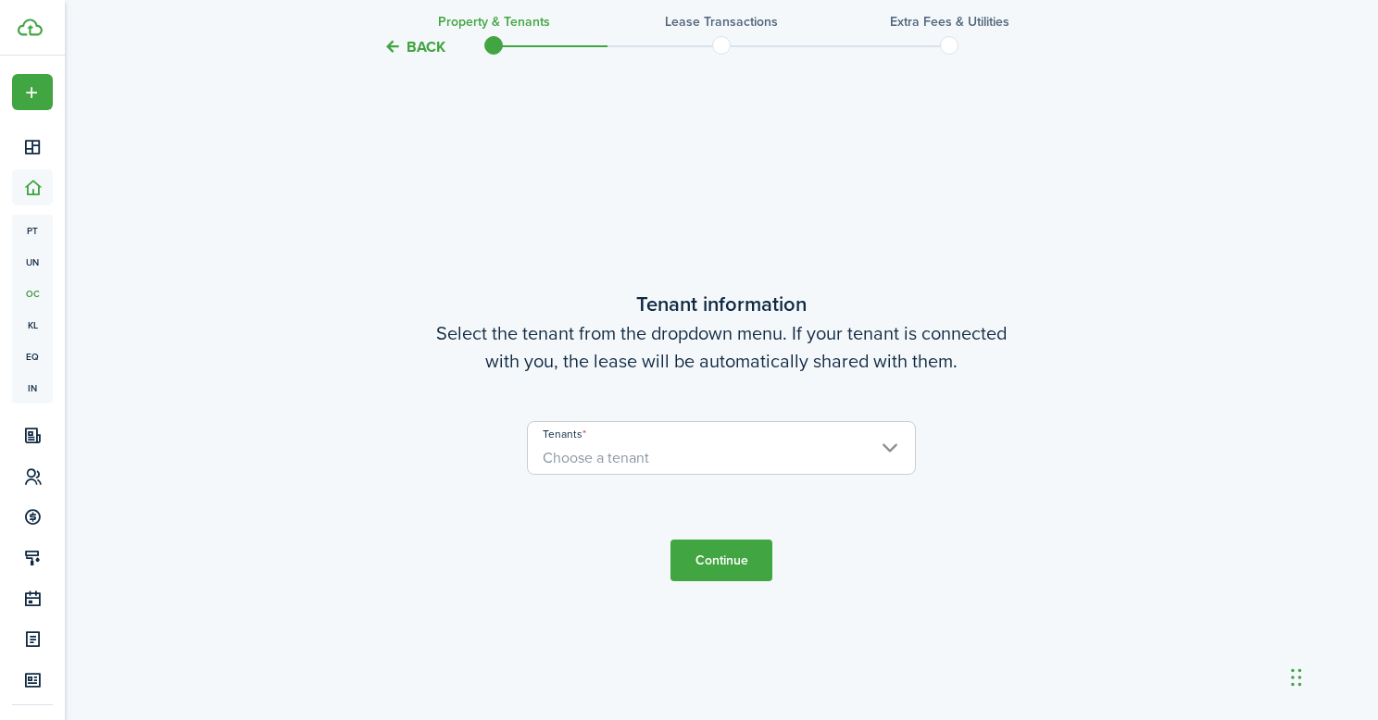
scroll to position [596, 0]
click at [698, 432] on input "Tenants" at bounding box center [721, 431] width 387 height 22
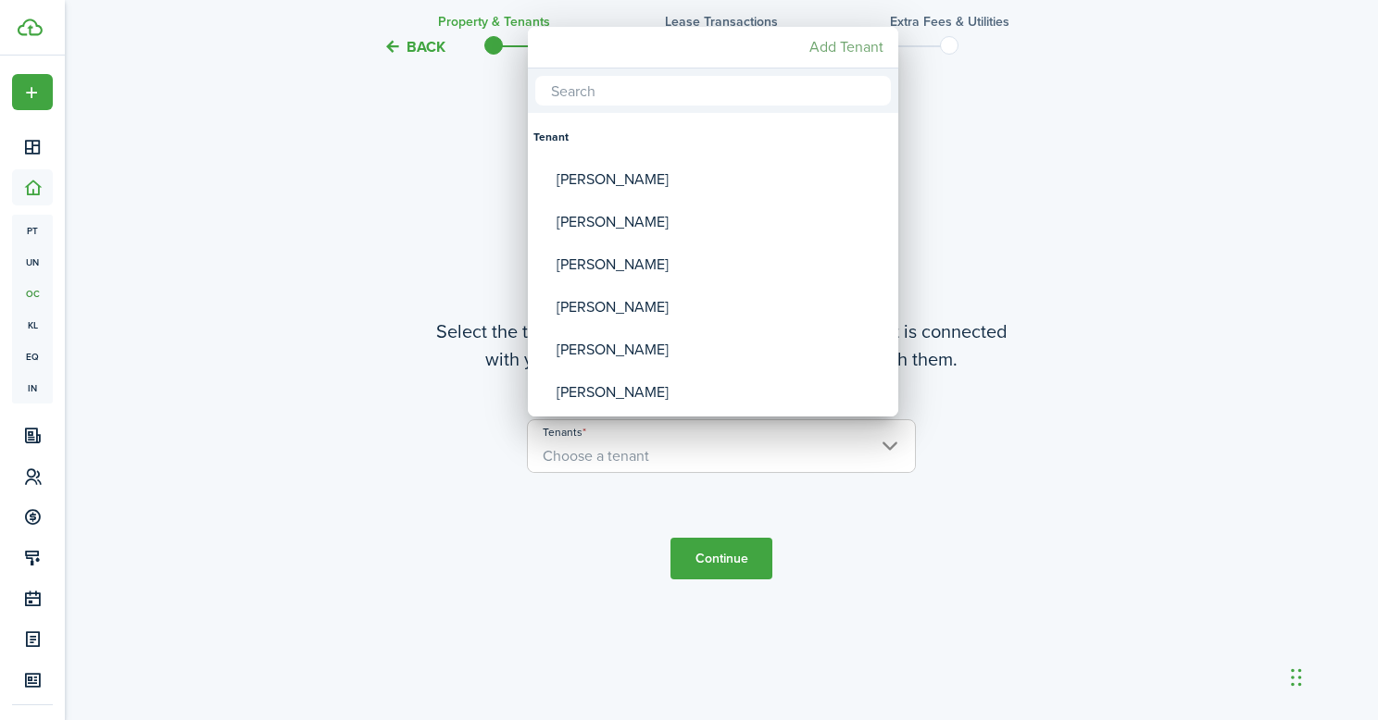
click at [857, 43] on mbsc-button "Add Tenant" at bounding box center [846, 47] width 89 height 33
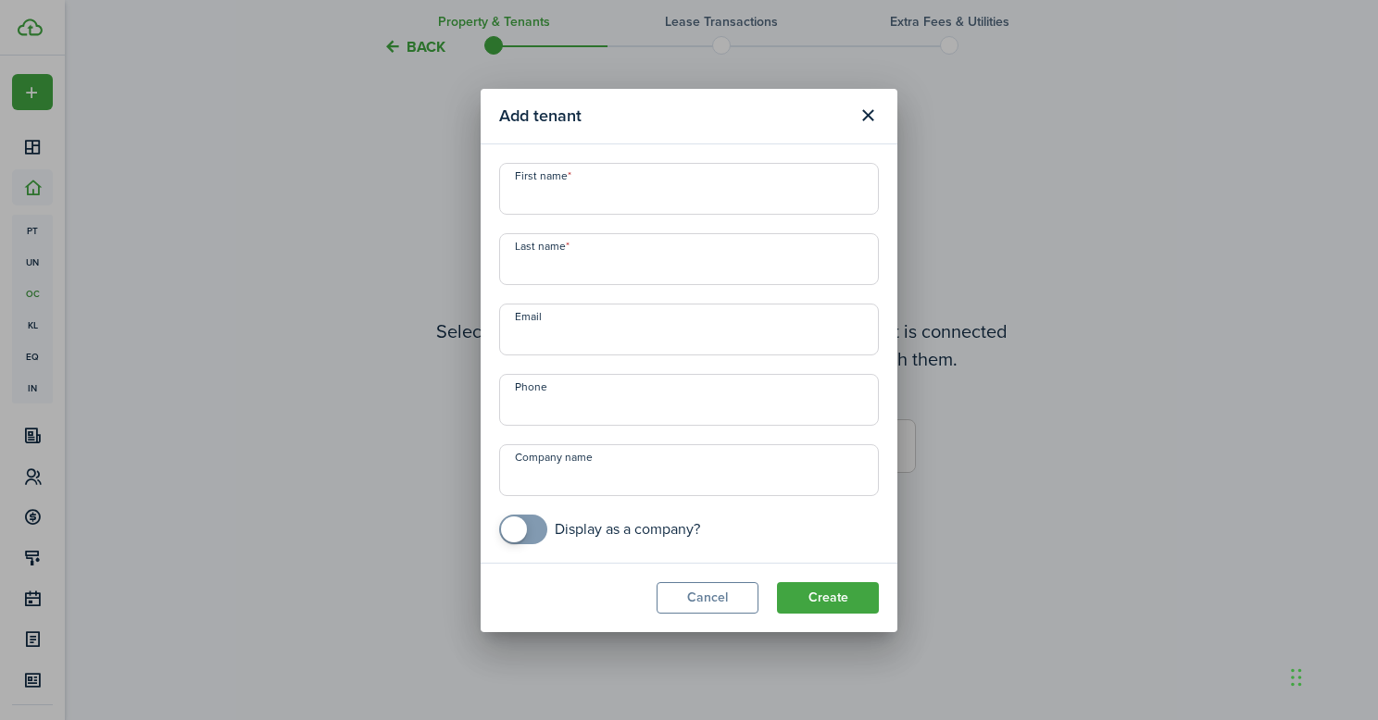
click at [684, 186] on input "First name" at bounding box center [689, 189] width 380 height 52
click at [565, 194] on input "First name" at bounding box center [689, 189] width 380 height 52
click at [645, 256] on input "Last name" at bounding box center [689, 259] width 380 height 52
click at [658, 195] on input "First name" at bounding box center [689, 189] width 380 height 52
click at [798, 272] on input "Last name" at bounding box center [689, 259] width 380 height 52
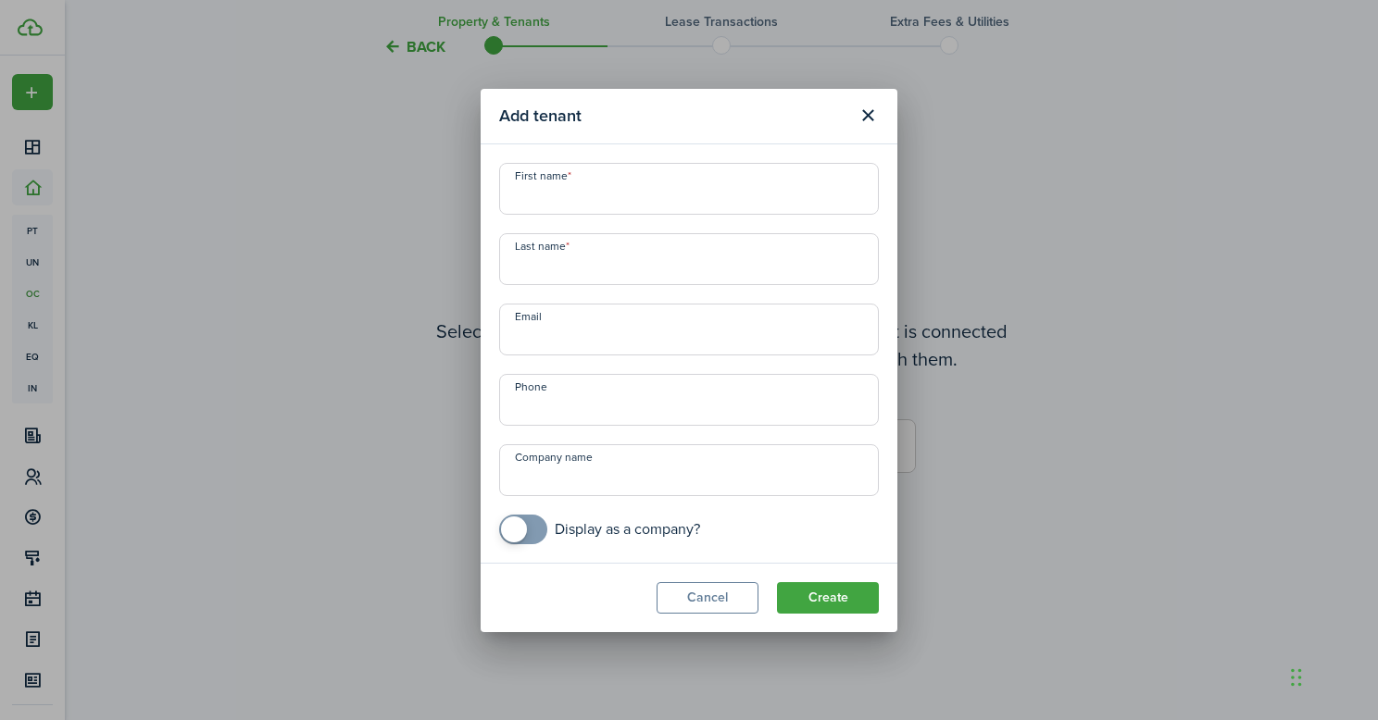
click at [781, 190] on input "First name" at bounding box center [689, 189] width 380 height 52
paste input "[PERSON_NAME]"
drag, startPoint x: 562, startPoint y: 197, endPoint x: 651, endPoint y: 203, distance: 89.1
click at [651, 203] on input "[PERSON_NAME]" at bounding box center [689, 189] width 380 height 52
type input "[PERSON_NAME]"
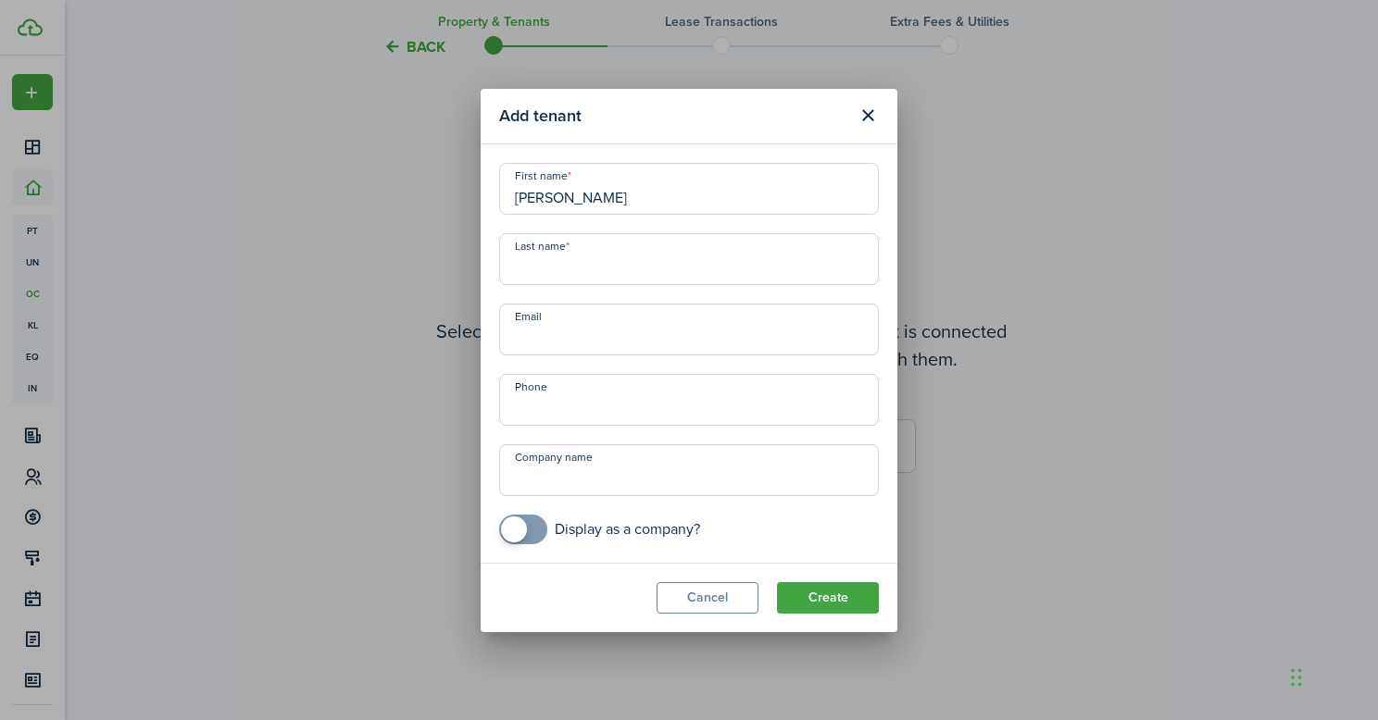
click at [572, 266] on input "Last name" at bounding box center [689, 259] width 380 height 52
paste input "Chivikova"
type input "Chivikova"
drag, startPoint x: 638, startPoint y: 198, endPoint x: 561, endPoint y: 199, distance: 76.9
click at [561, 199] on input "[PERSON_NAME]" at bounding box center [689, 189] width 380 height 52
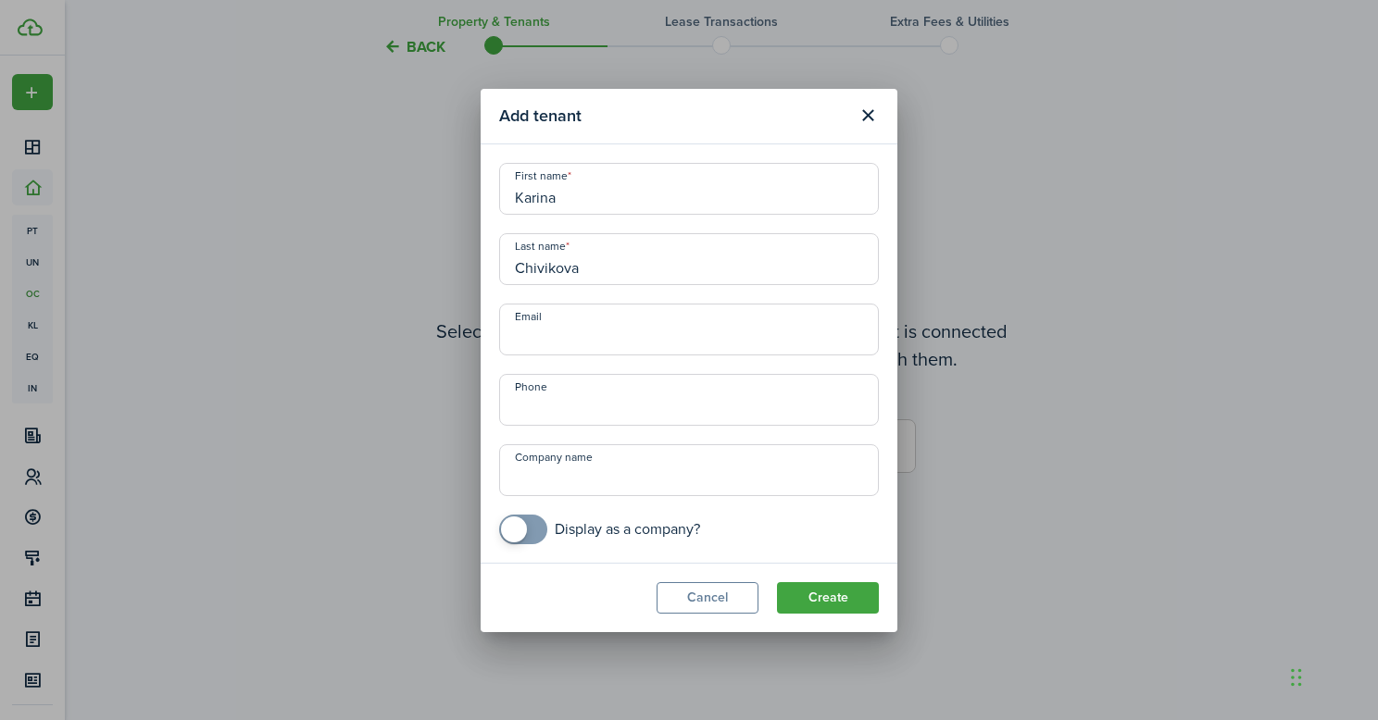
type input "Karina"
click at [570, 342] on input "Email" at bounding box center [689, 330] width 380 height 52
type input "[EMAIL_ADDRESS][DOMAIN_NAME]"
click at [851, 603] on button "Create" at bounding box center [828, 597] width 102 height 31
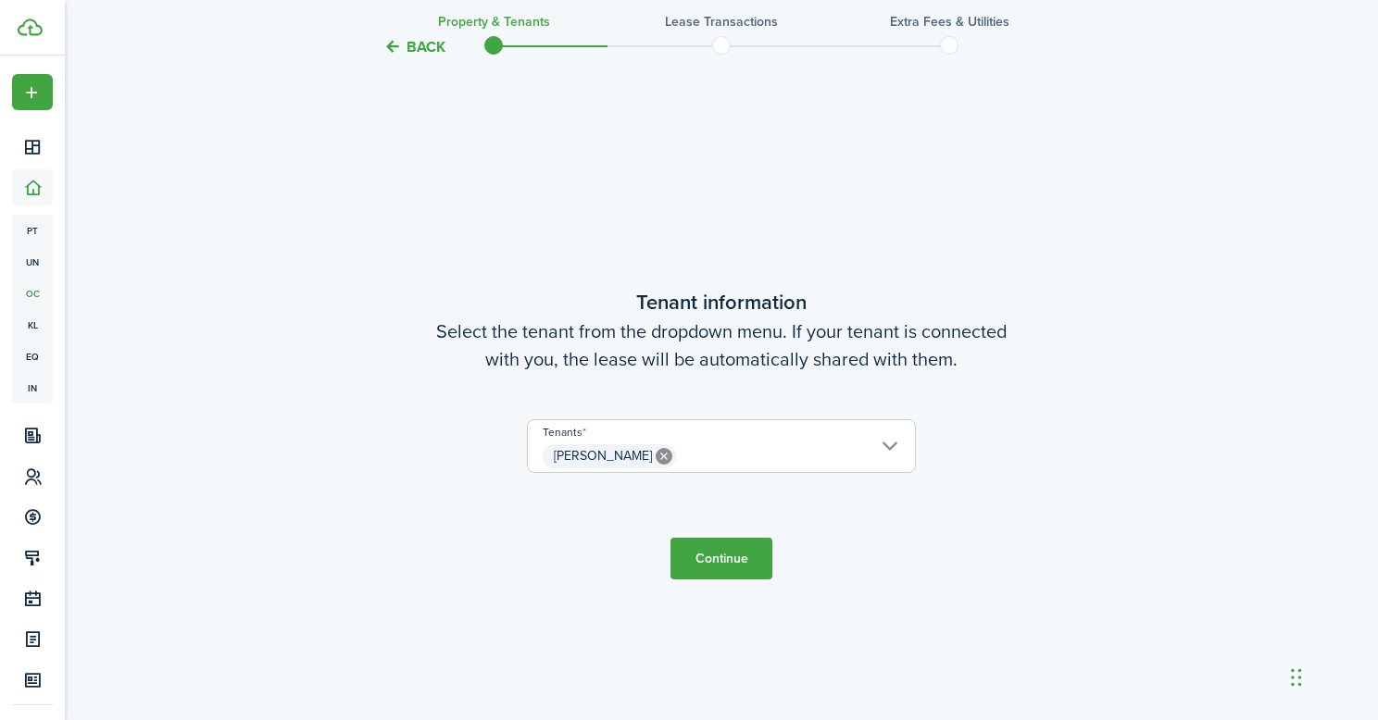
click at [706, 560] on button "Continue" at bounding box center [721, 559] width 102 height 42
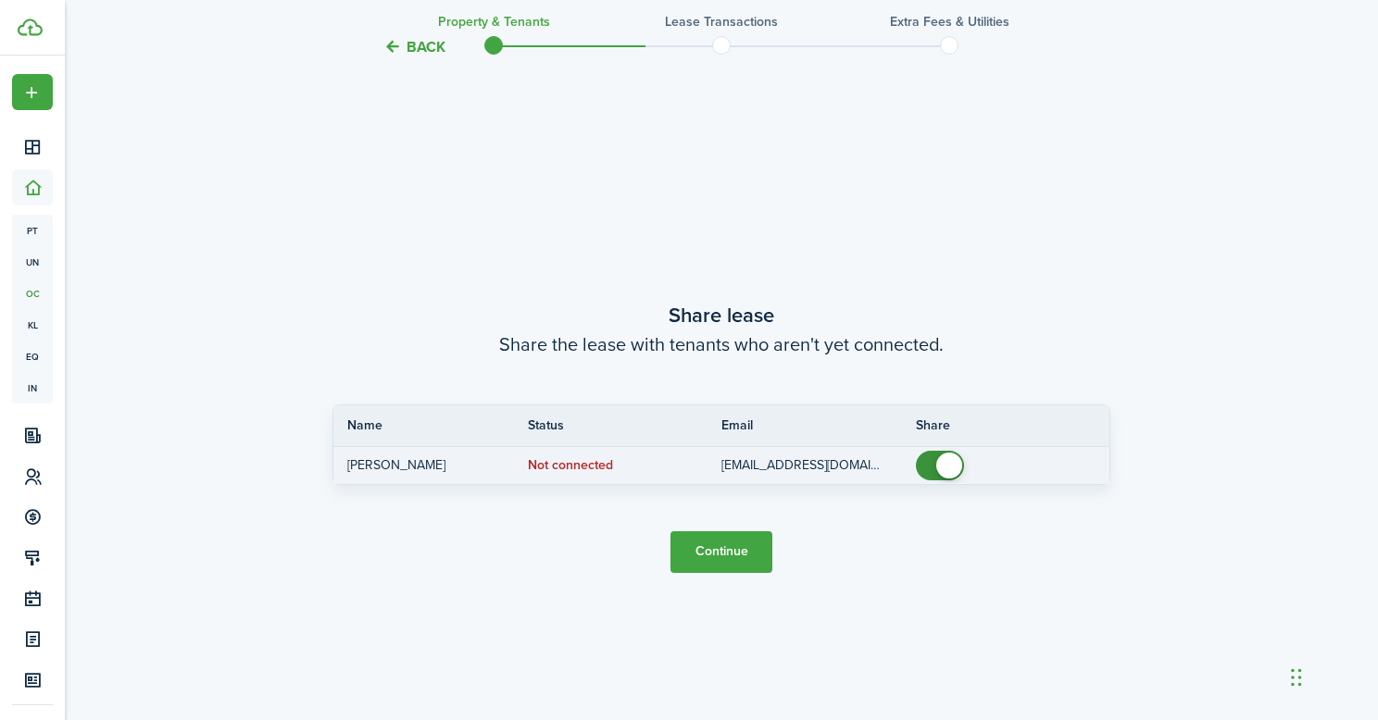
scroll to position [1316, 0]
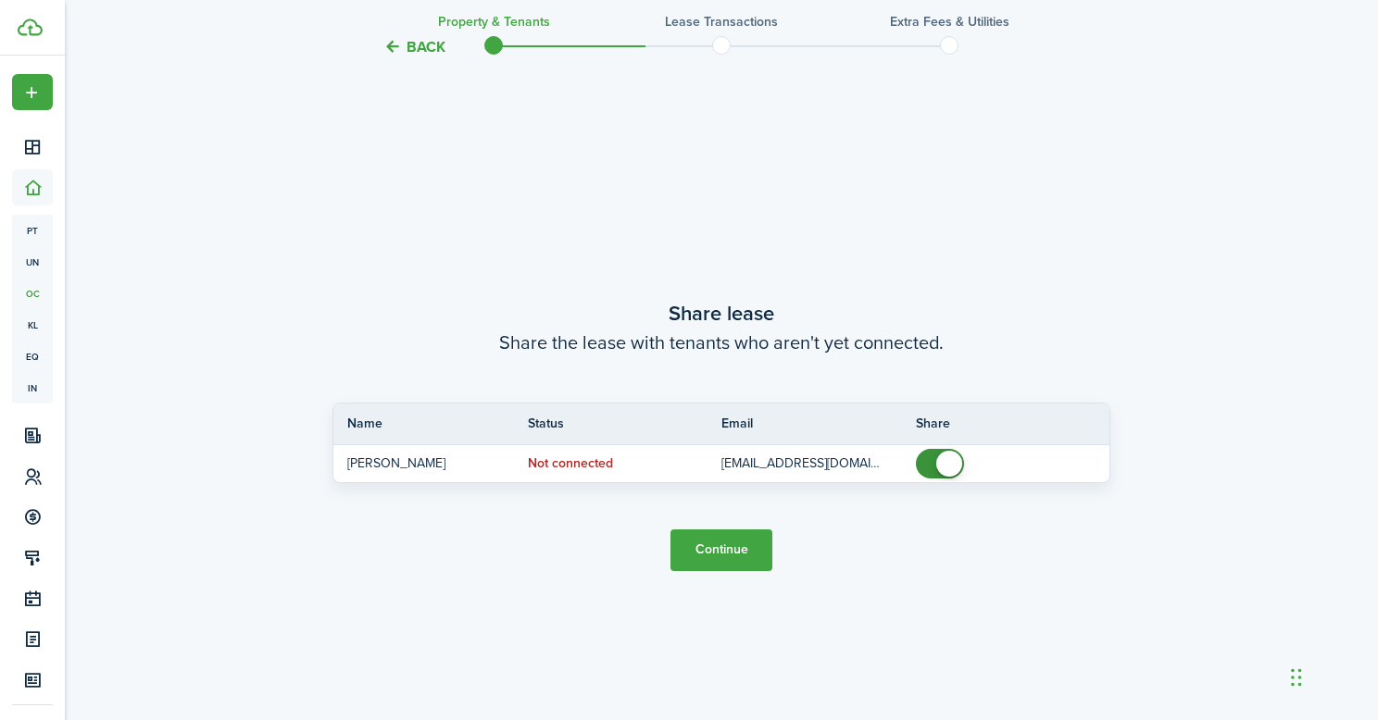
click at [694, 541] on button "Continue" at bounding box center [721, 551] width 102 height 42
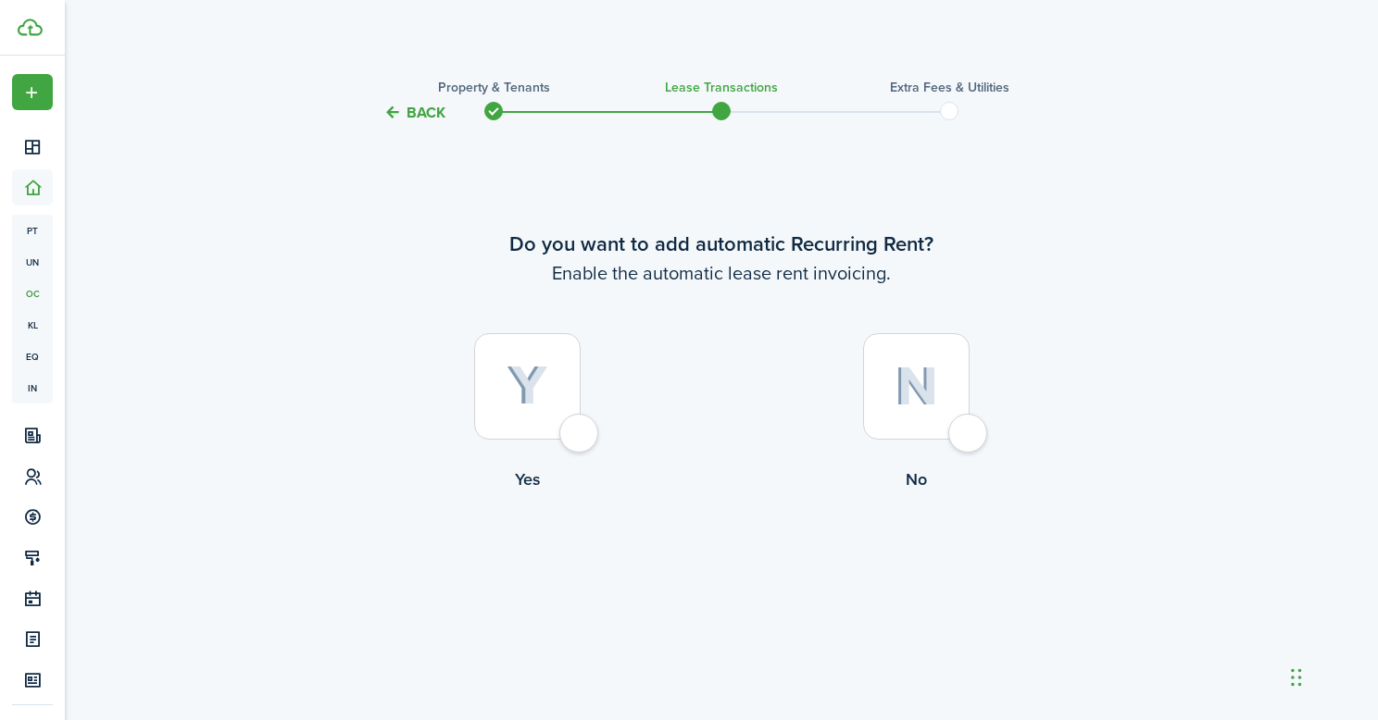
click at [563, 422] on div at bounding box center [527, 386] width 106 height 106
radio input "true"
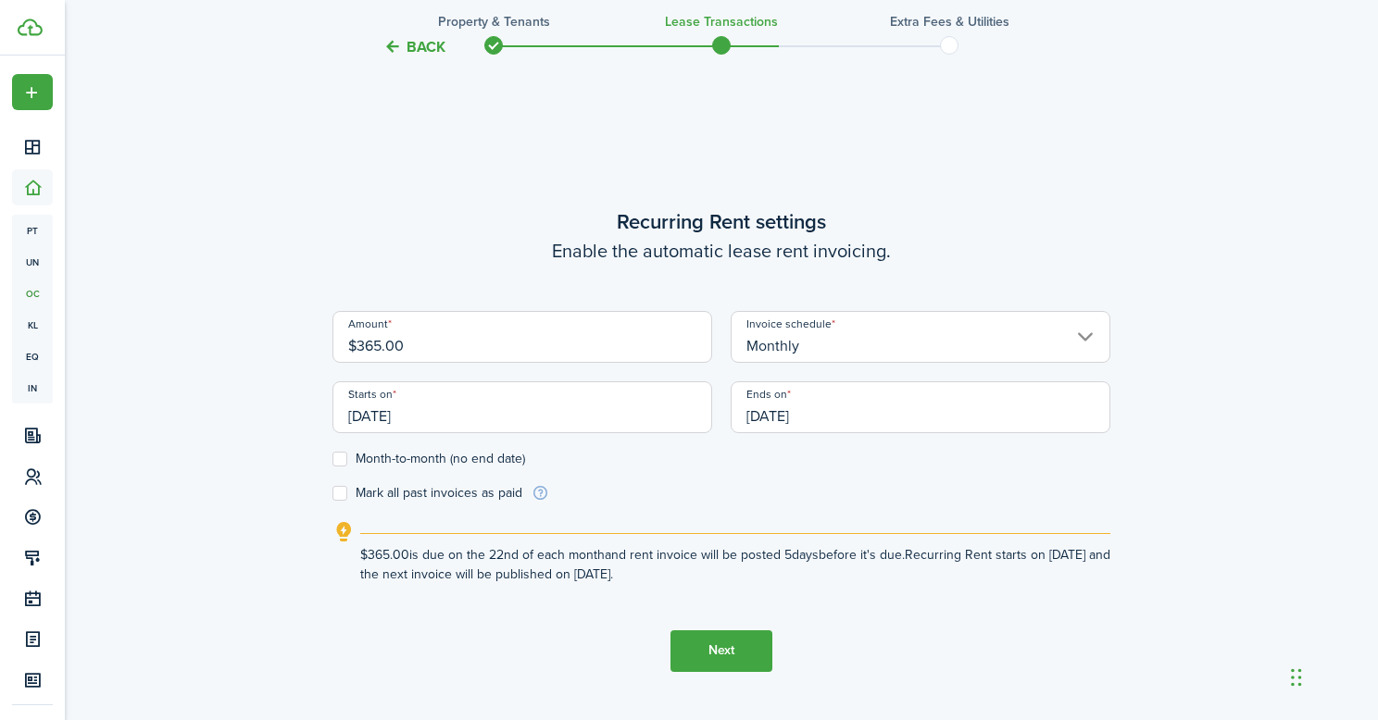
scroll to position [596, 0]
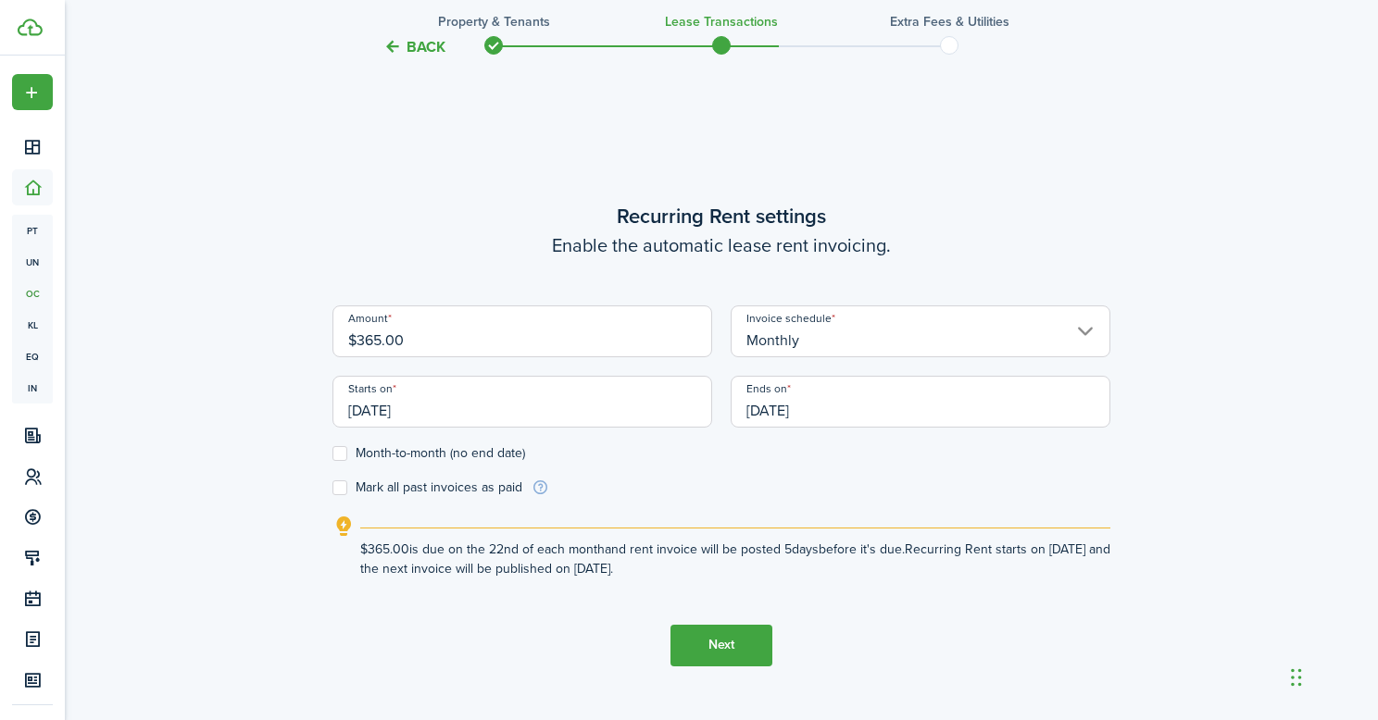
drag, startPoint x: 468, startPoint y: 349, endPoint x: 298, endPoint y: 330, distance: 171.5
click at [298, 330] on div "Back Property & Tenants Lease Transactions Extra fees & Utilities Do you want t…" at bounding box center [721, 131] width 1074 height 1325
click at [469, 391] on input "[DATE]" at bounding box center [522, 402] width 380 height 52
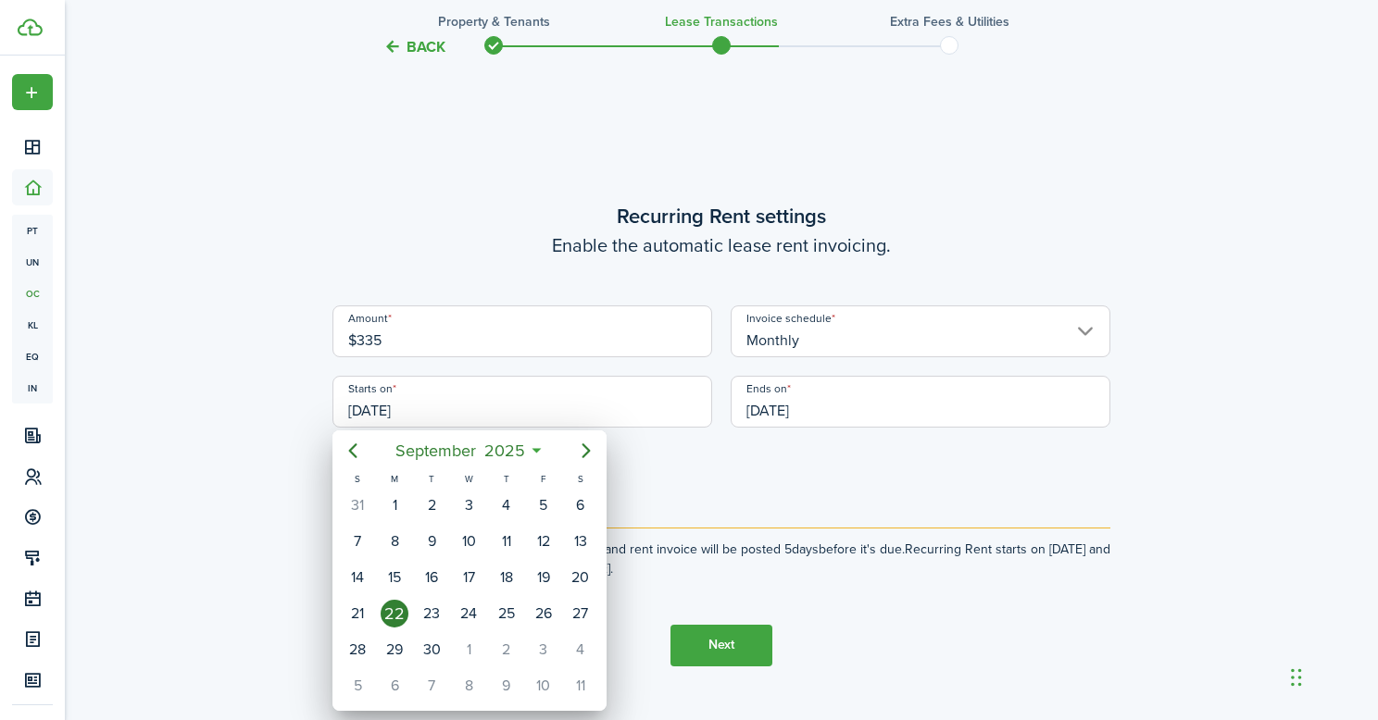
type input "$335.00"
click at [581, 452] on icon "Next page" at bounding box center [586, 451] width 22 height 22
click at [356, 649] on div "26" at bounding box center [358, 650] width 28 height 28
type input "[DATE]"
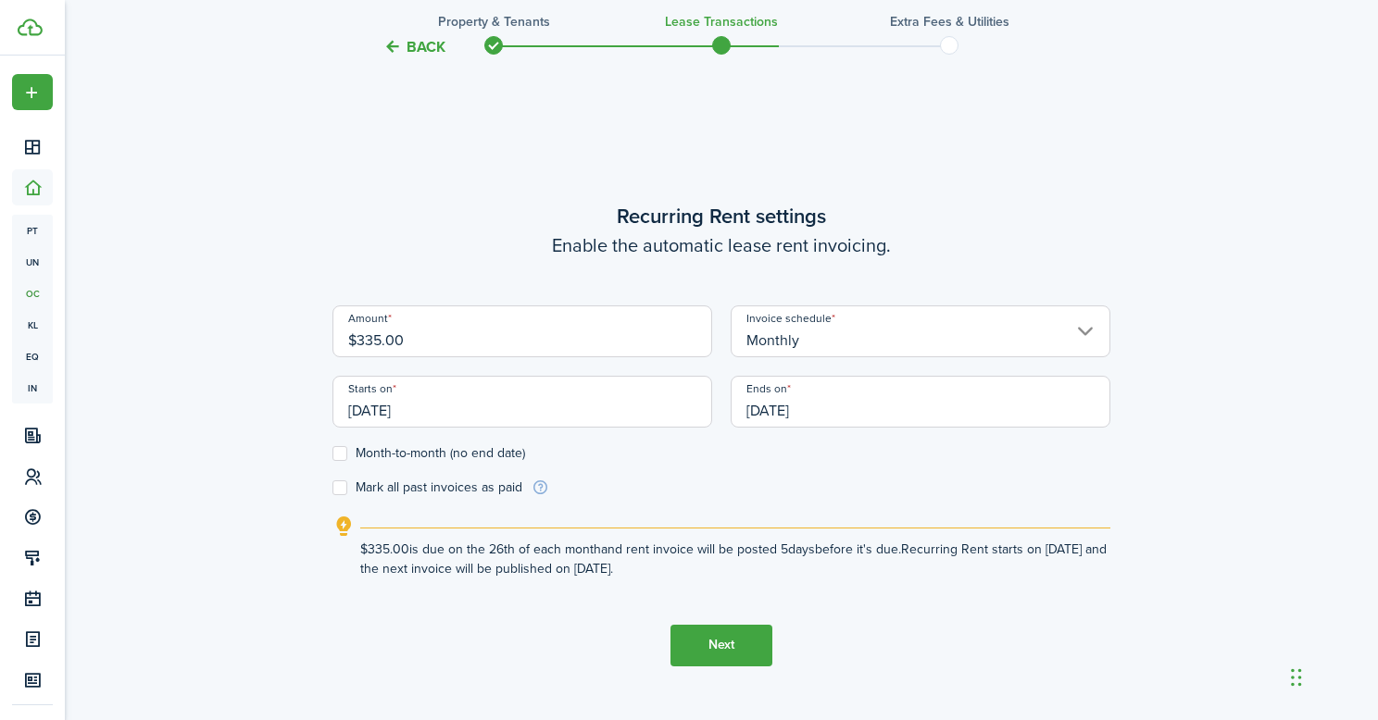
click at [351, 456] on label "Month-to-month (no end date)" at bounding box center [428, 453] width 193 height 15
click at [332, 454] on input "Month-to-month (no end date)" at bounding box center [331, 453] width 1 height 1
checkbox input "true"
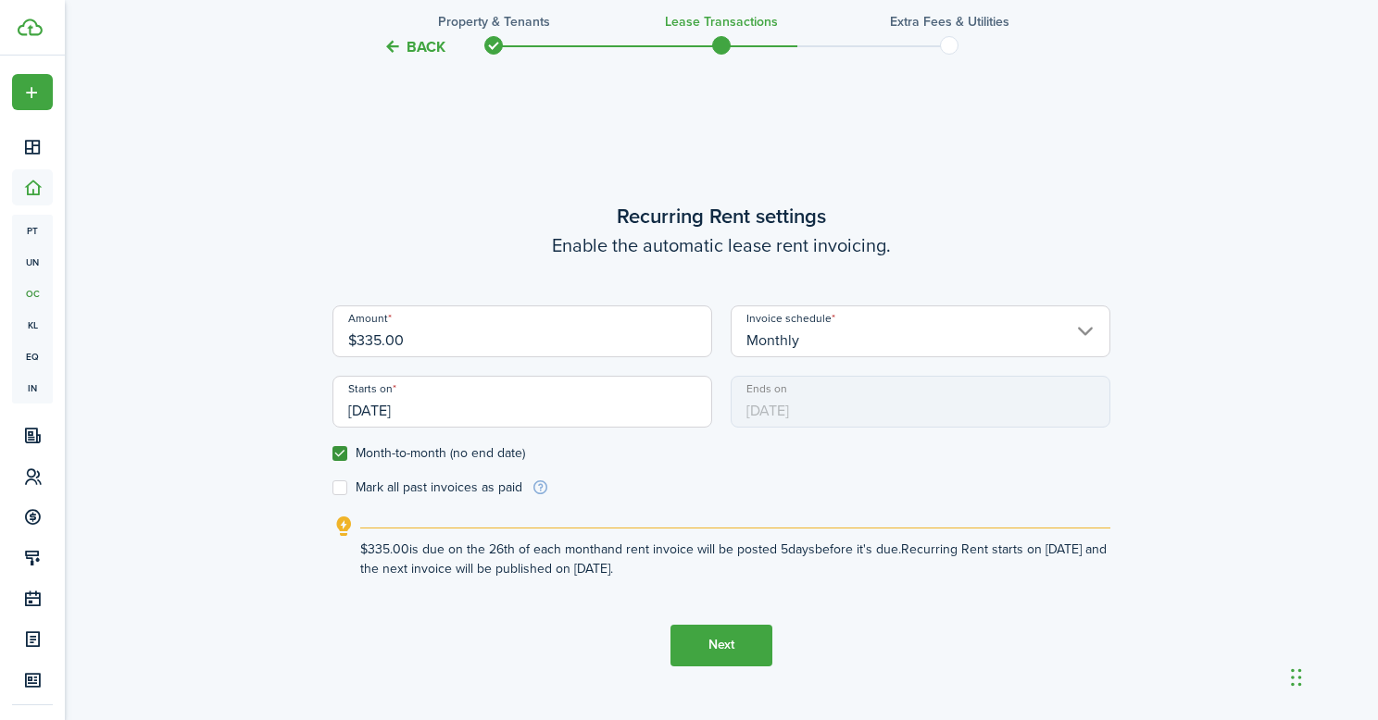
click at [722, 655] on button "Next" at bounding box center [721, 646] width 102 height 42
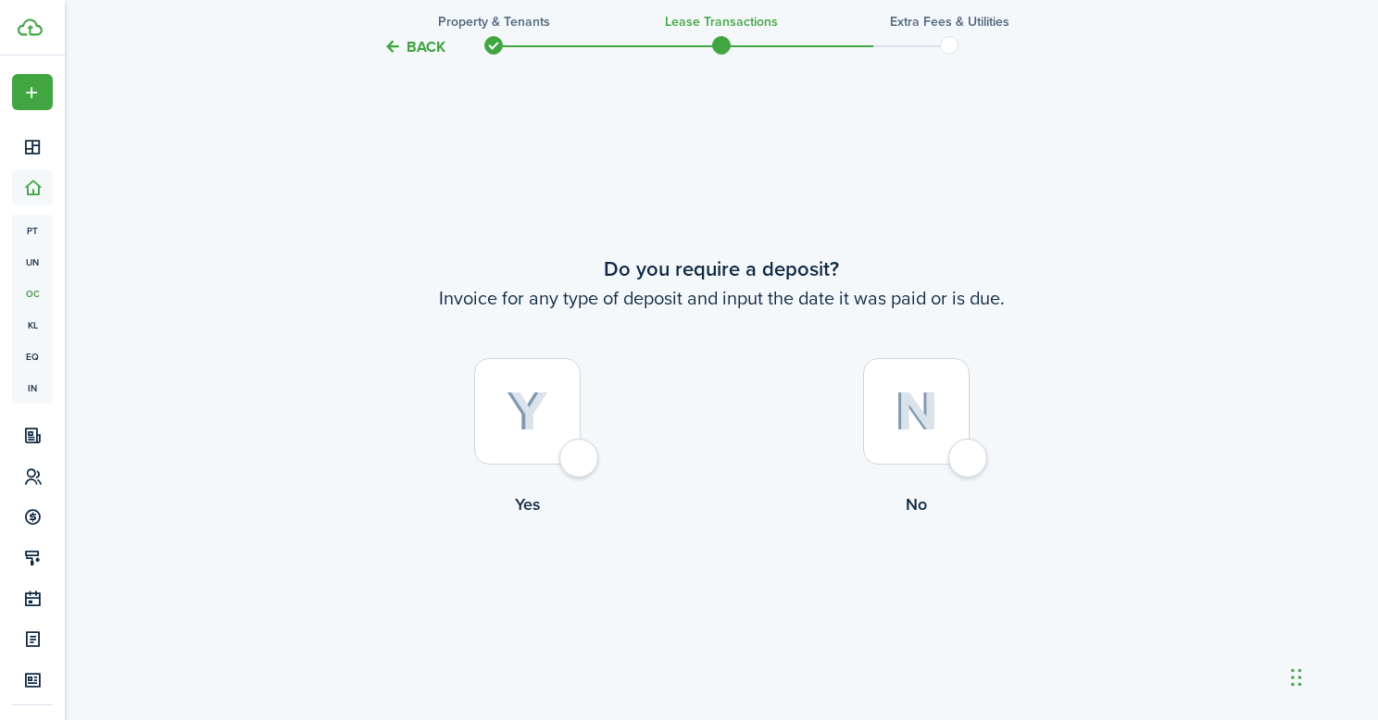
click at [541, 453] on div at bounding box center [527, 411] width 106 height 106
radio input "true"
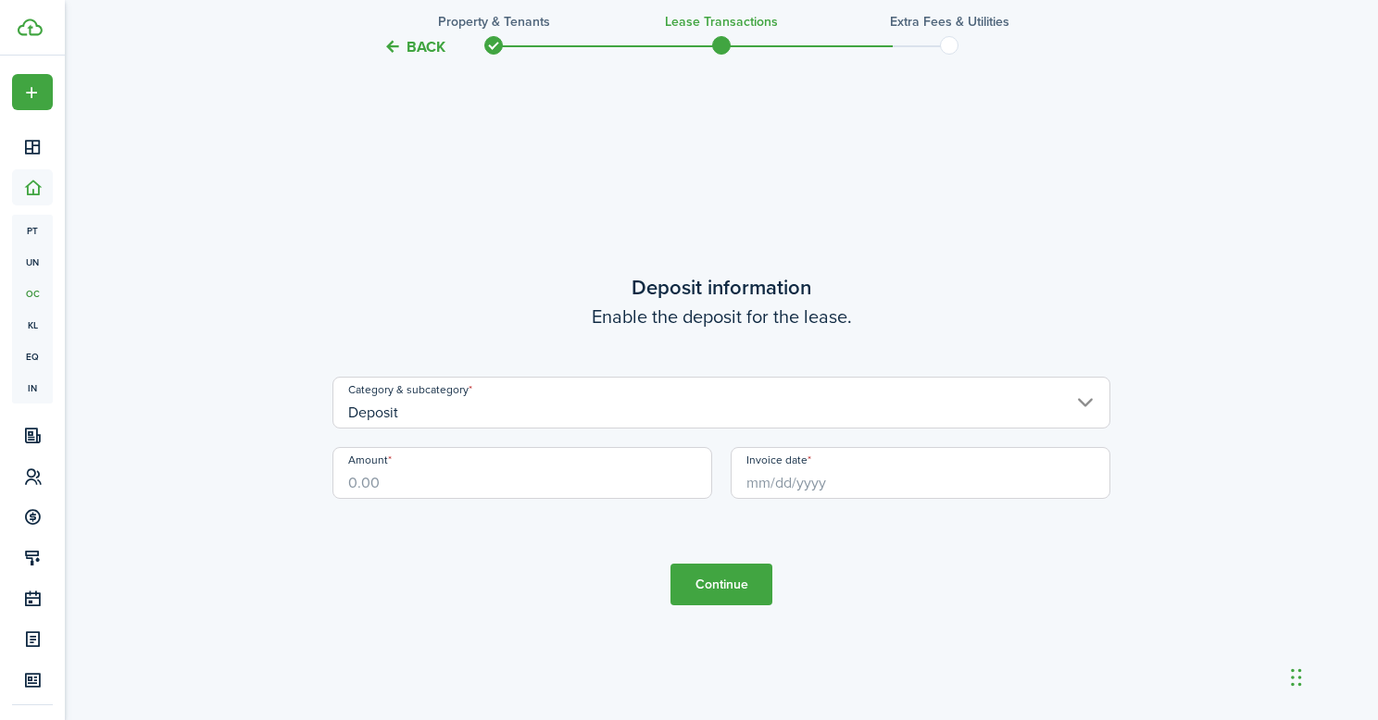
scroll to position [2036, 0]
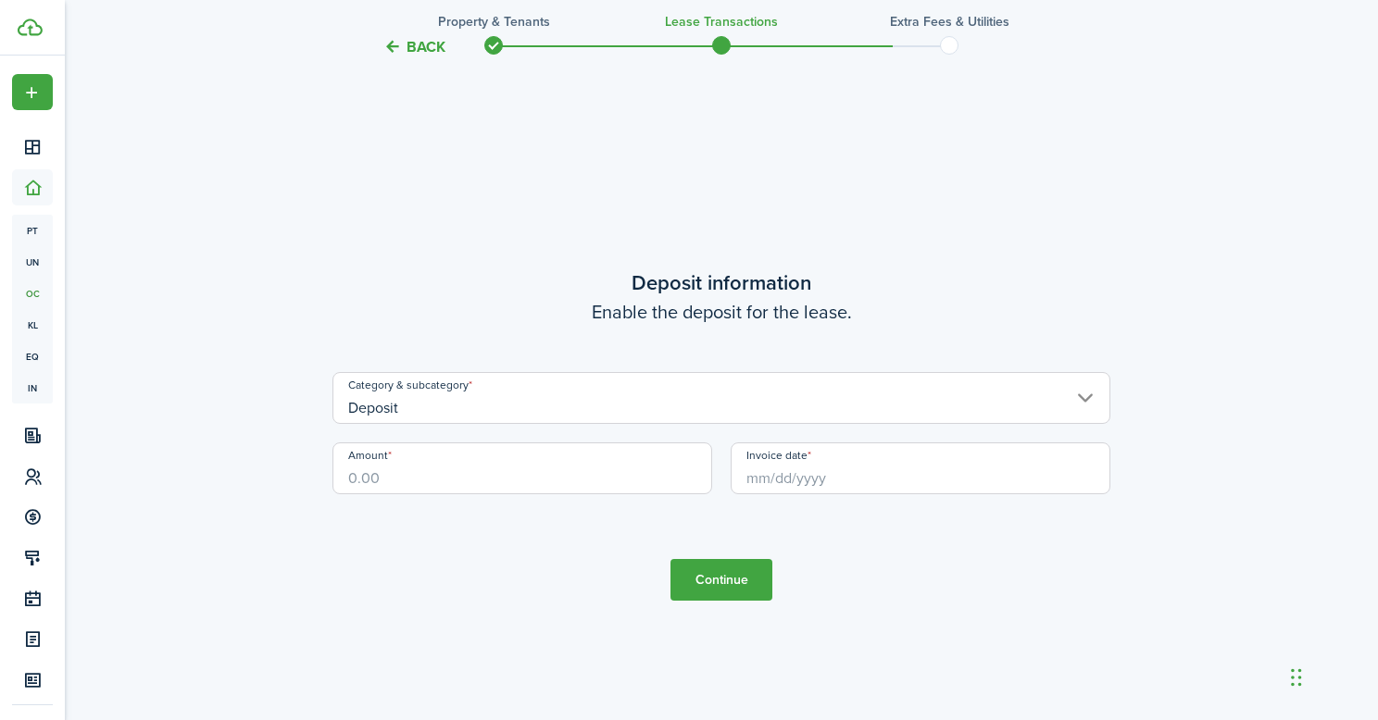
click at [493, 409] on input "Deposit" at bounding box center [721, 398] width 778 height 52
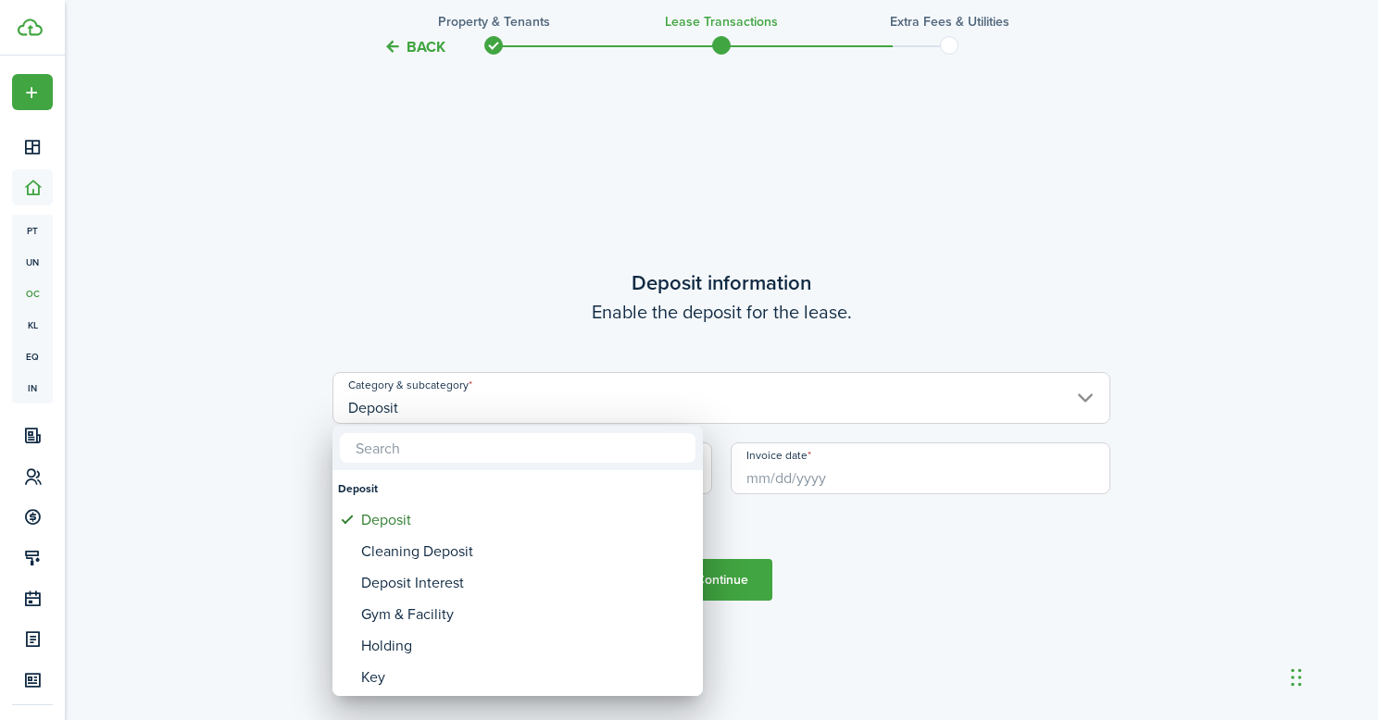
click at [481, 443] on div "Deposit Deposit Cleaning Deposit Deposit Interest Gym & Facility Holding Key La…" at bounding box center [689, 360] width 1378 height 720
click at [873, 545] on div at bounding box center [689, 360] width 1674 height 1017
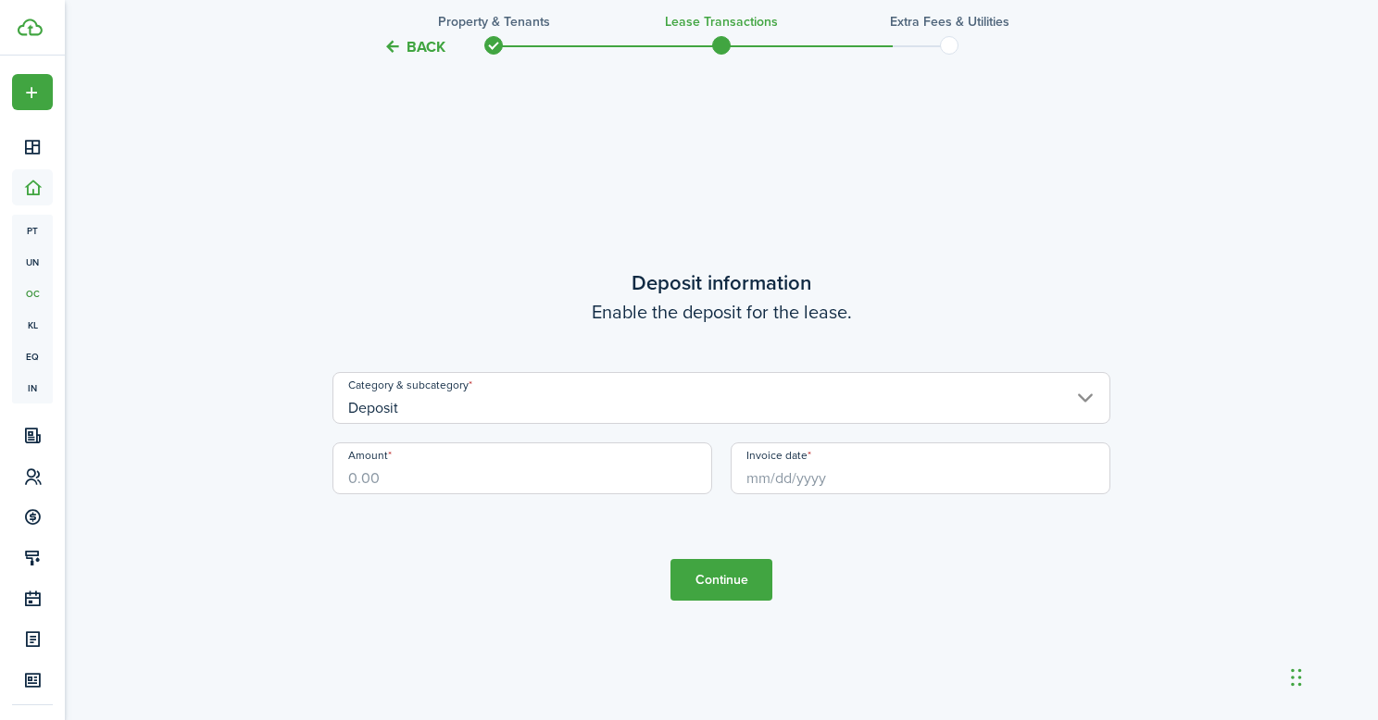
click at [567, 478] on input "Amount" at bounding box center [522, 469] width 380 height 52
click at [816, 466] on input "Invoice date" at bounding box center [921, 469] width 380 height 52
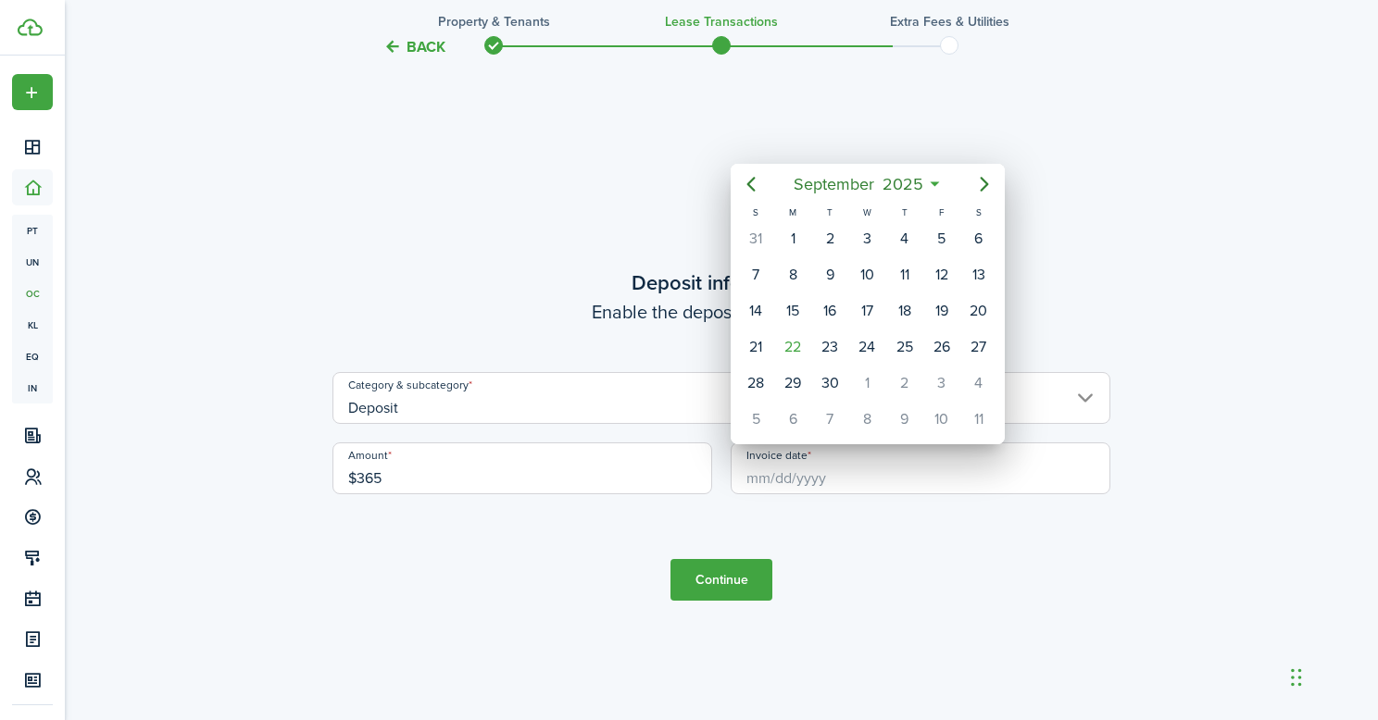
type input "$365.00"
click at [787, 338] on div "22" at bounding box center [793, 347] width 28 height 28
type input "[DATE]"
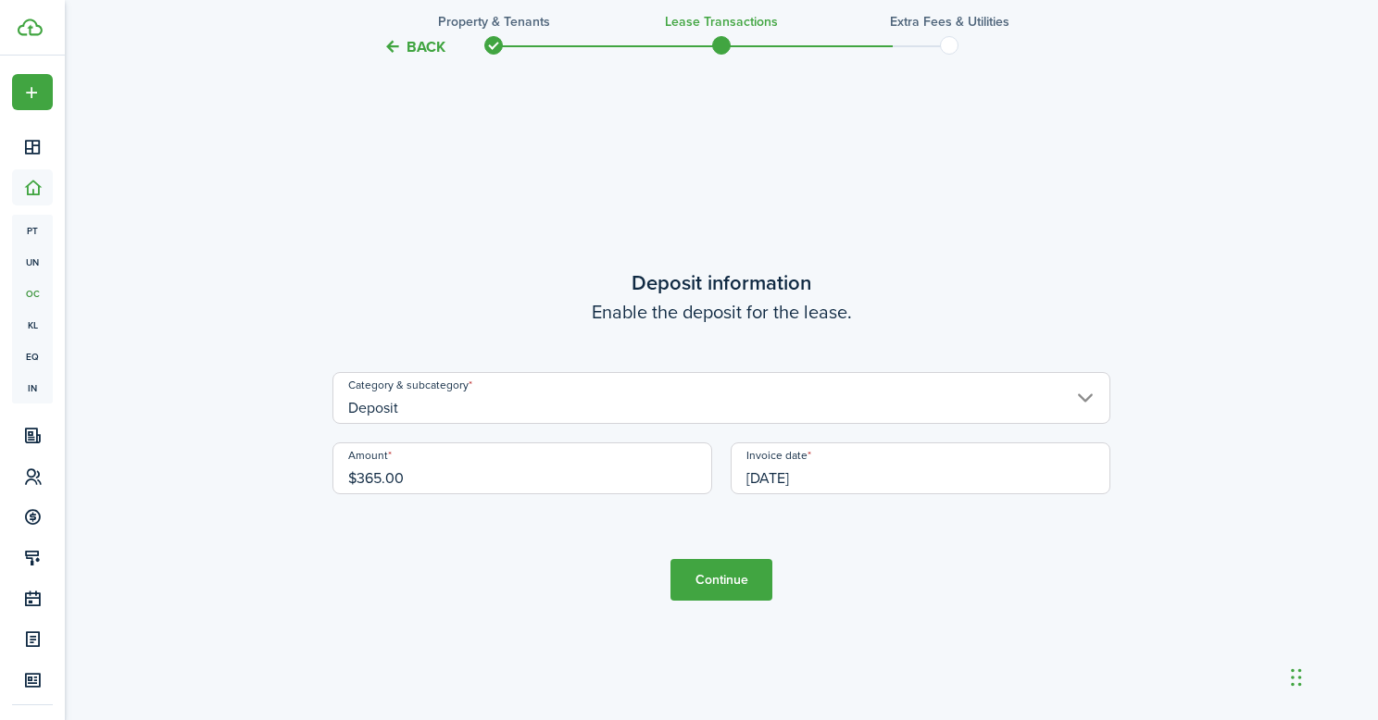
click at [729, 580] on button "Continue" at bounding box center [721, 580] width 102 height 42
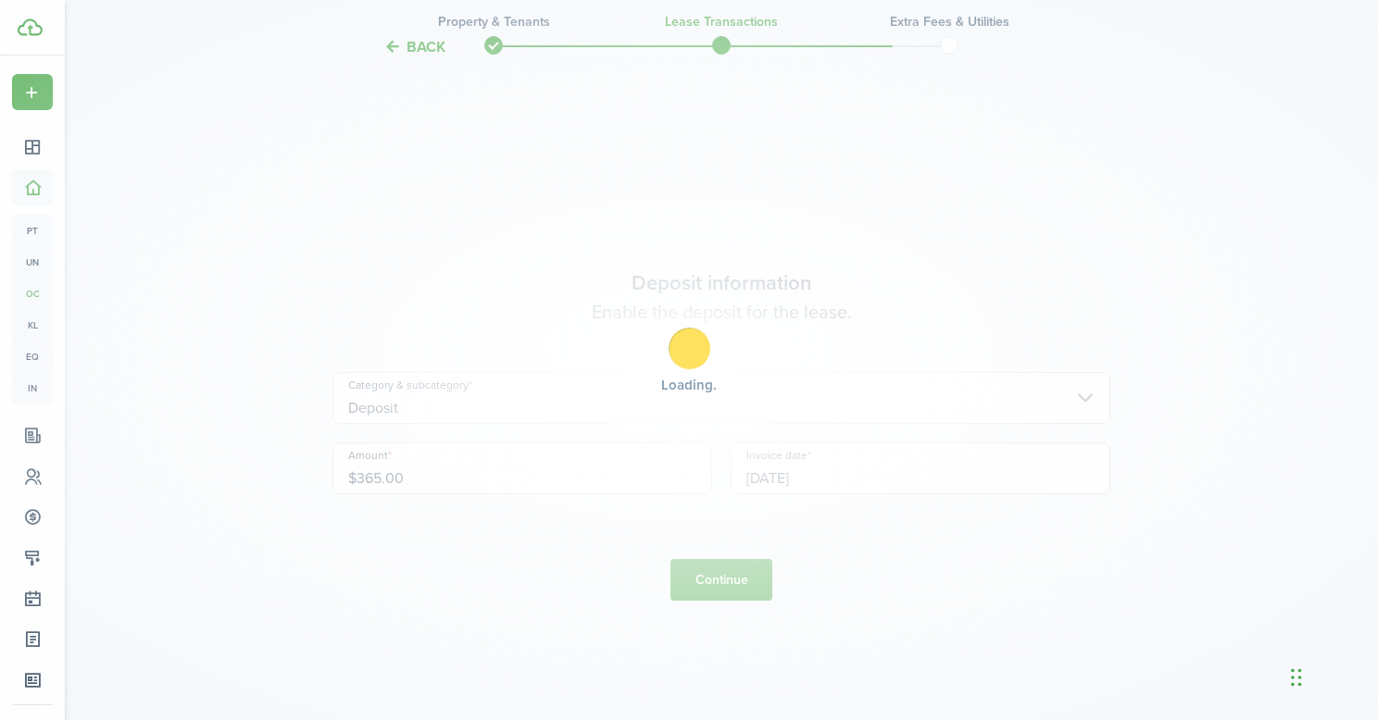
scroll to position [0, 0]
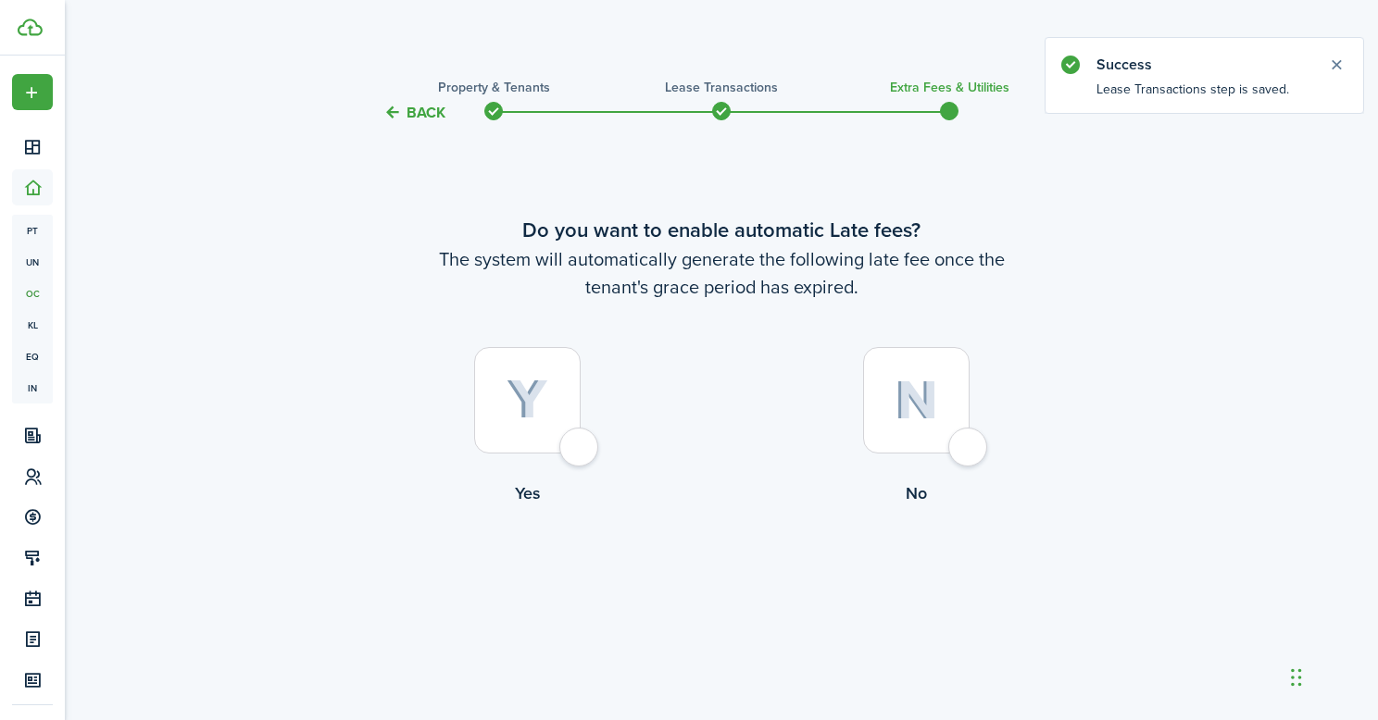
click at [561, 441] on div at bounding box center [527, 400] width 106 height 106
radio input "true"
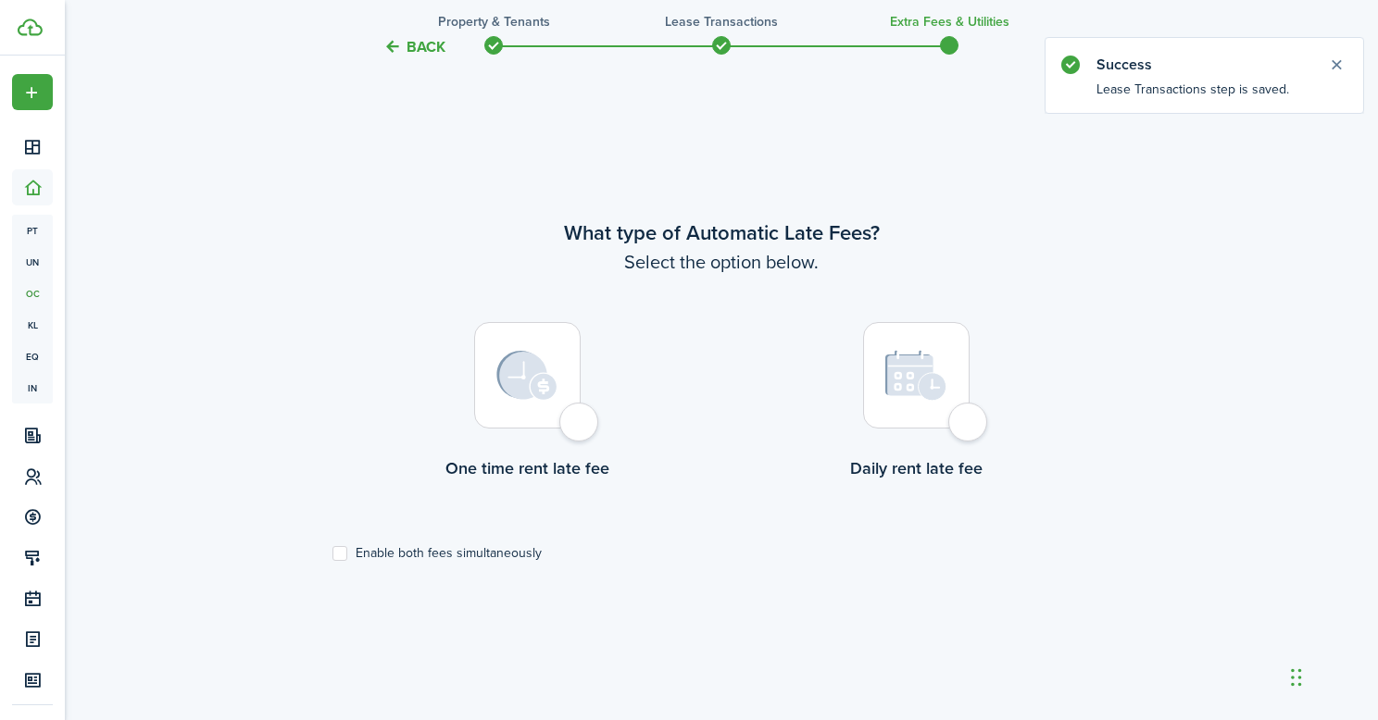
click at [564, 389] on div at bounding box center [527, 375] width 106 height 106
radio input "true"
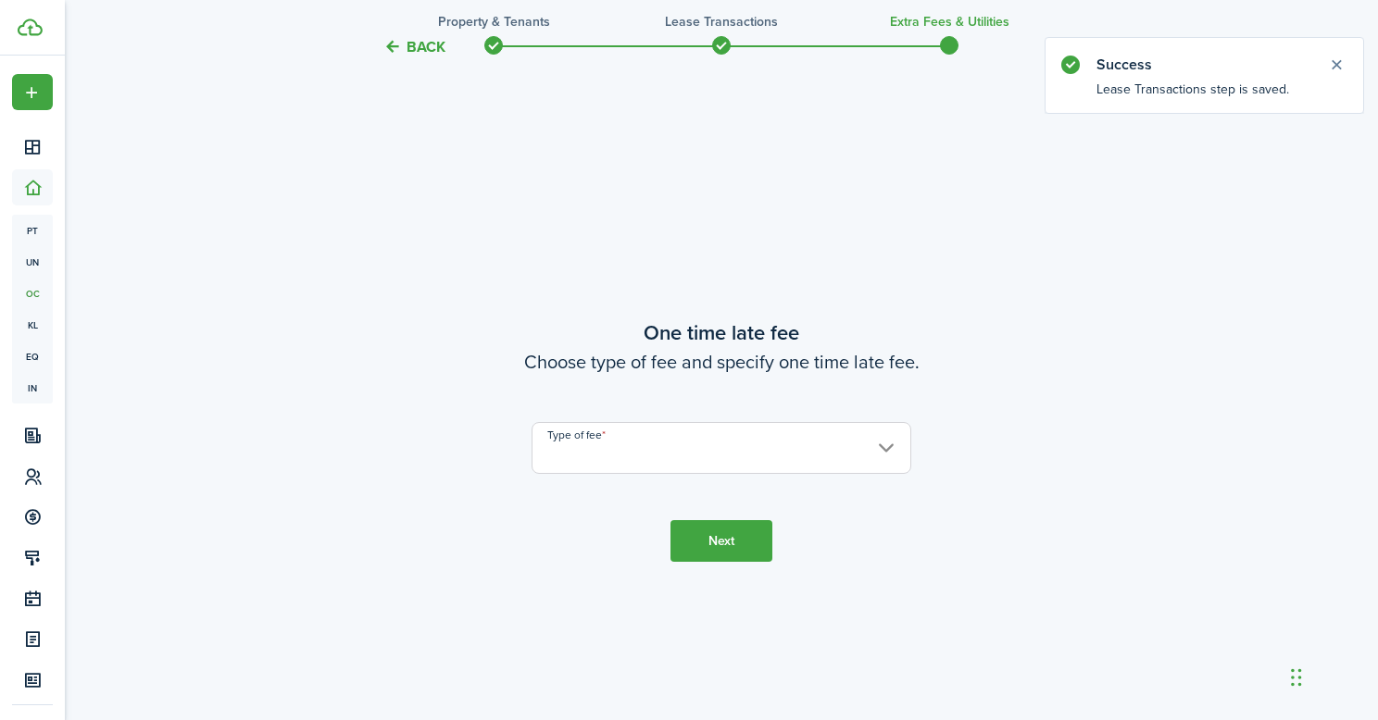
scroll to position [1316, 0]
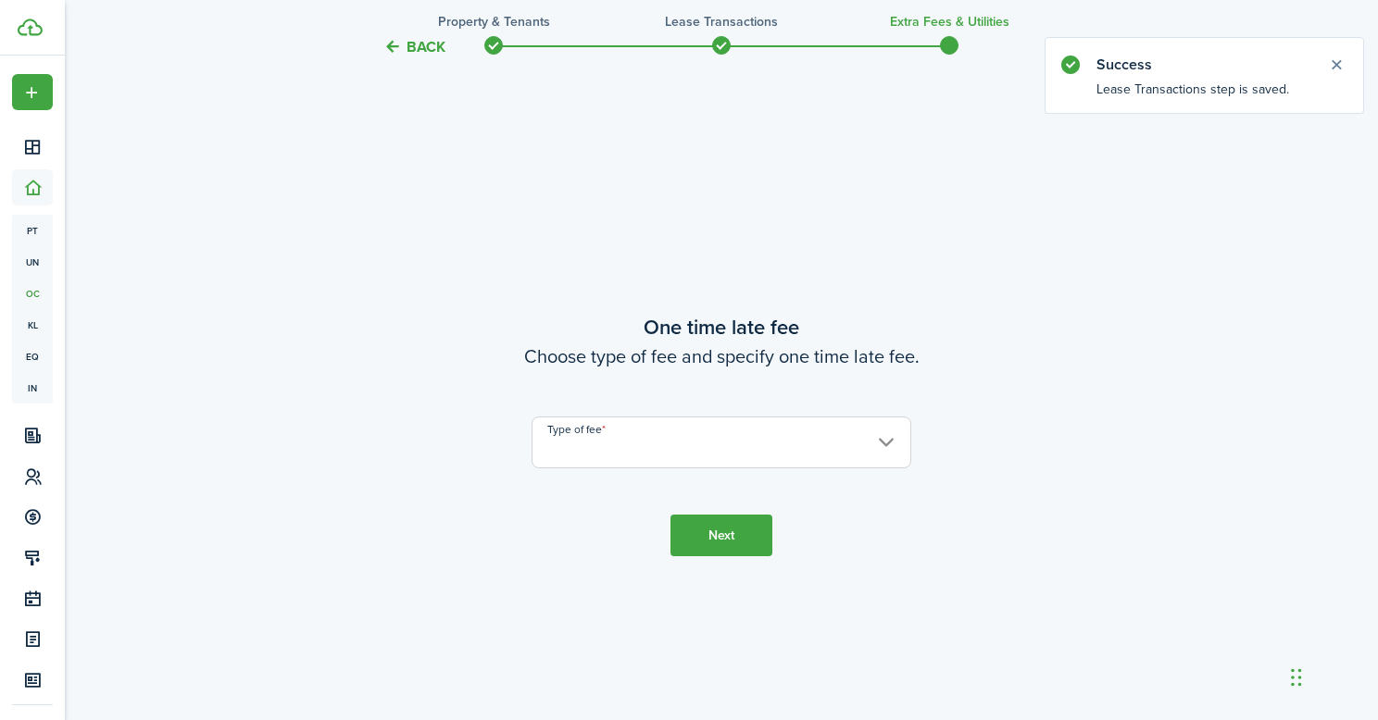
click at [770, 436] on input "Type of fee" at bounding box center [721, 443] width 380 height 52
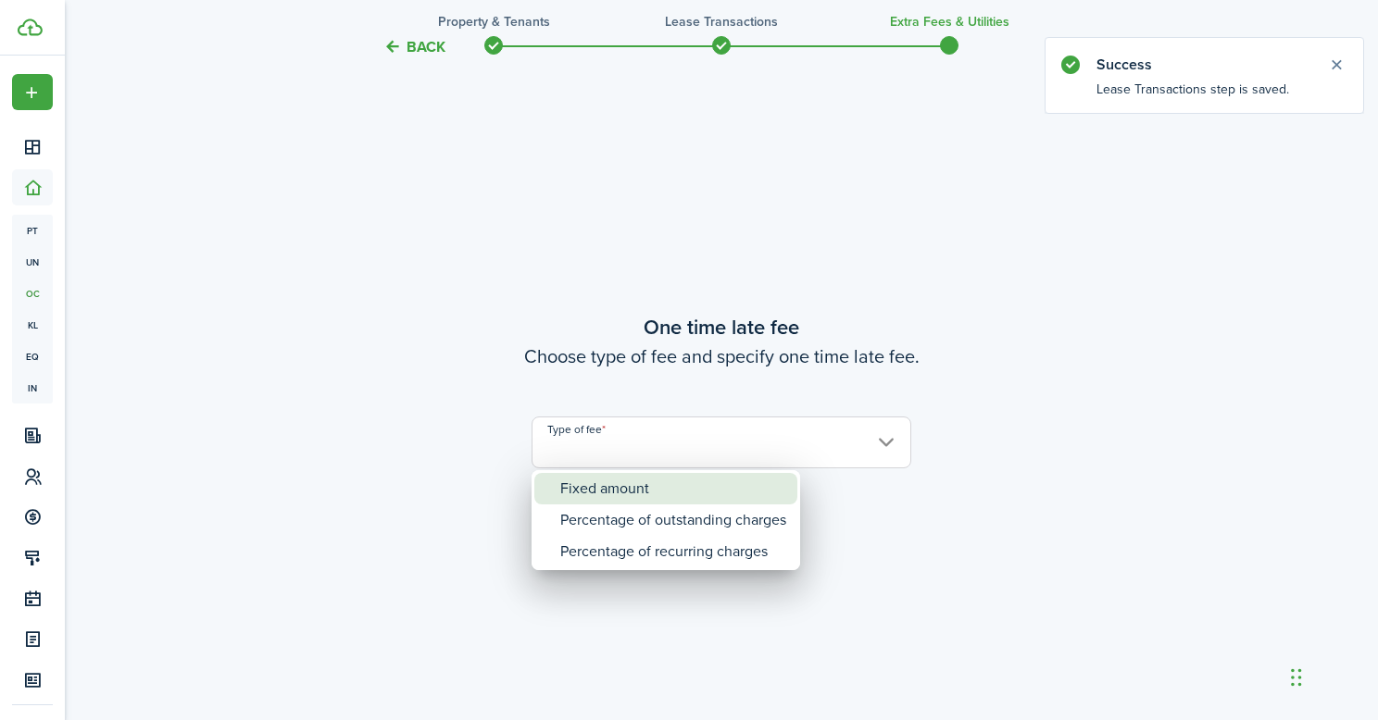
click at [695, 481] on div "Fixed amount" at bounding box center [673, 488] width 226 height 31
type input "Fixed amount"
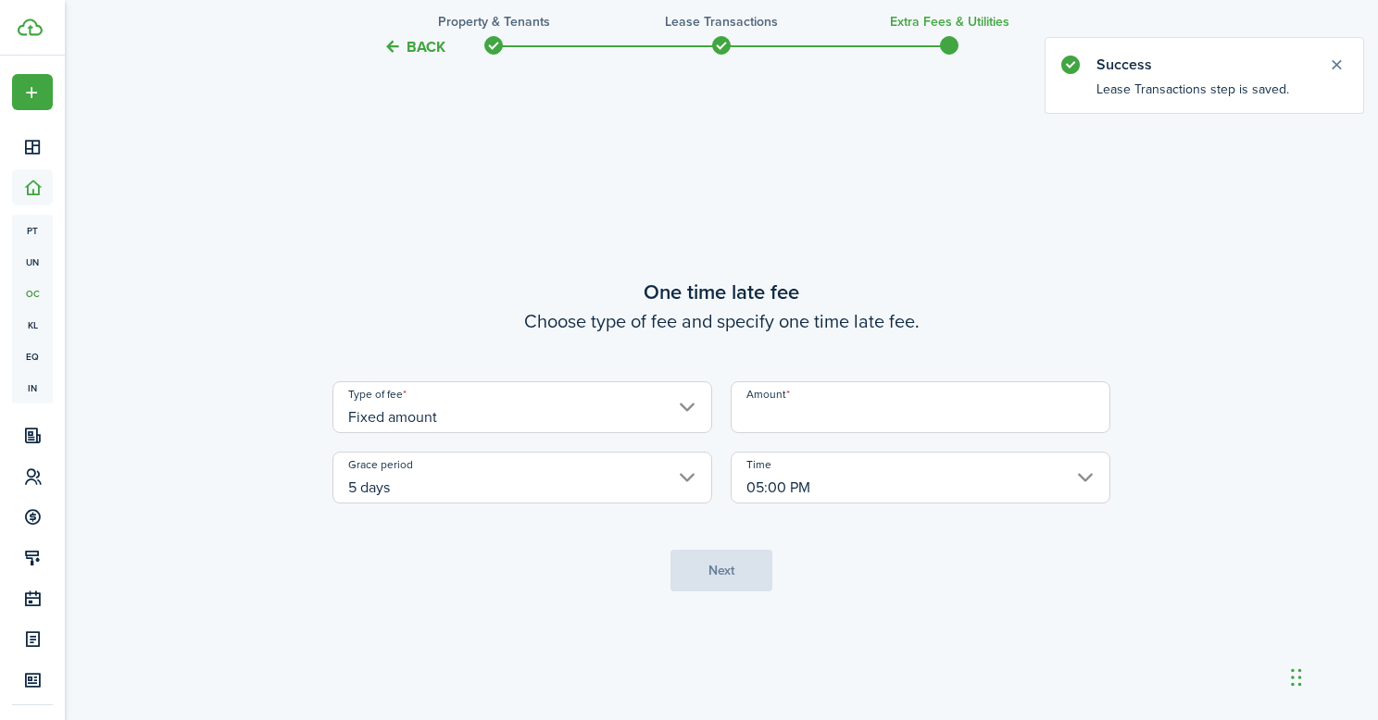
click at [846, 421] on input "Amount" at bounding box center [921, 407] width 380 height 52
type input "$25.00"
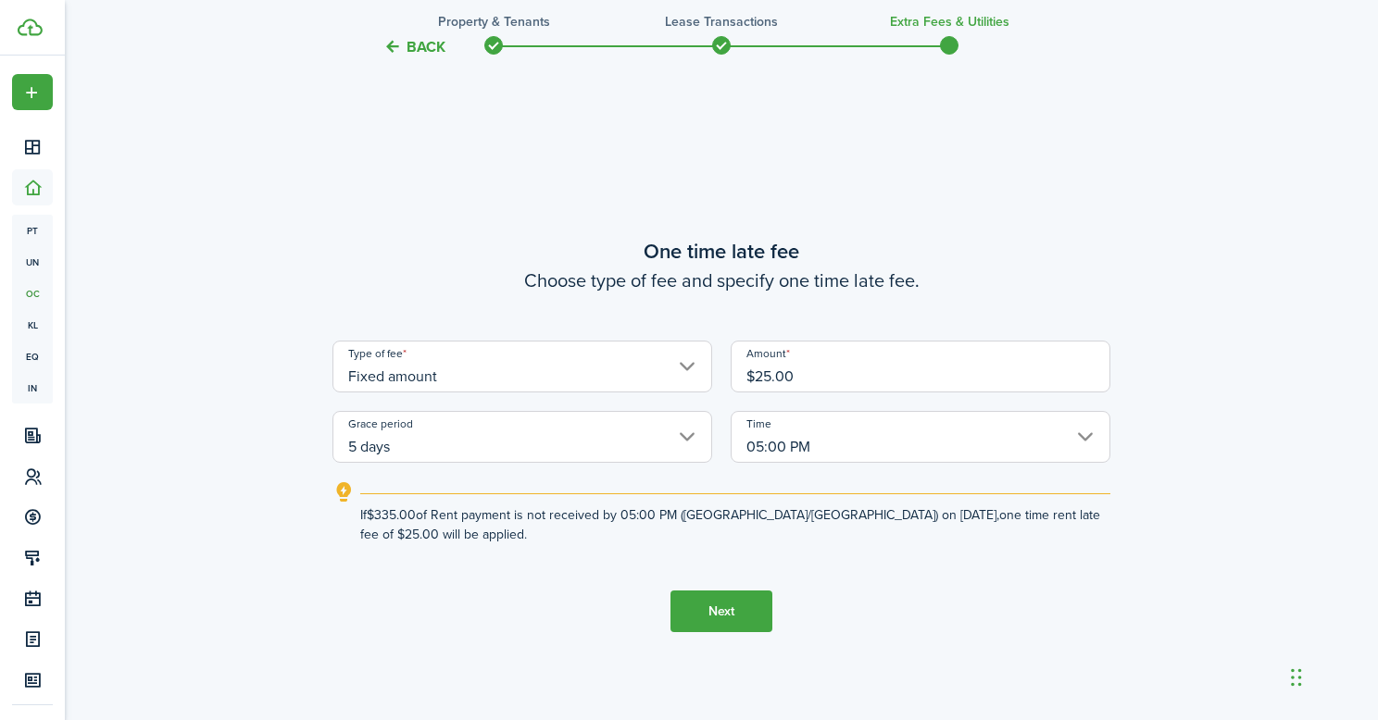
click at [844, 456] on input "05:00 PM" at bounding box center [921, 437] width 380 height 52
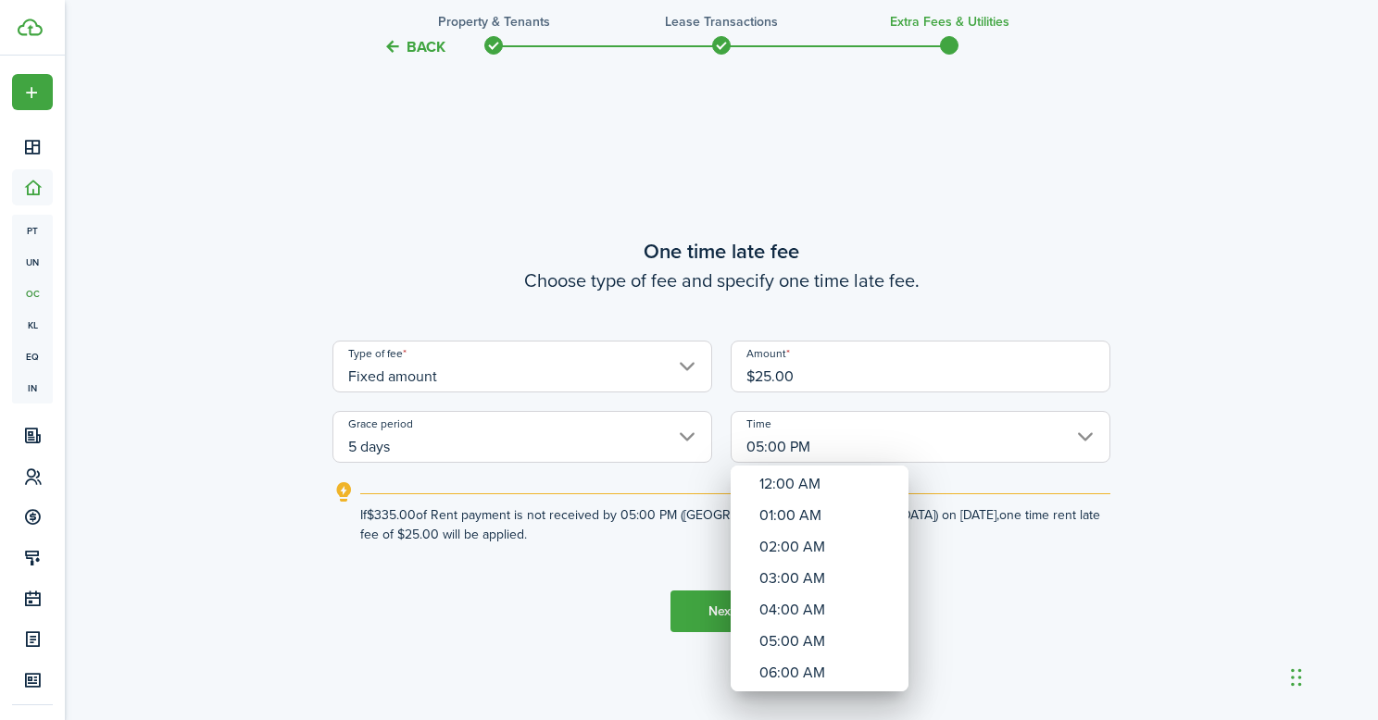
click at [848, 442] on div at bounding box center [689, 360] width 1674 height 1017
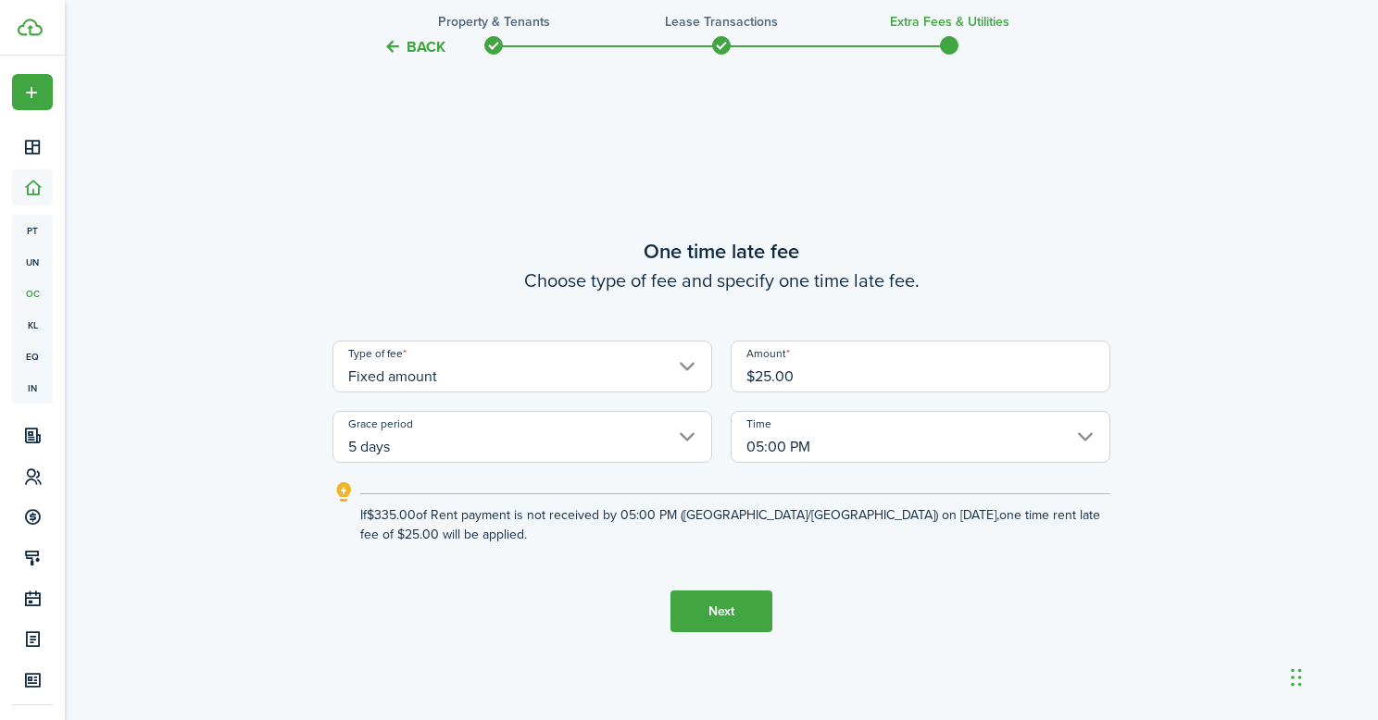
click at [843, 444] on input "05:00 PM" at bounding box center [921, 437] width 380 height 52
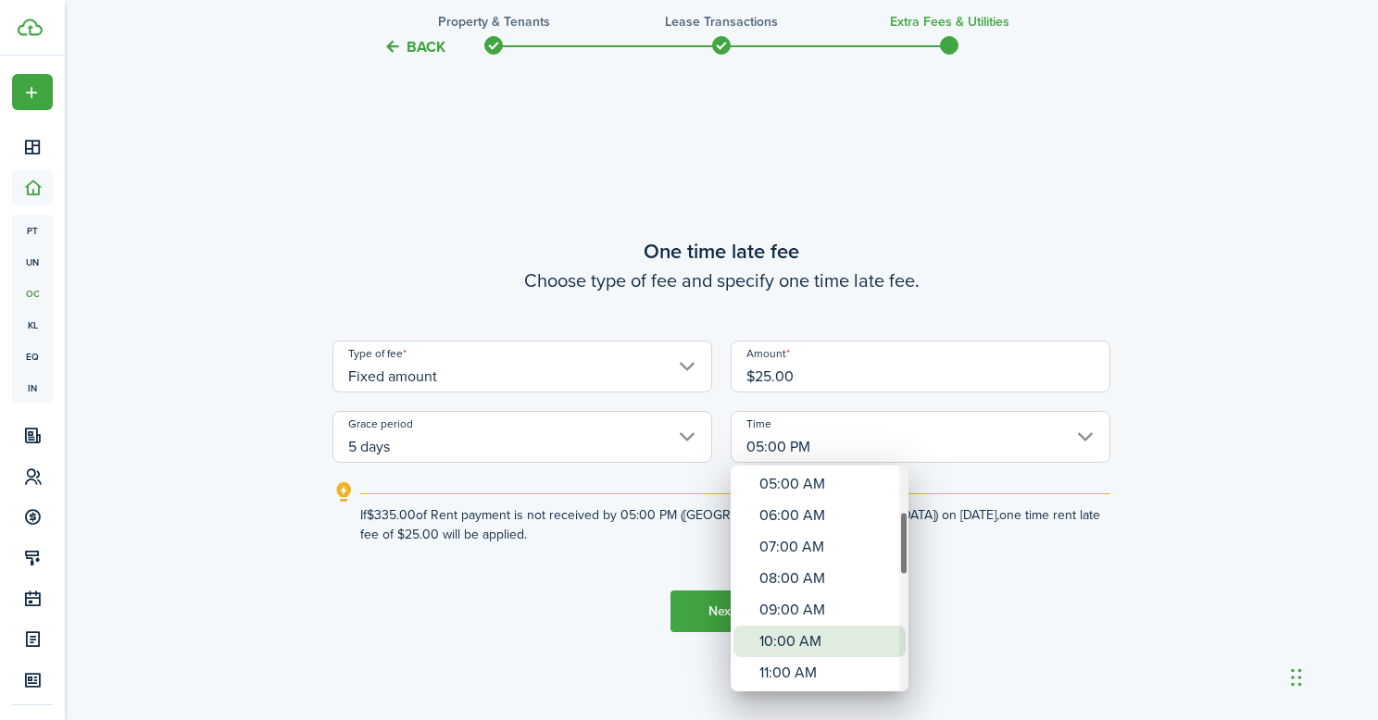
click at [824, 643] on div "10:00 AM" at bounding box center [826, 641] width 135 height 31
type input "10:00 AM"
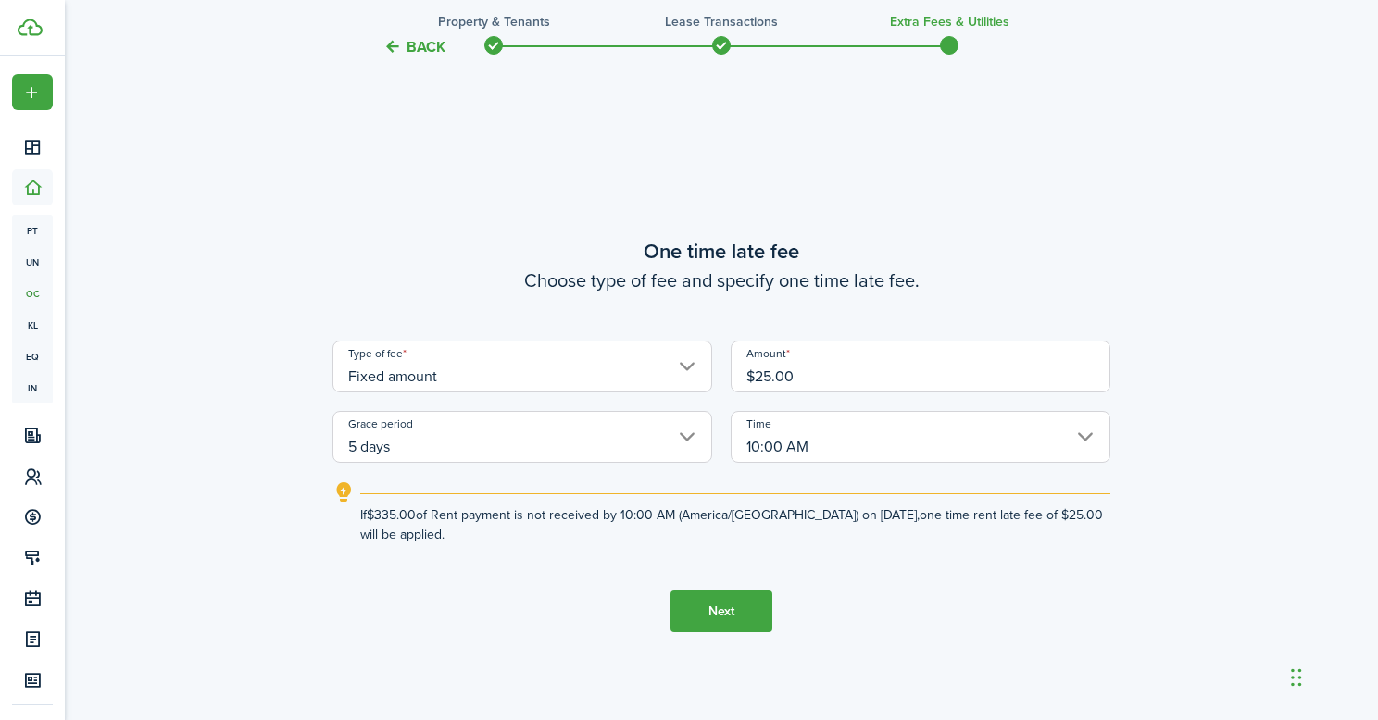
click at [715, 604] on button "Next" at bounding box center [721, 612] width 102 height 42
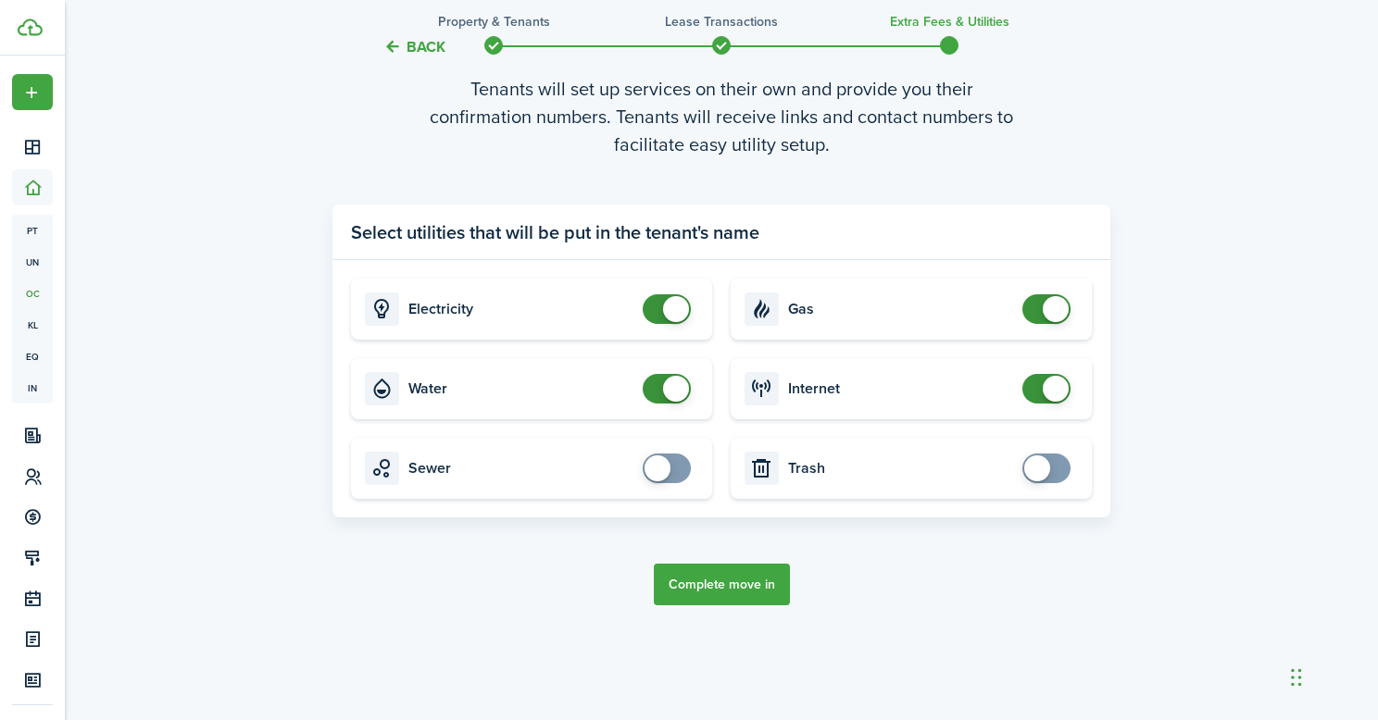
scroll to position [2159, 0]
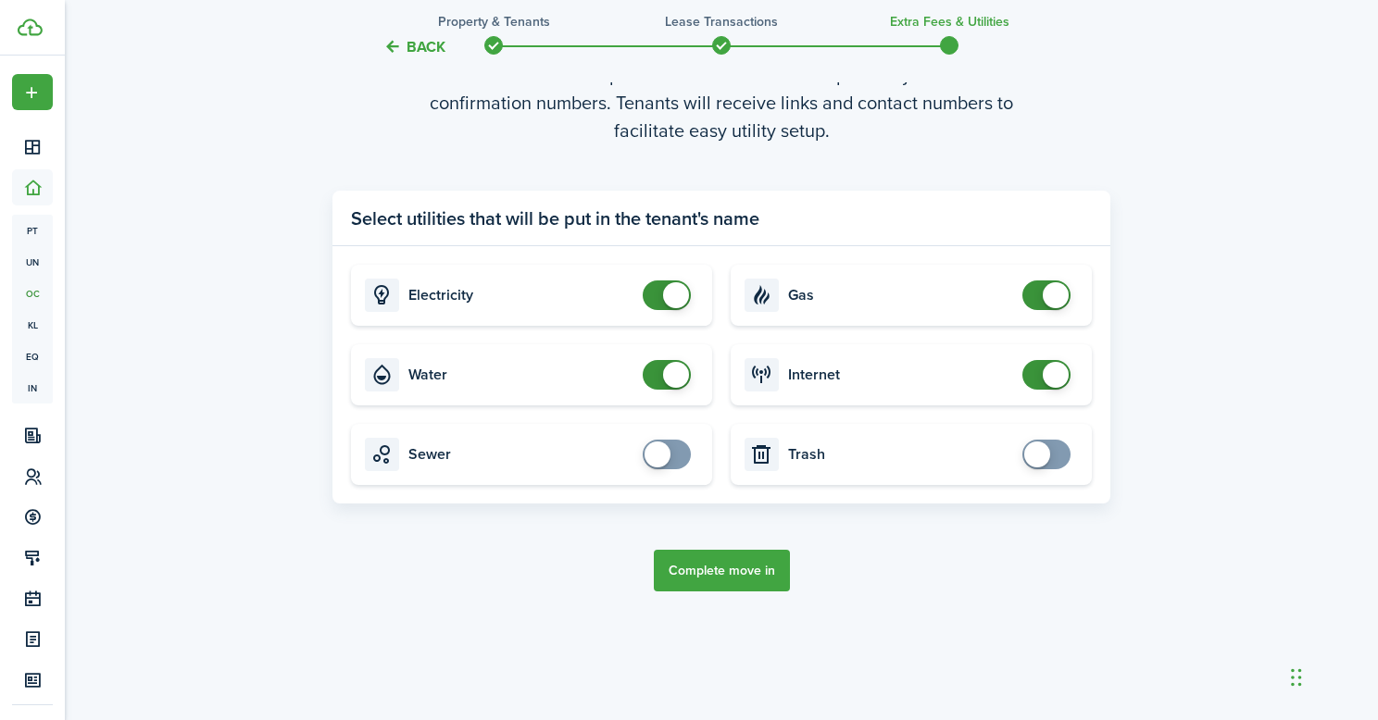
click at [675, 468] on card "Sewer" at bounding box center [531, 454] width 361 height 61
checkbox input "true"
click at [674, 462] on span at bounding box center [666, 455] width 19 height 30
checkbox input "true"
click at [1048, 456] on span at bounding box center [1037, 455] width 26 height 26
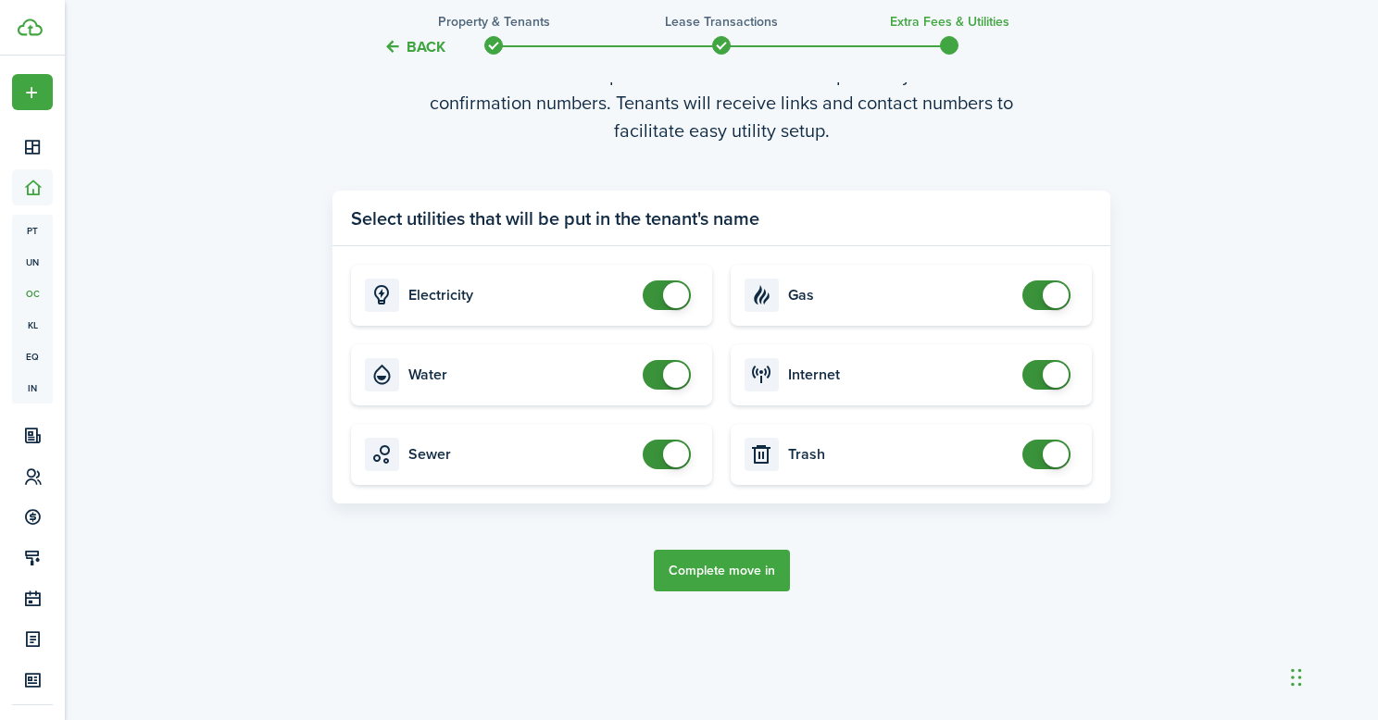
click at [713, 578] on button "Complete move in" at bounding box center [722, 571] width 136 height 42
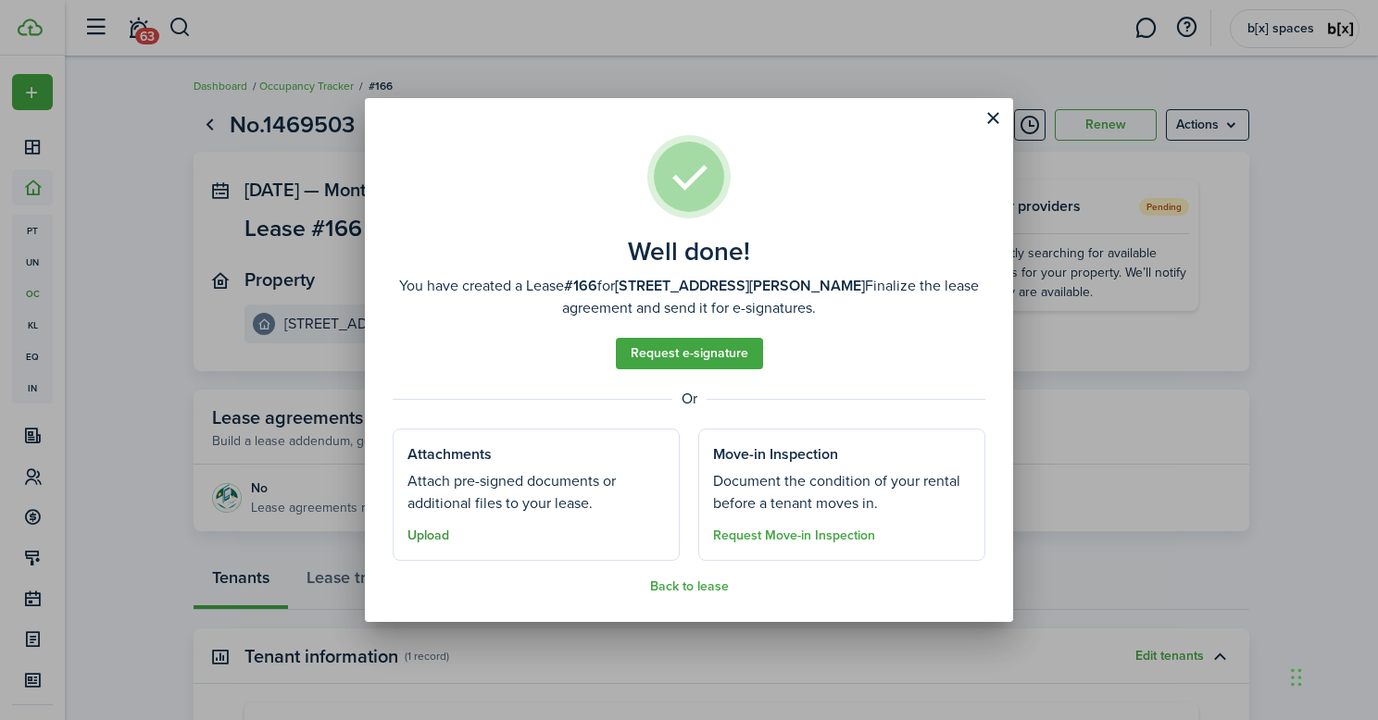
click at [437, 537] on button "Upload" at bounding box center [428, 536] width 42 height 15
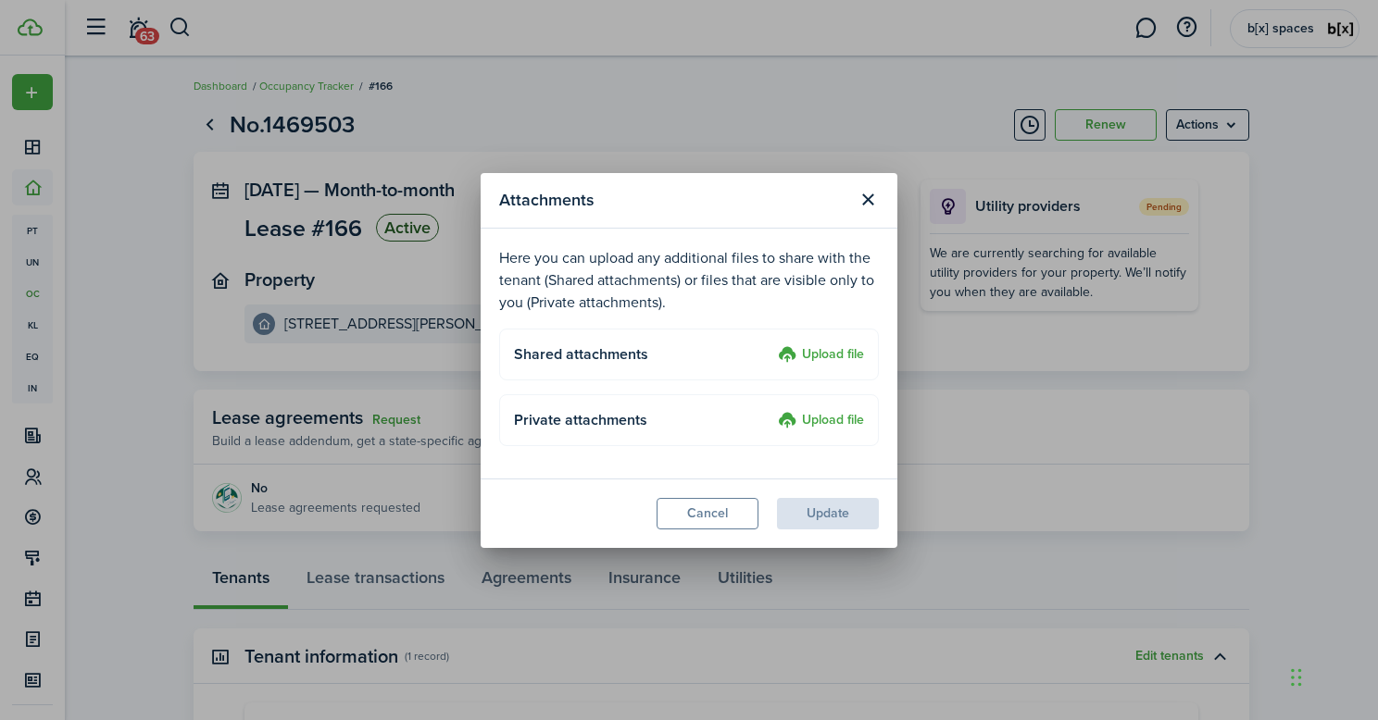
click at [826, 358] on label "Upload file" at bounding box center [821, 355] width 86 height 22
click at [771, 344] on input "Upload file" at bounding box center [771, 344] width 0 height 0
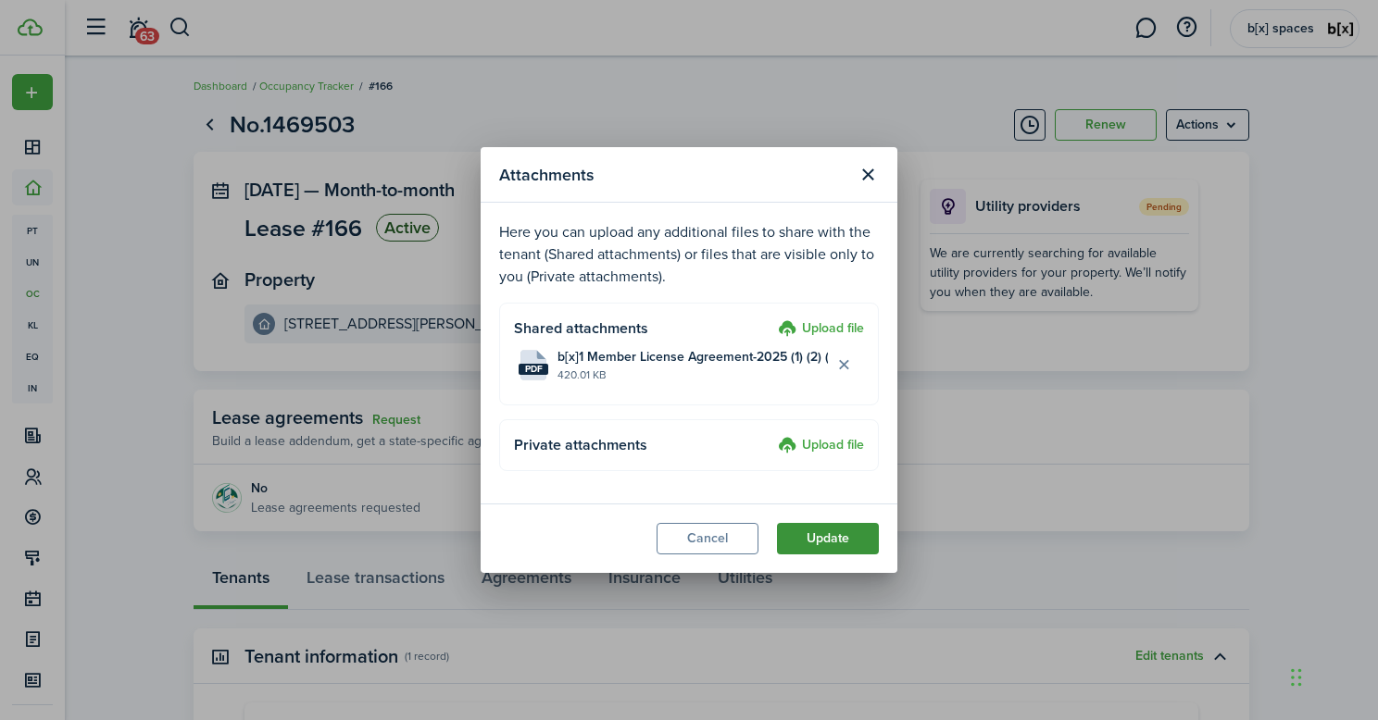
click at [836, 540] on button "Update" at bounding box center [828, 538] width 102 height 31
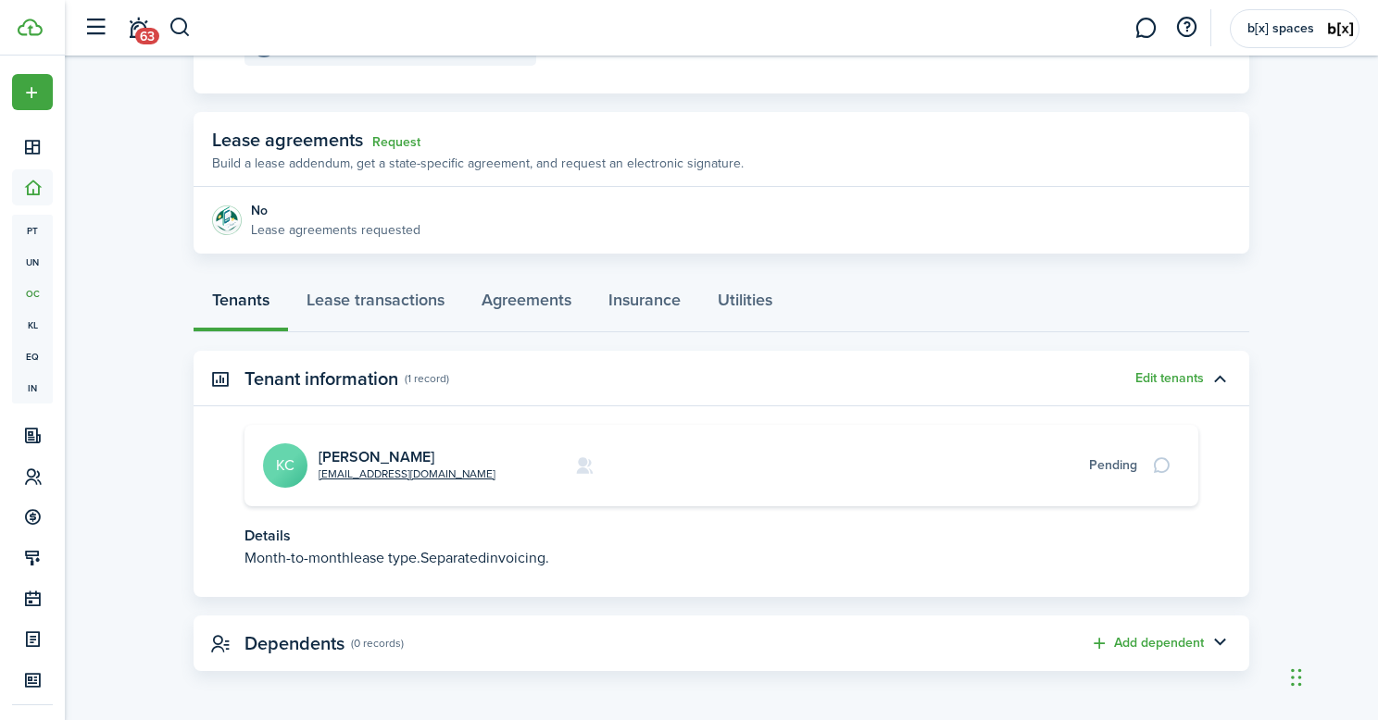
scroll to position [279, 0]
click at [370, 452] on link "[PERSON_NAME]" at bounding box center [377, 455] width 116 height 21
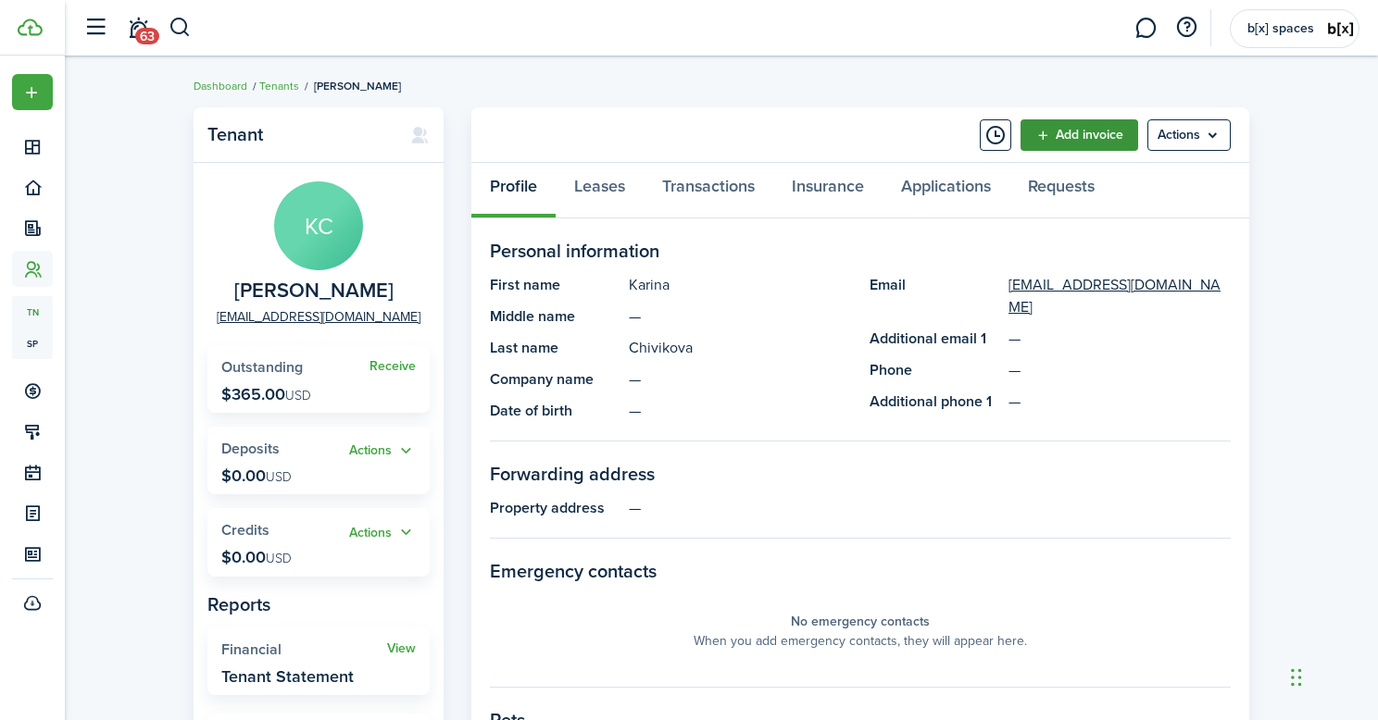
click at [1052, 144] on link "Add invoice" at bounding box center [1079, 134] width 118 height 31
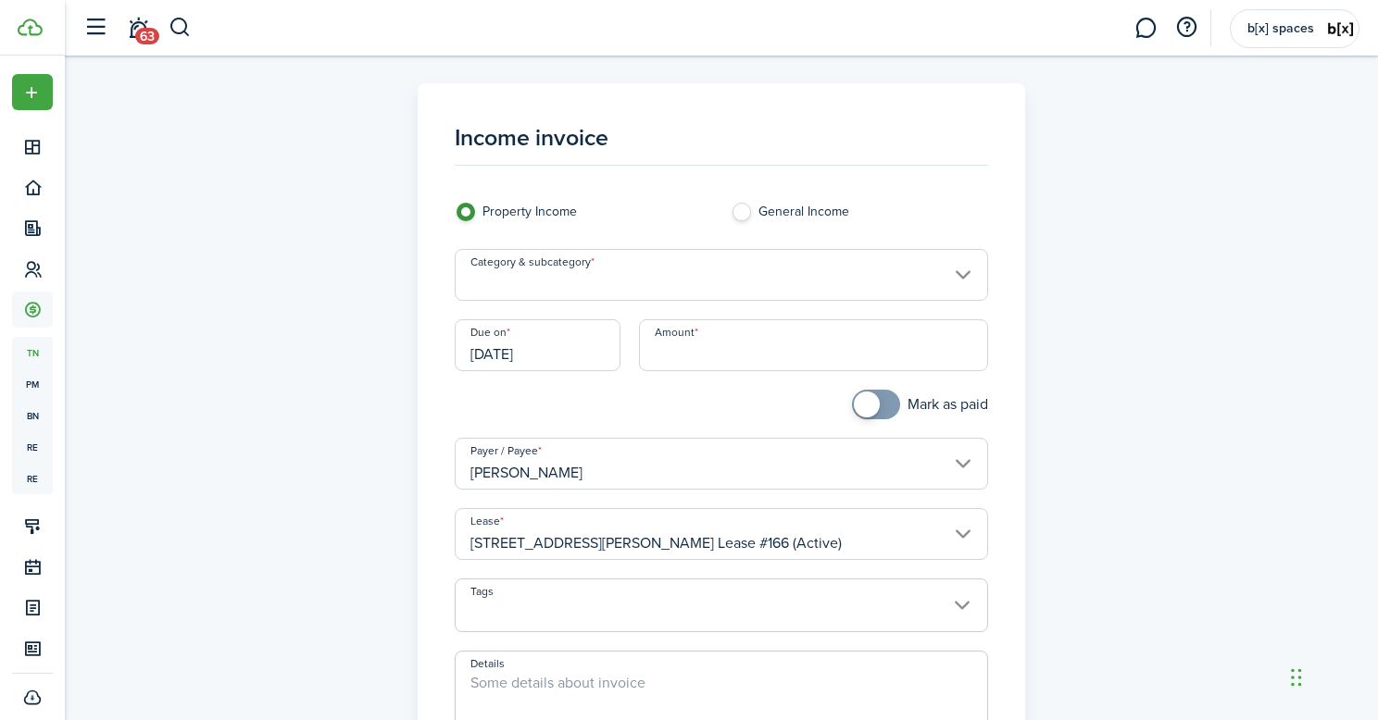
click at [717, 338] on input "Amount" at bounding box center [814, 345] width 350 height 52
type input "$335.00"
click at [559, 679] on textarea "Details" at bounding box center [722, 716] width 532 height 89
click at [612, 256] on input "Category & subcategory" at bounding box center [722, 275] width 534 height 52
type textarea "Last month fee"
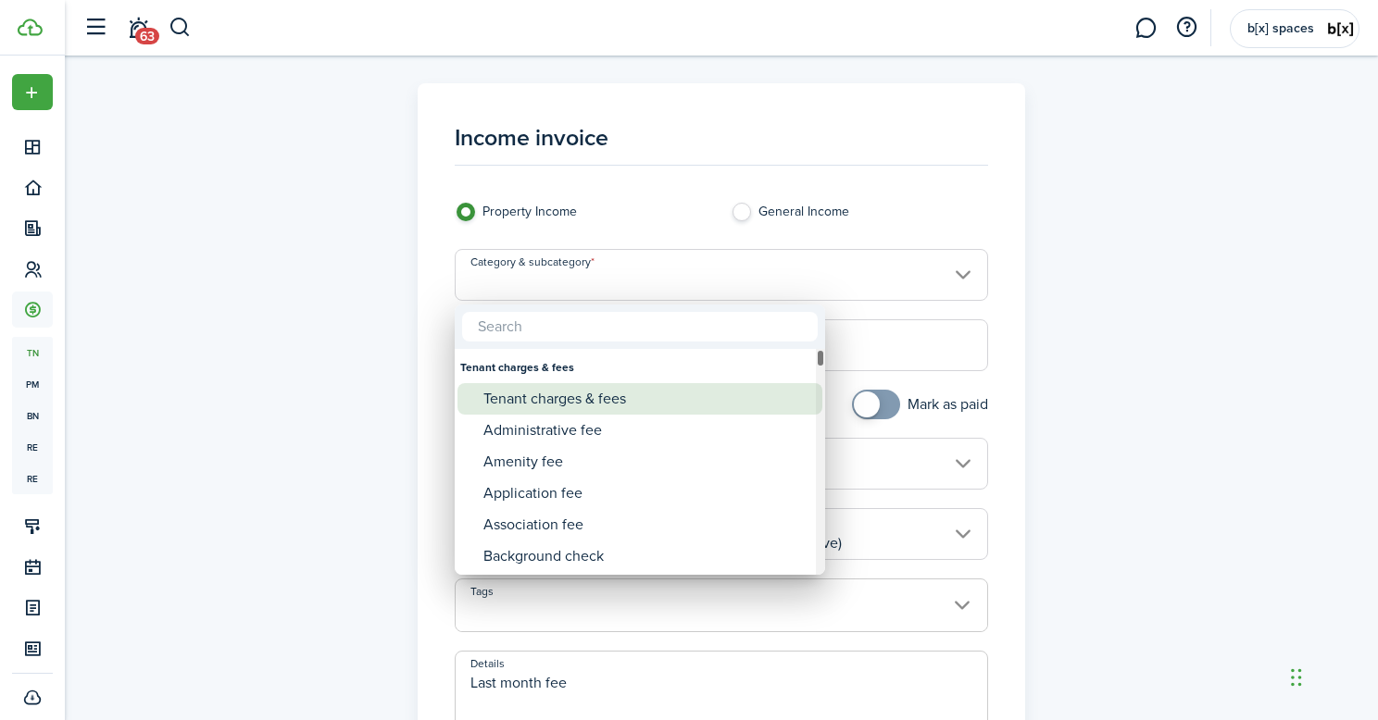
click at [590, 401] on div "Tenant charges & fees" at bounding box center [647, 398] width 328 height 31
type input "Tenant charges & fees"
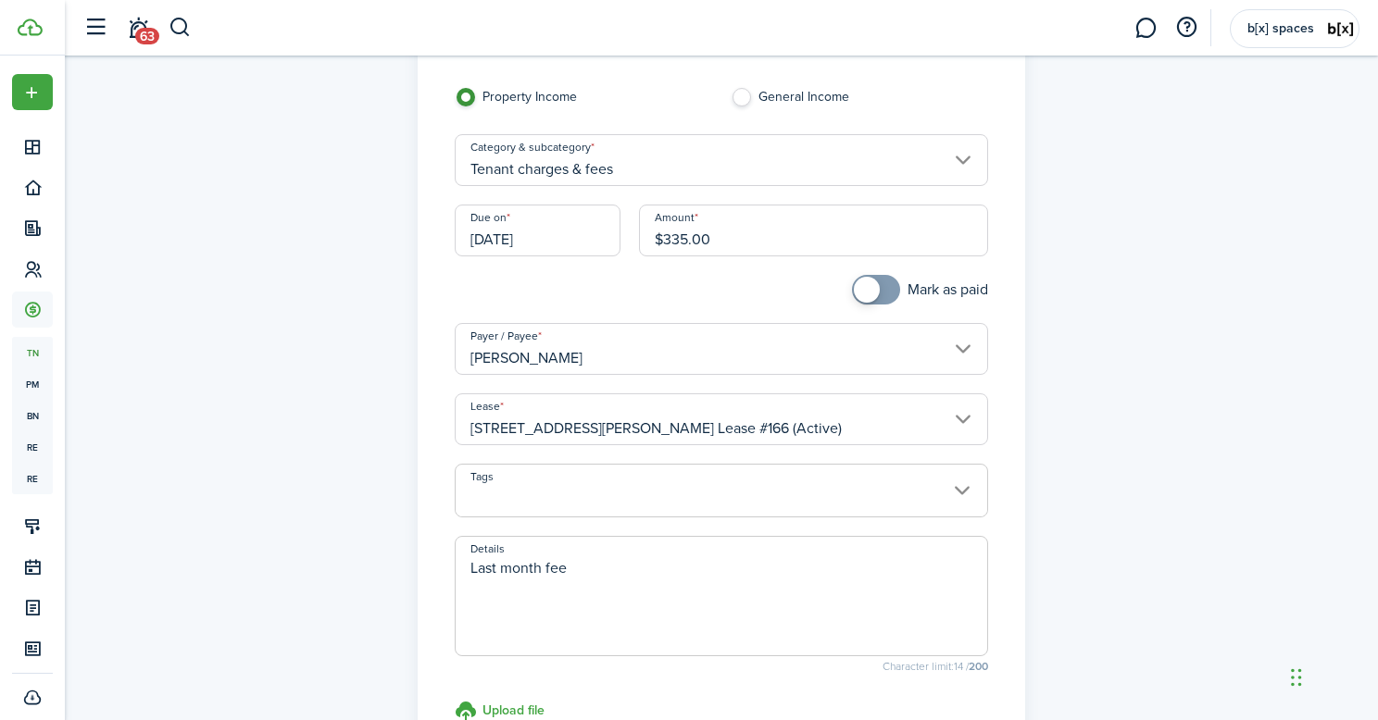
scroll to position [347, 0]
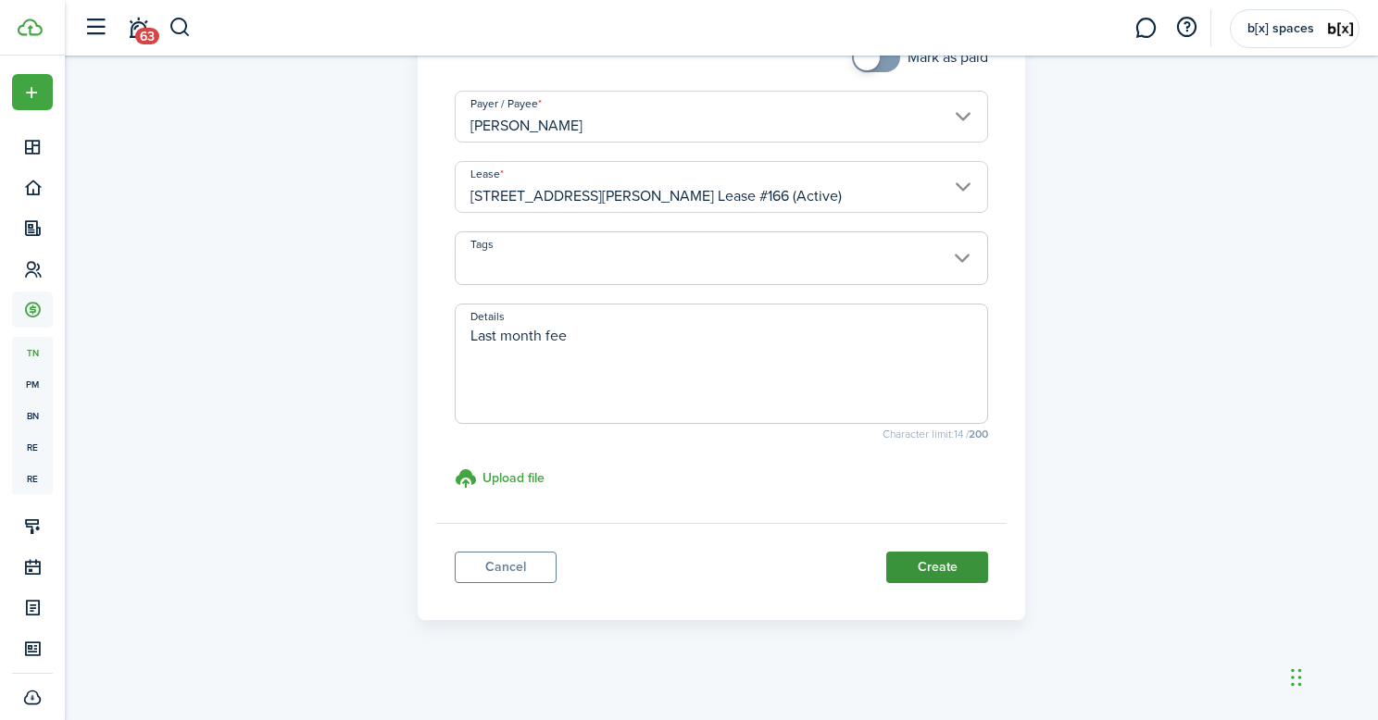
click at [928, 579] on button "Create" at bounding box center [937, 567] width 102 height 31
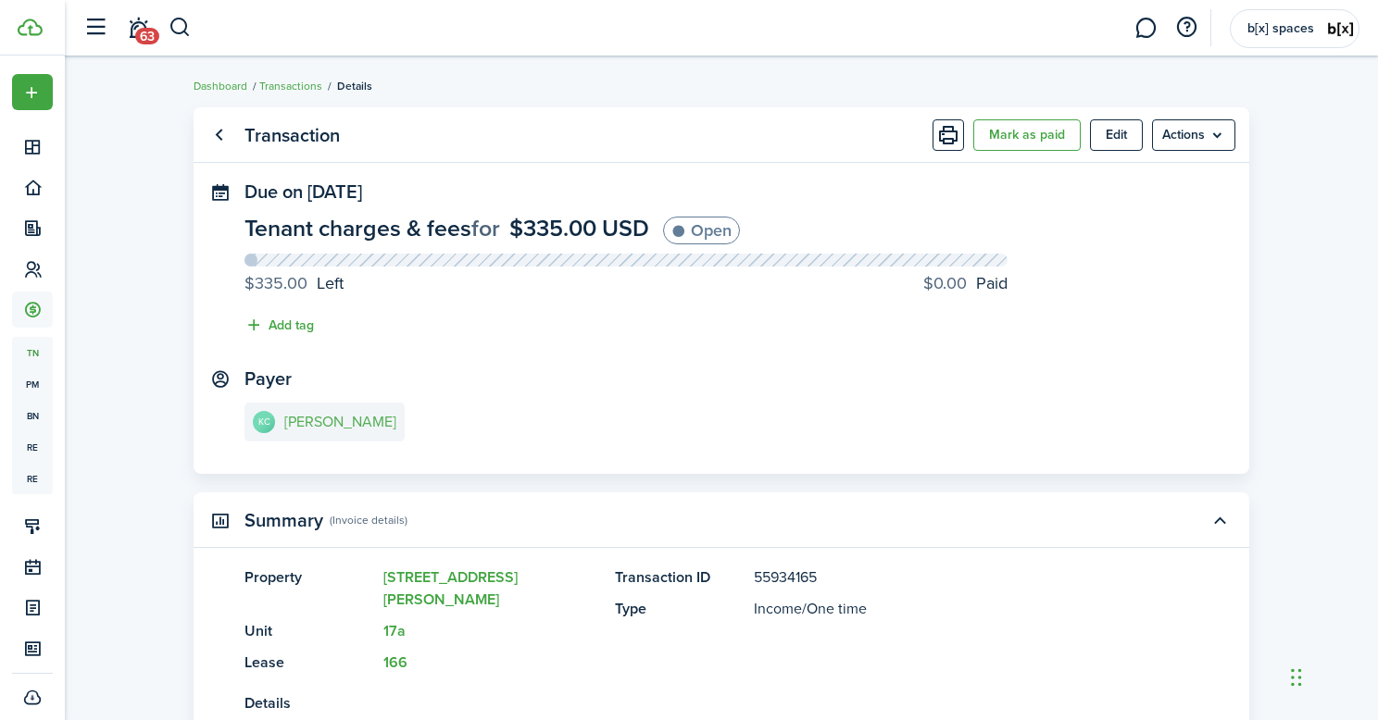
click at [367, 440] on link "KC [PERSON_NAME]" at bounding box center [324, 422] width 160 height 39
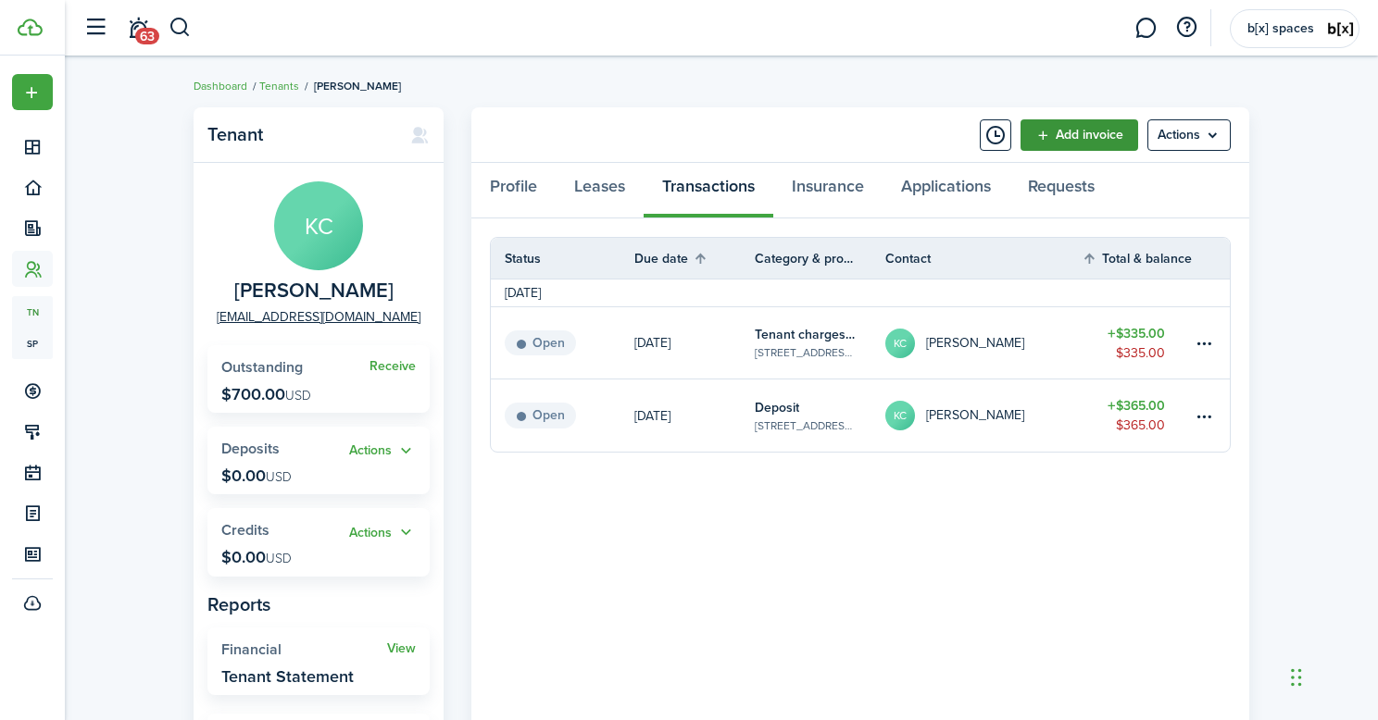
click at [1102, 138] on link "Add invoice" at bounding box center [1079, 134] width 118 height 31
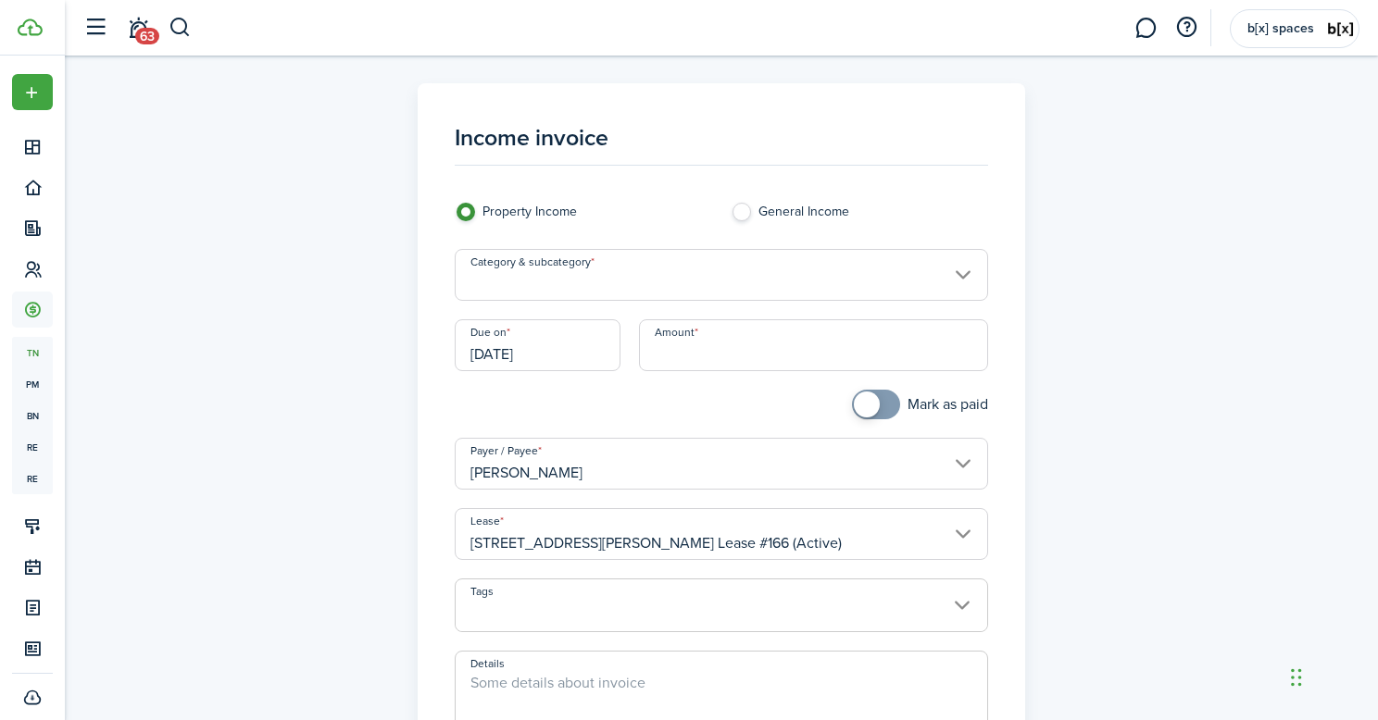
click at [706, 256] on input "Category & subcategory" at bounding box center [722, 275] width 534 height 52
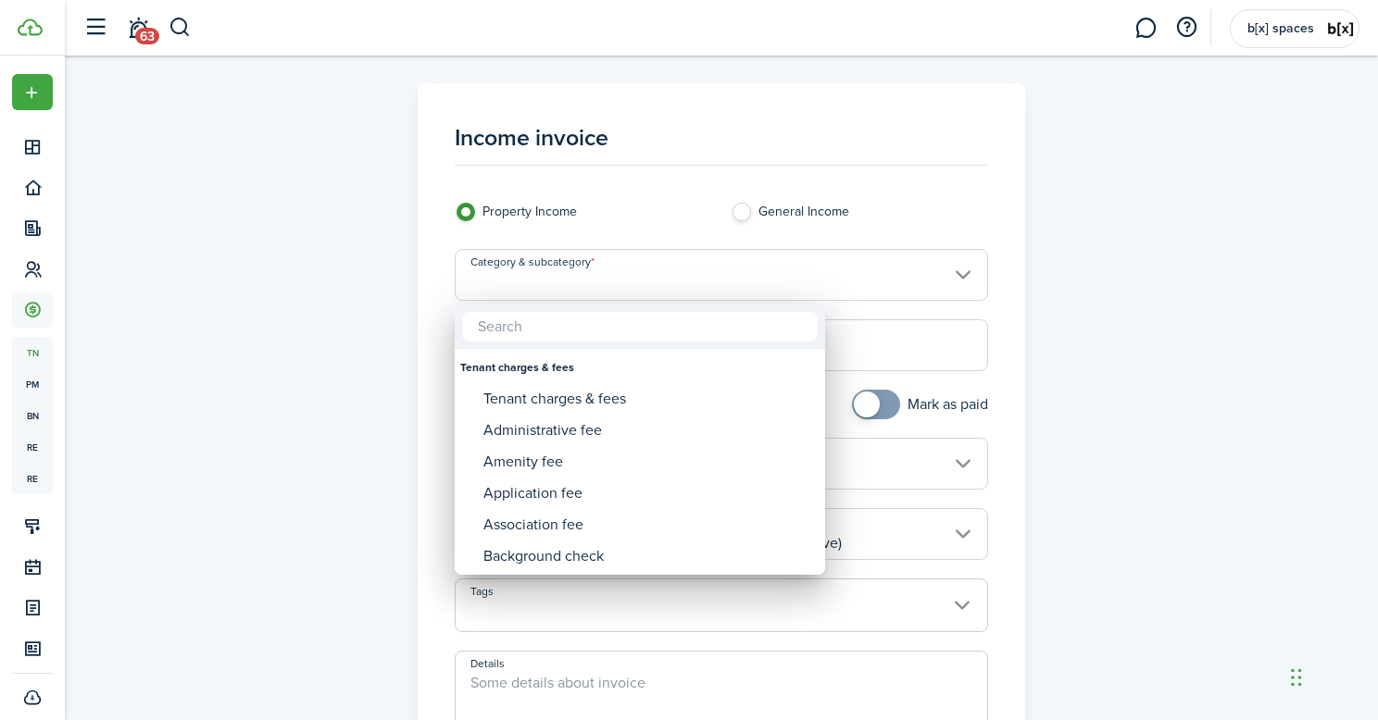
click at [706, 258] on div at bounding box center [689, 360] width 1674 height 1017
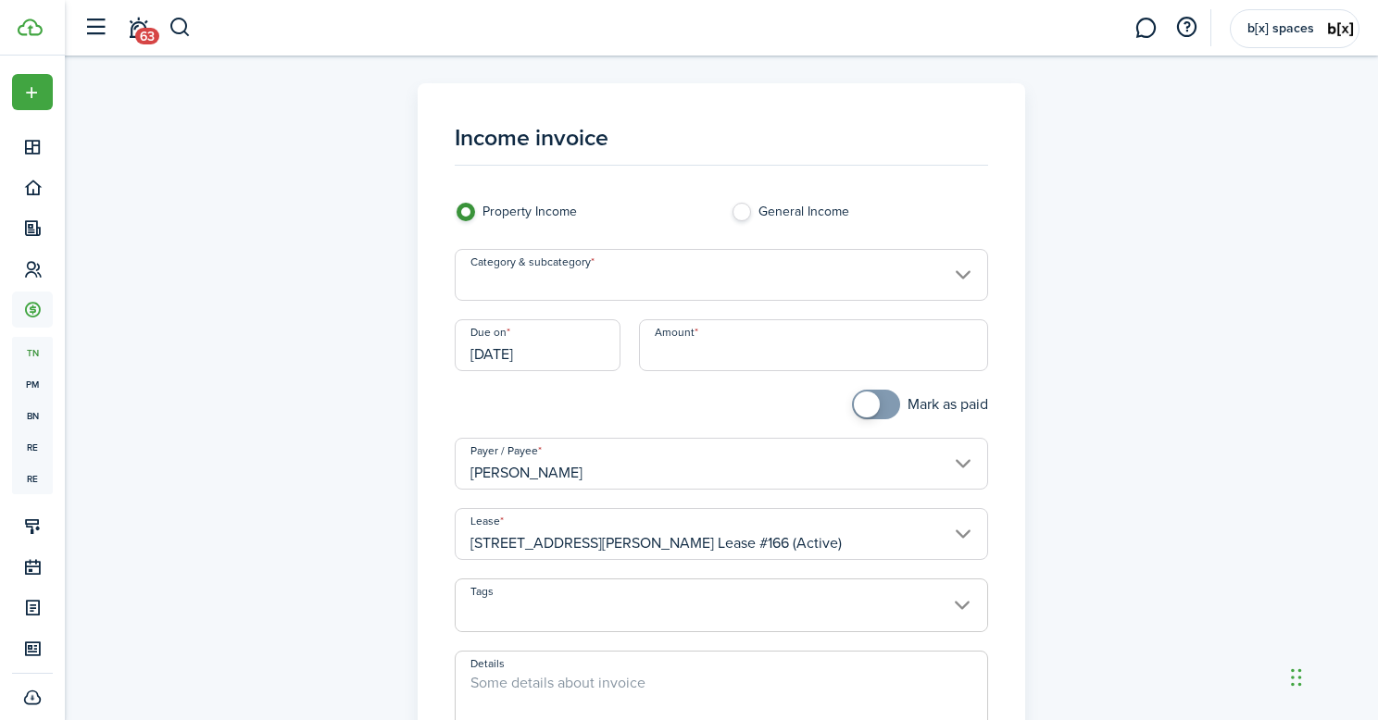
click at [707, 260] on input "Category & subcategory" at bounding box center [722, 275] width 534 height 52
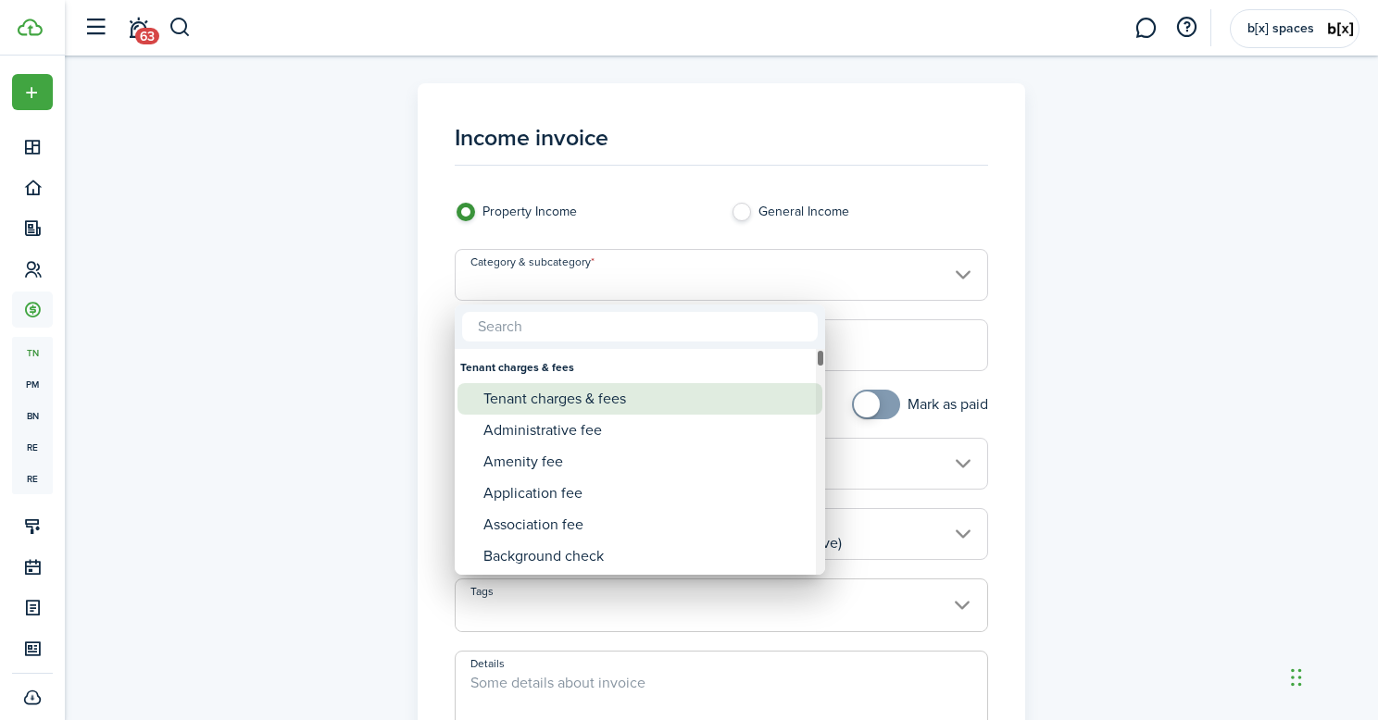
click at [640, 394] on div "Tenant charges & fees" at bounding box center [647, 398] width 328 height 31
type input "Tenant charges & fees"
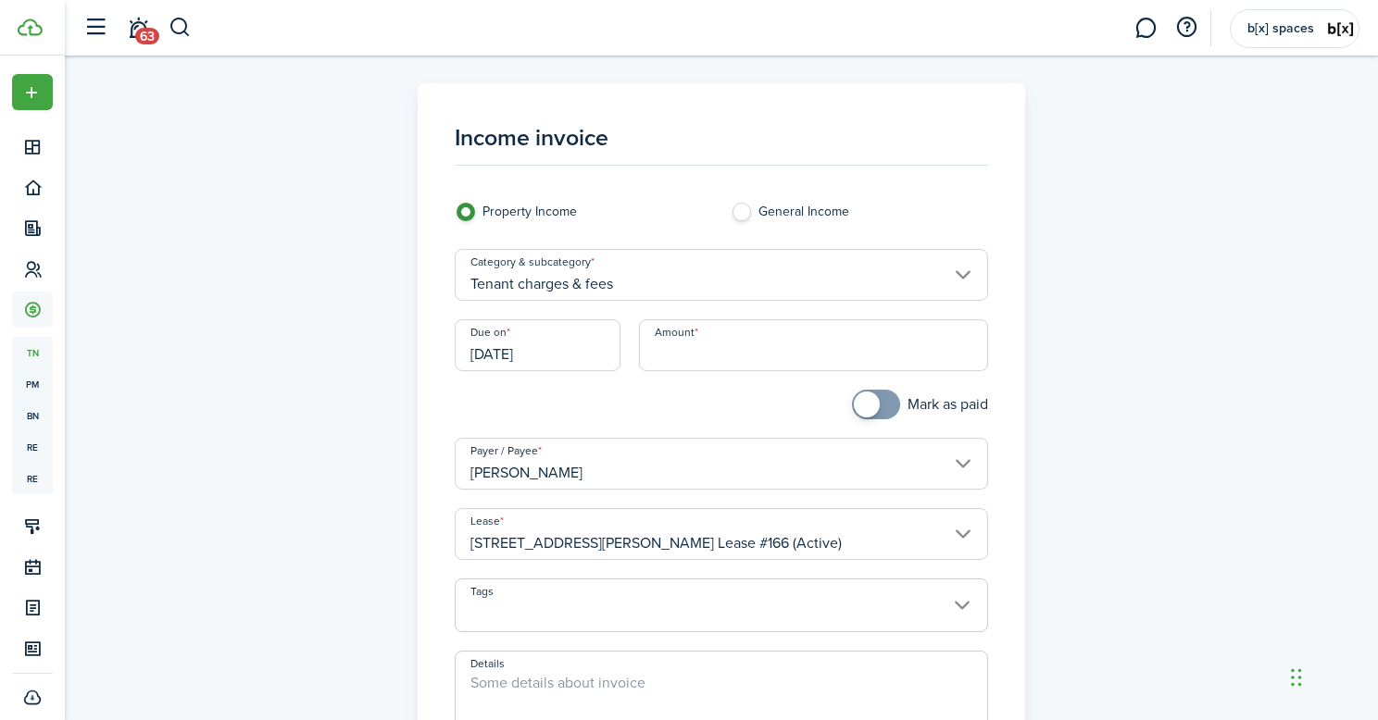
click at [552, 693] on textarea "Details" at bounding box center [722, 716] width 532 height 89
type textarea "!st month fee"
click at [713, 352] on input "Amount" at bounding box center [814, 345] width 350 height 52
type input "$"
click at [875, 525] on input "[STREET_ADDRESS][PERSON_NAME] Lease #166 (Active)" at bounding box center [722, 534] width 534 height 52
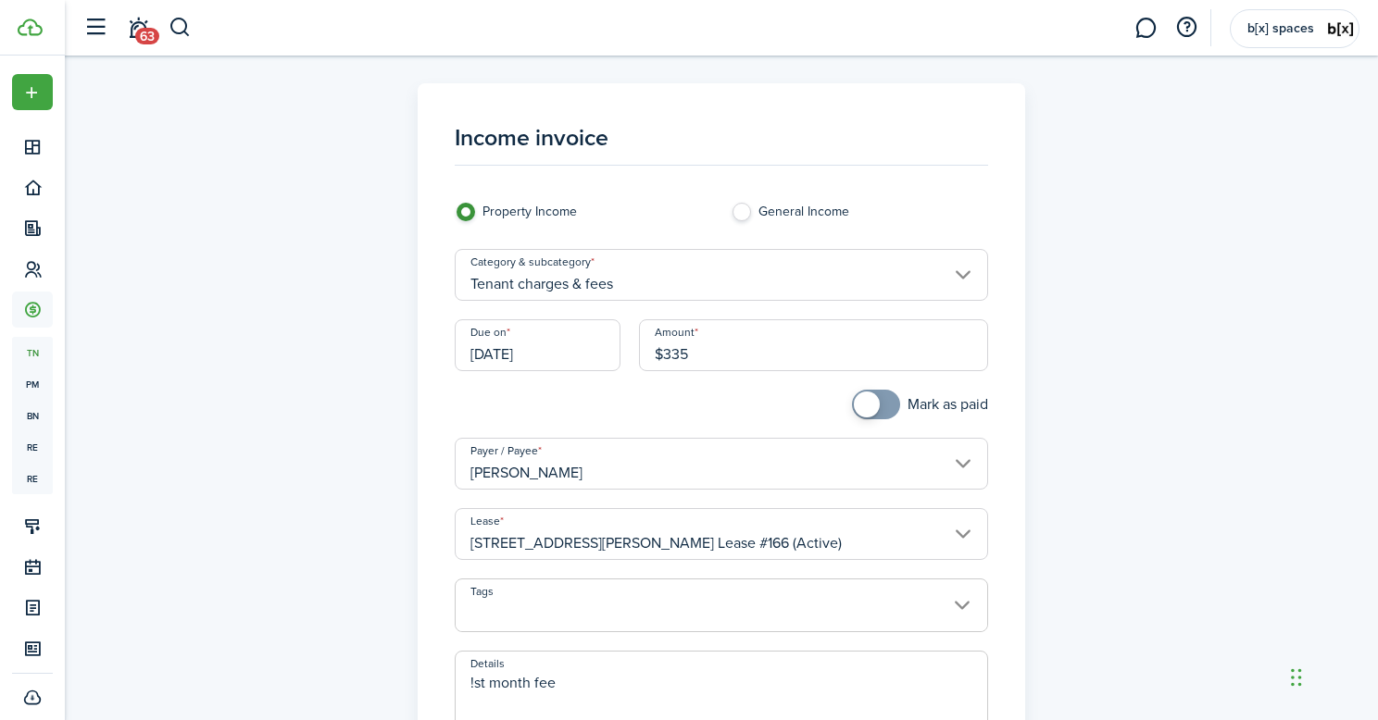
type input "$335.00"
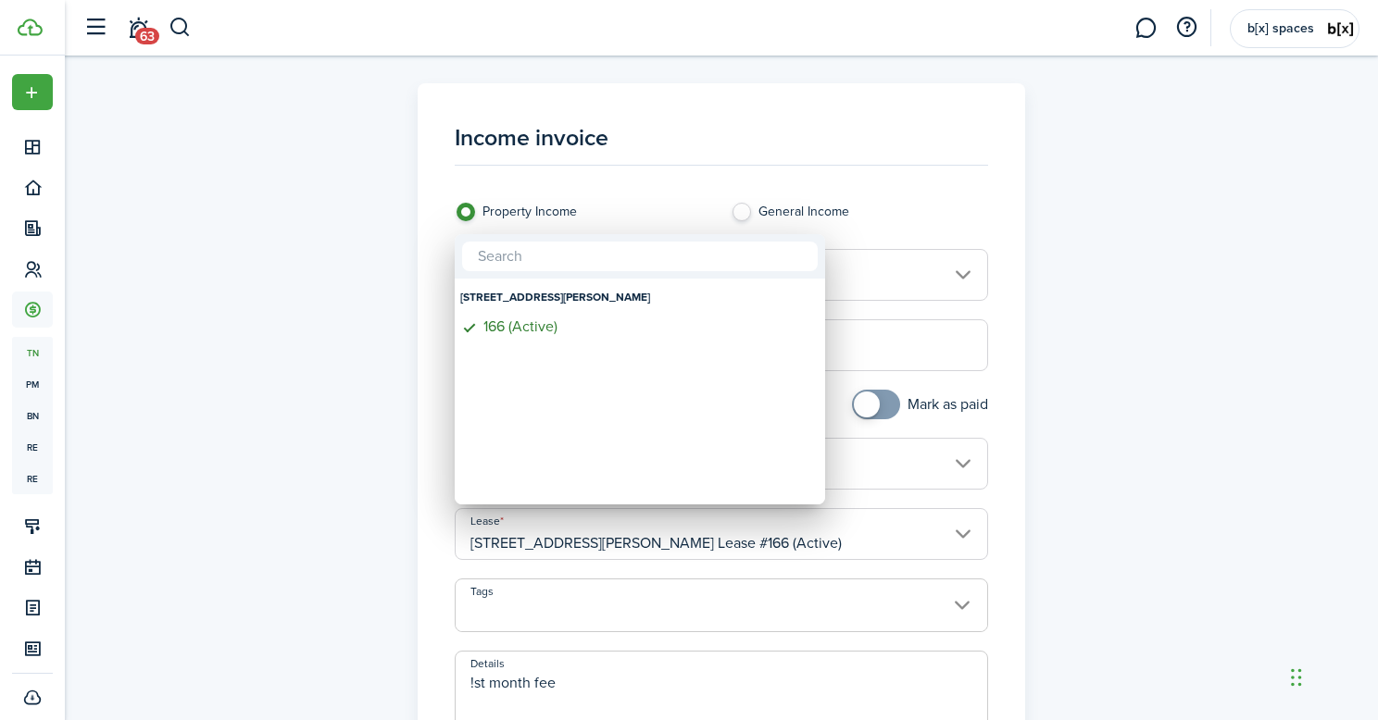
click at [1151, 387] on div at bounding box center [689, 360] width 1674 height 1017
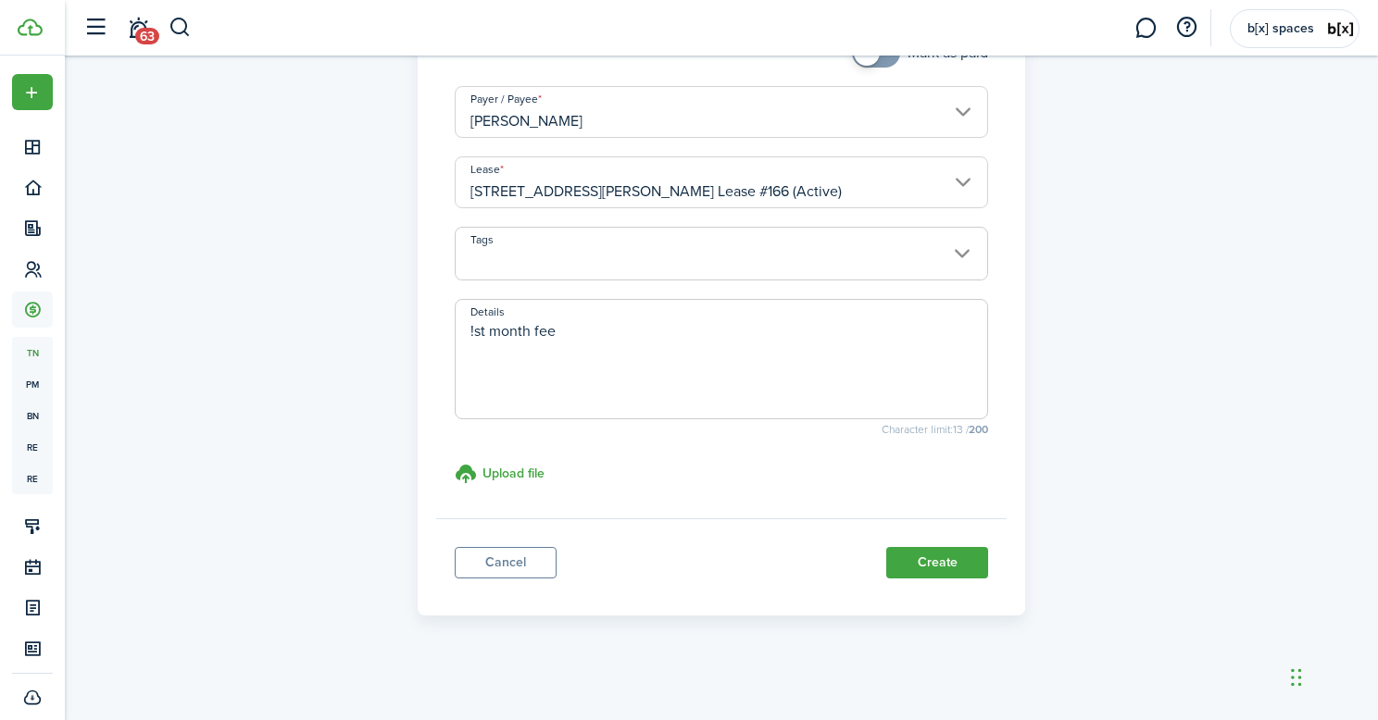
scroll to position [352, 0]
click at [946, 563] on button "Create" at bounding box center [937, 562] width 102 height 31
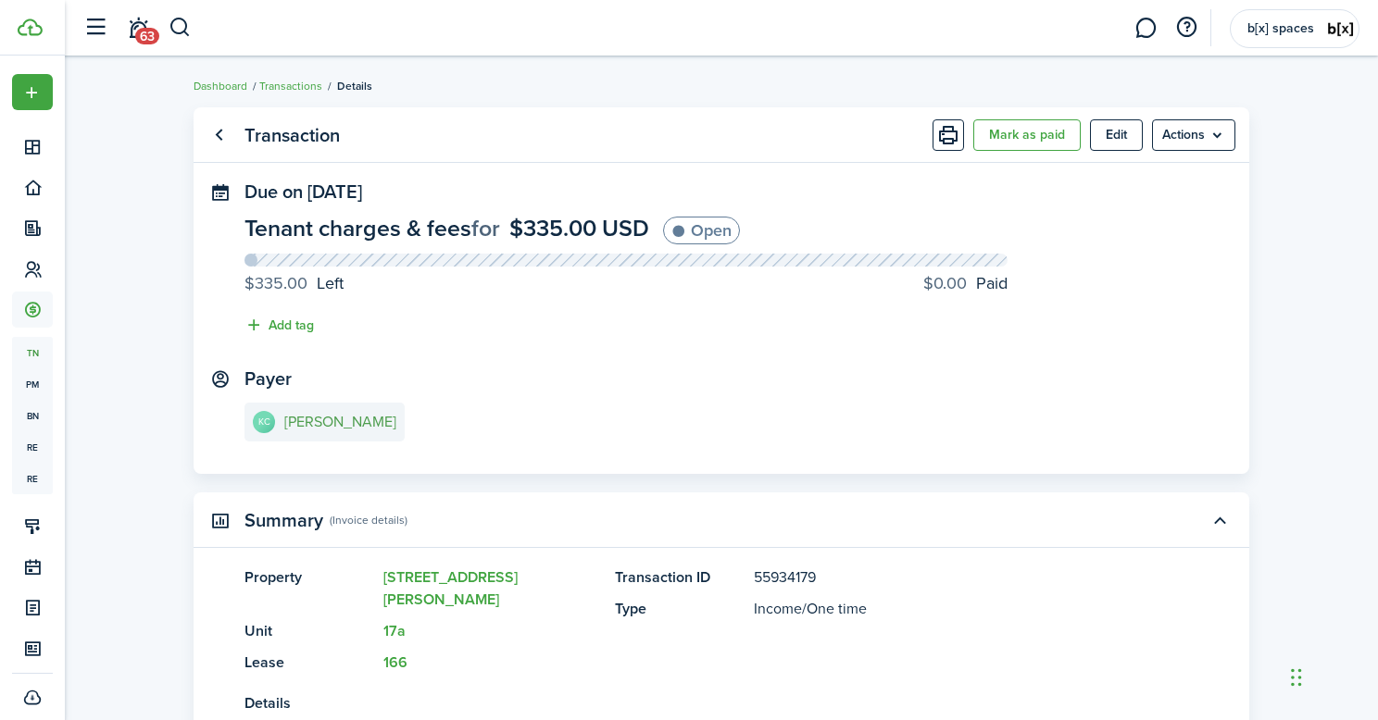
click at [338, 429] on e-details-info-title "[PERSON_NAME]" at bounding box center [340, 422] width 112 height 17
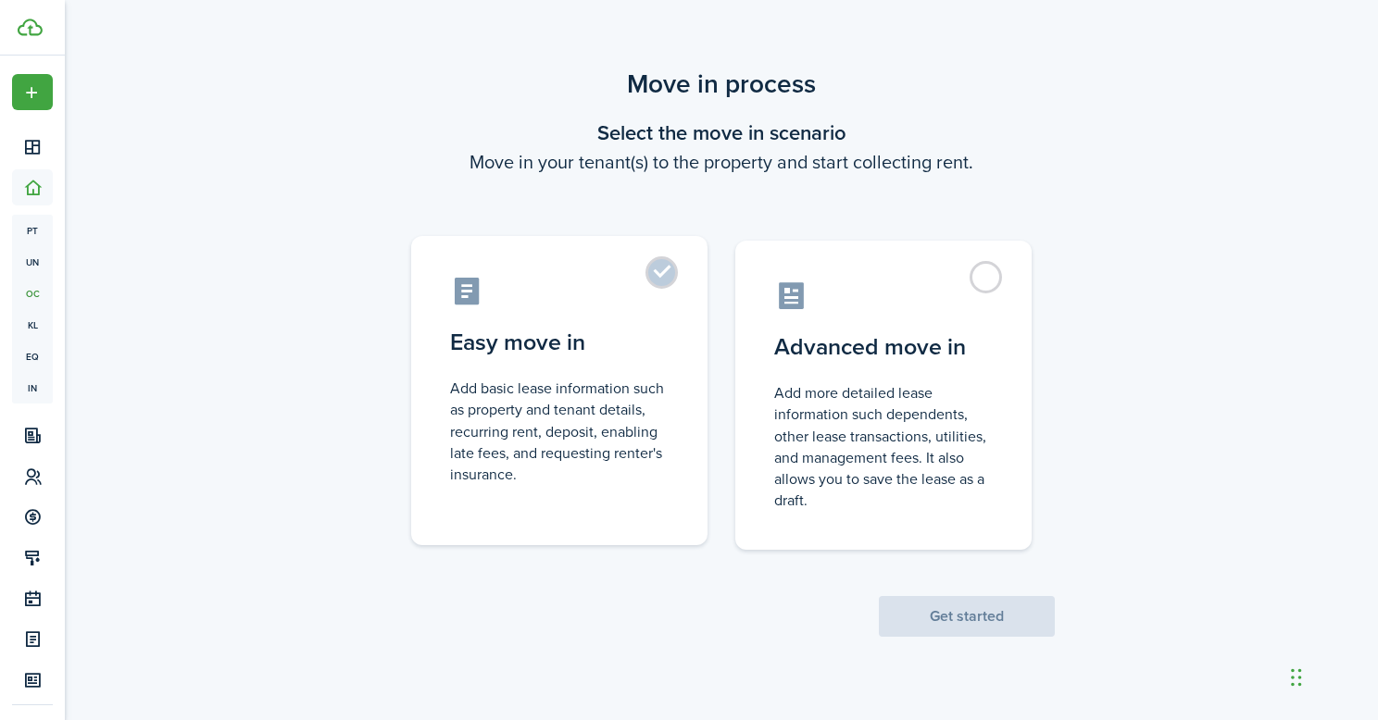
click at [659, 290] on control-radio-card-icon at bounding box center [559, 291] width 219 height 32
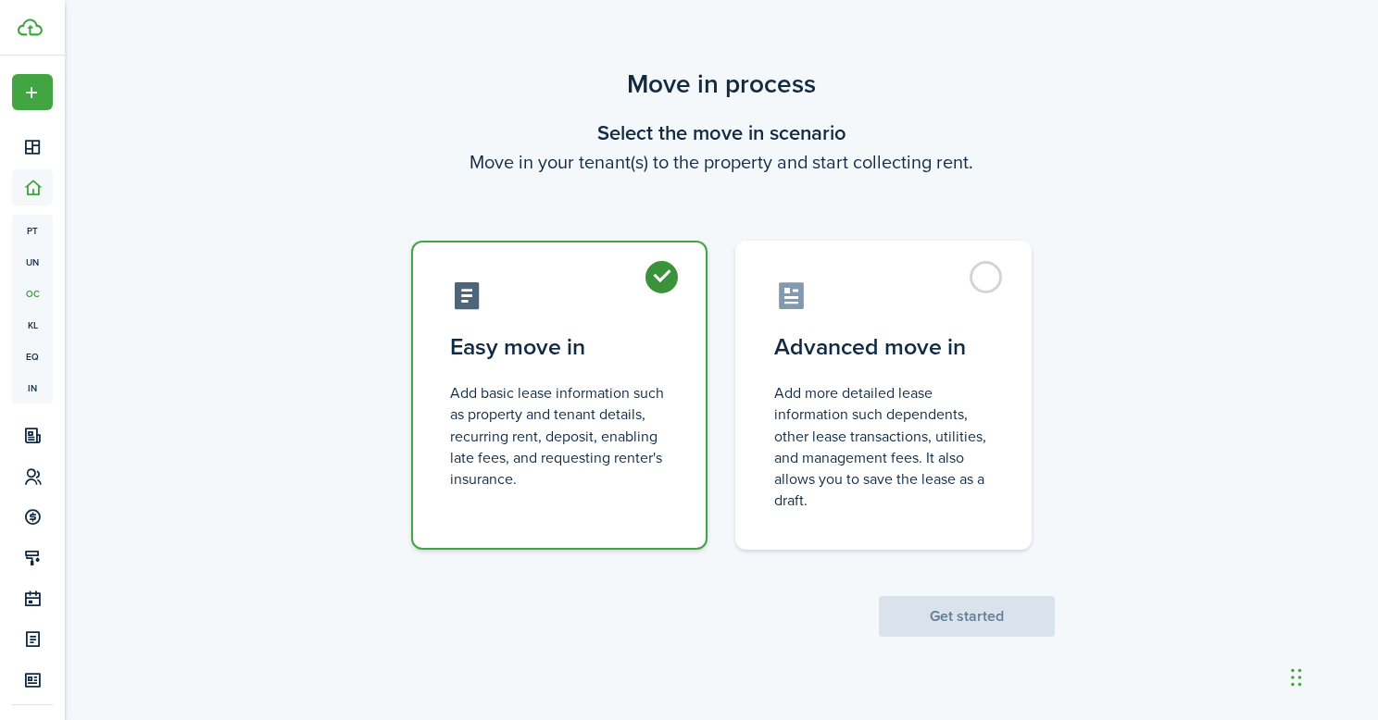
radio input "true"
click at [968, 613] on button "Get started" at bounding box center [967, 616] width 176 height 41
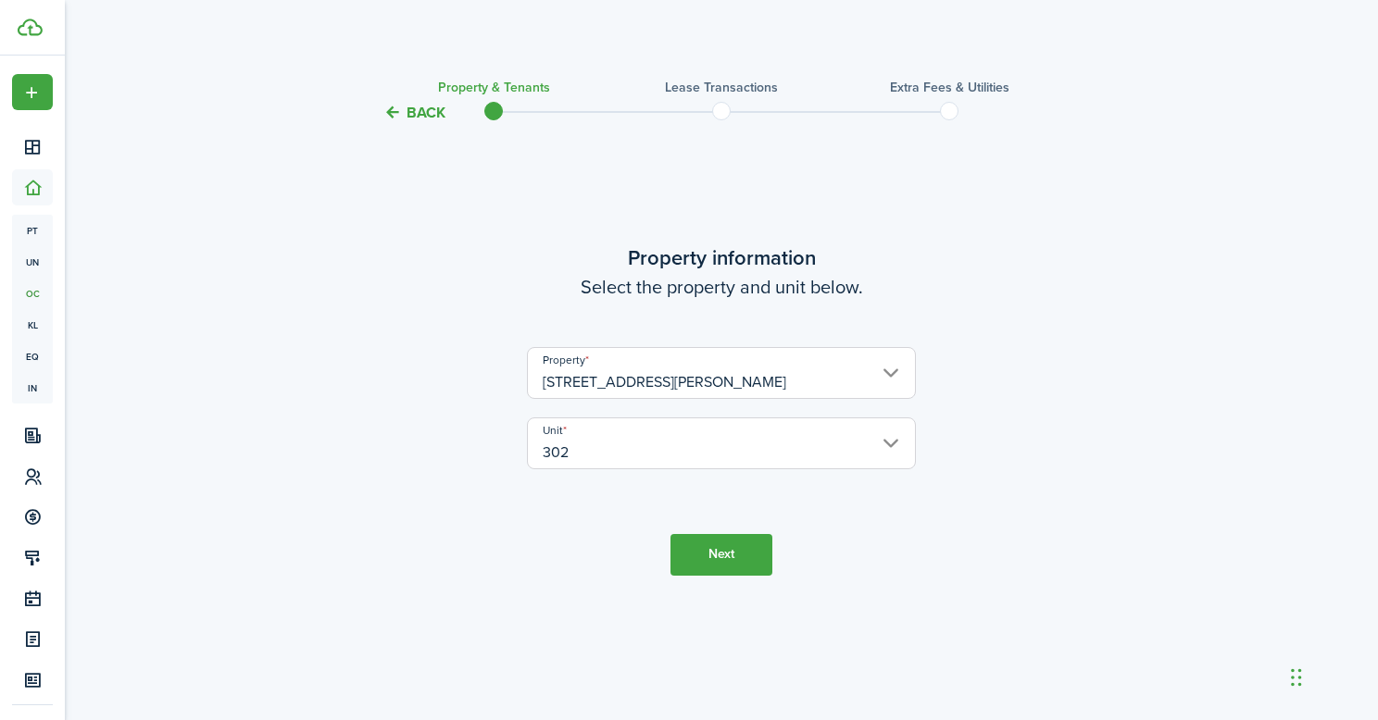
click at [753, 559] on button "Next" at bounding box center [721, 555] width 102 height 42
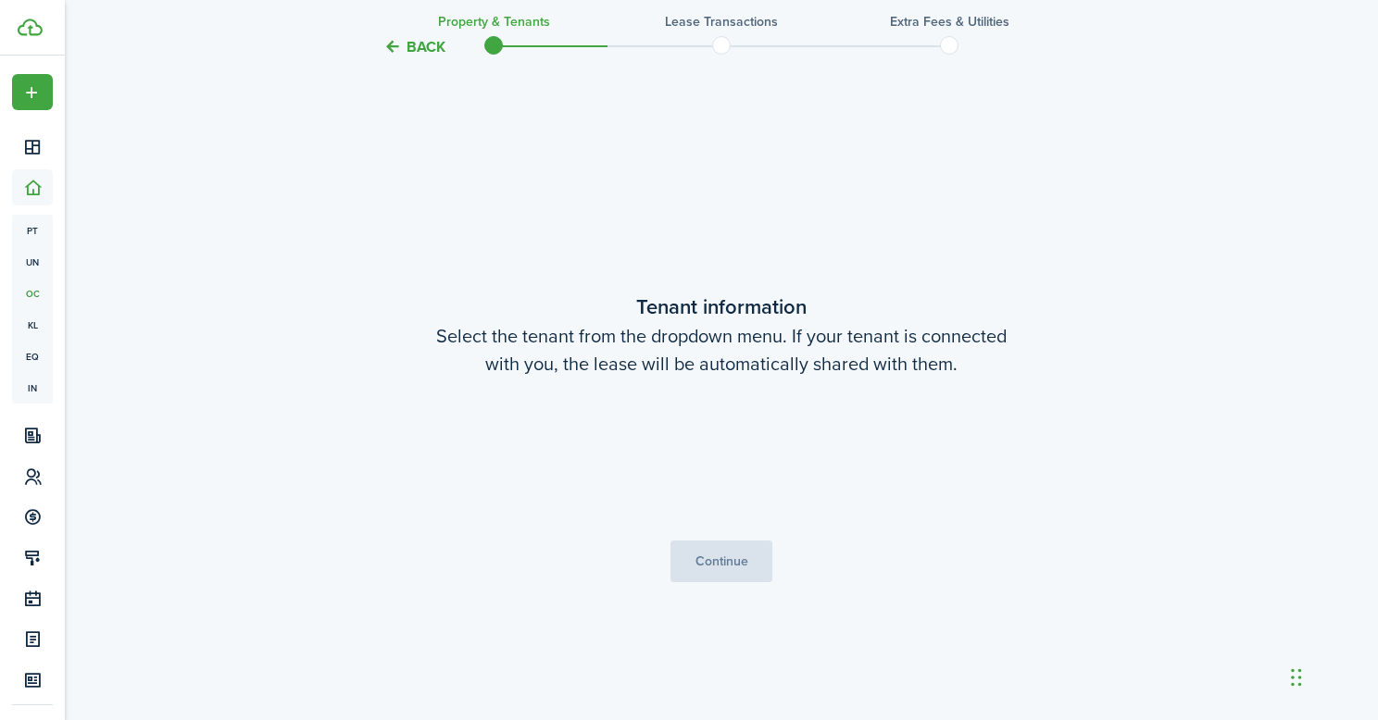
scroll to position [596, 0]
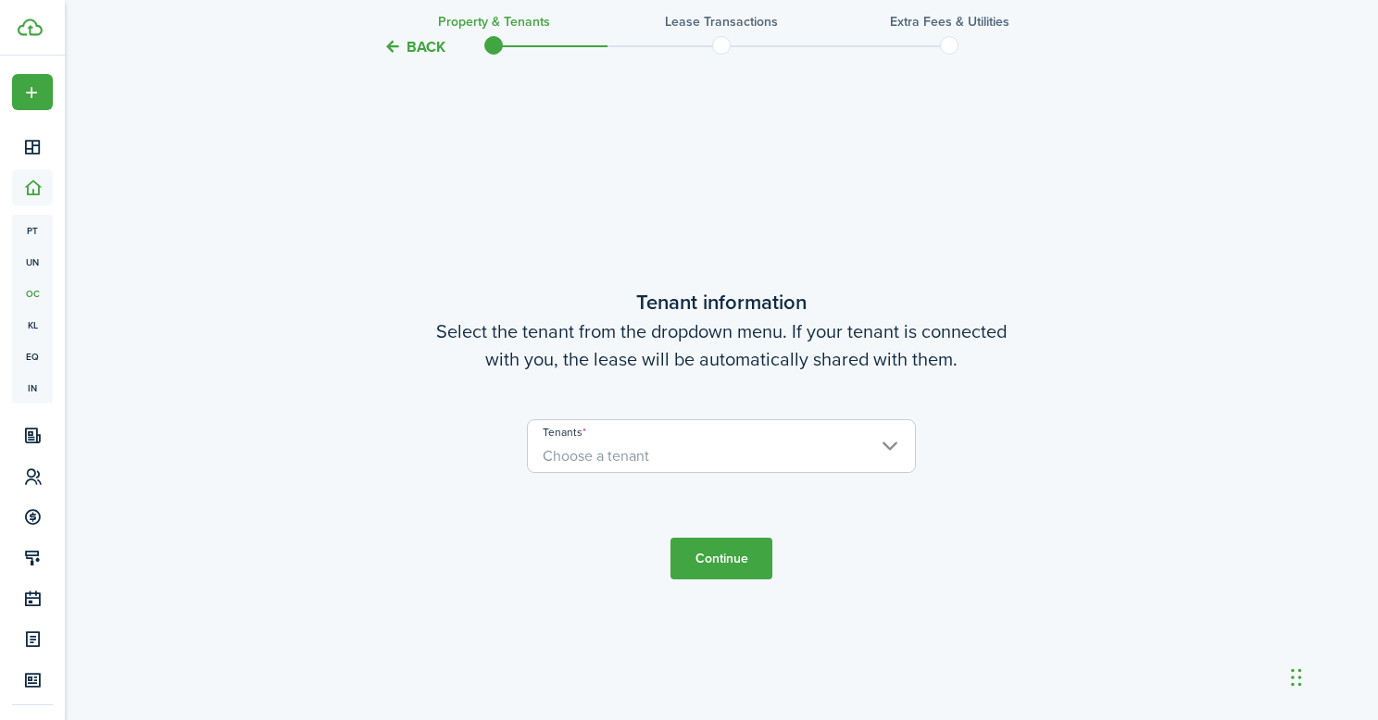
click at [694, 454] on span "Choose a tenant" at bounding box center [721, 456] width 387 height 31
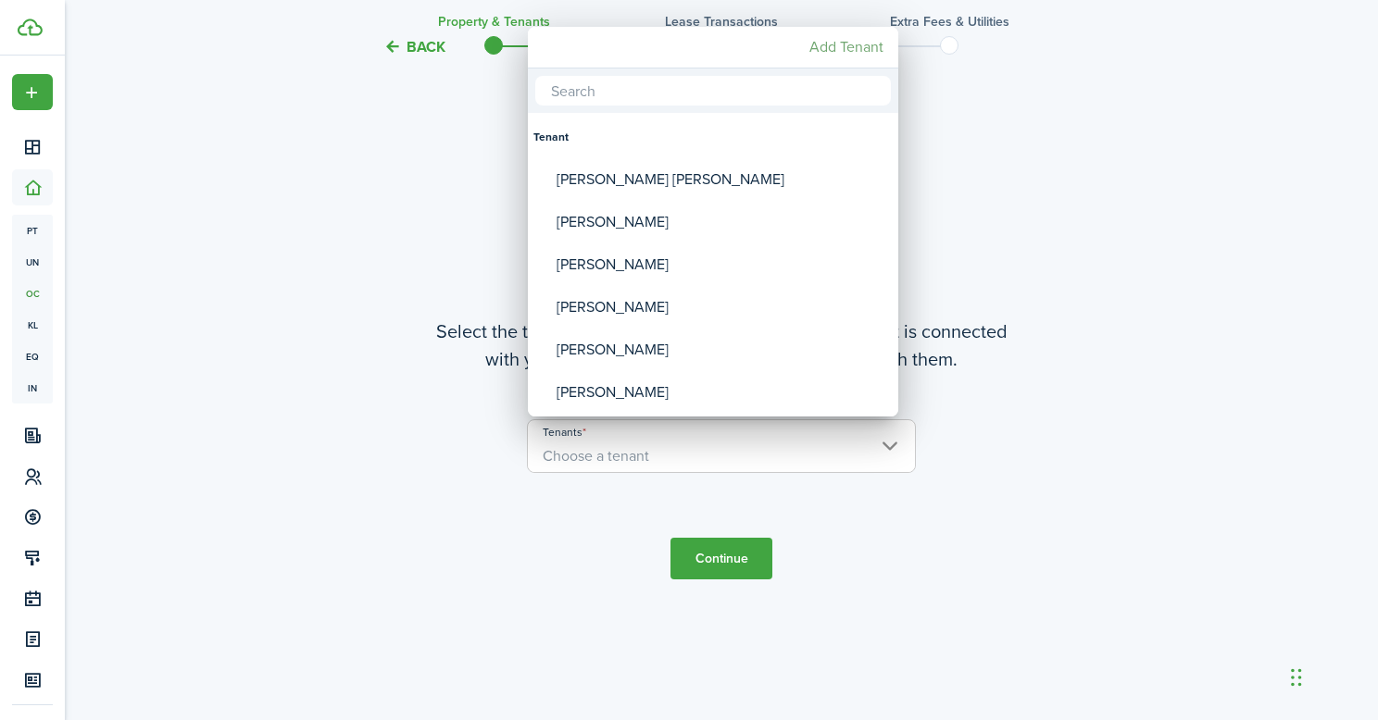
click at [865, 60] on mbsc-button "Add Tenant" at bounding box center [846, 47] width 89 height 33
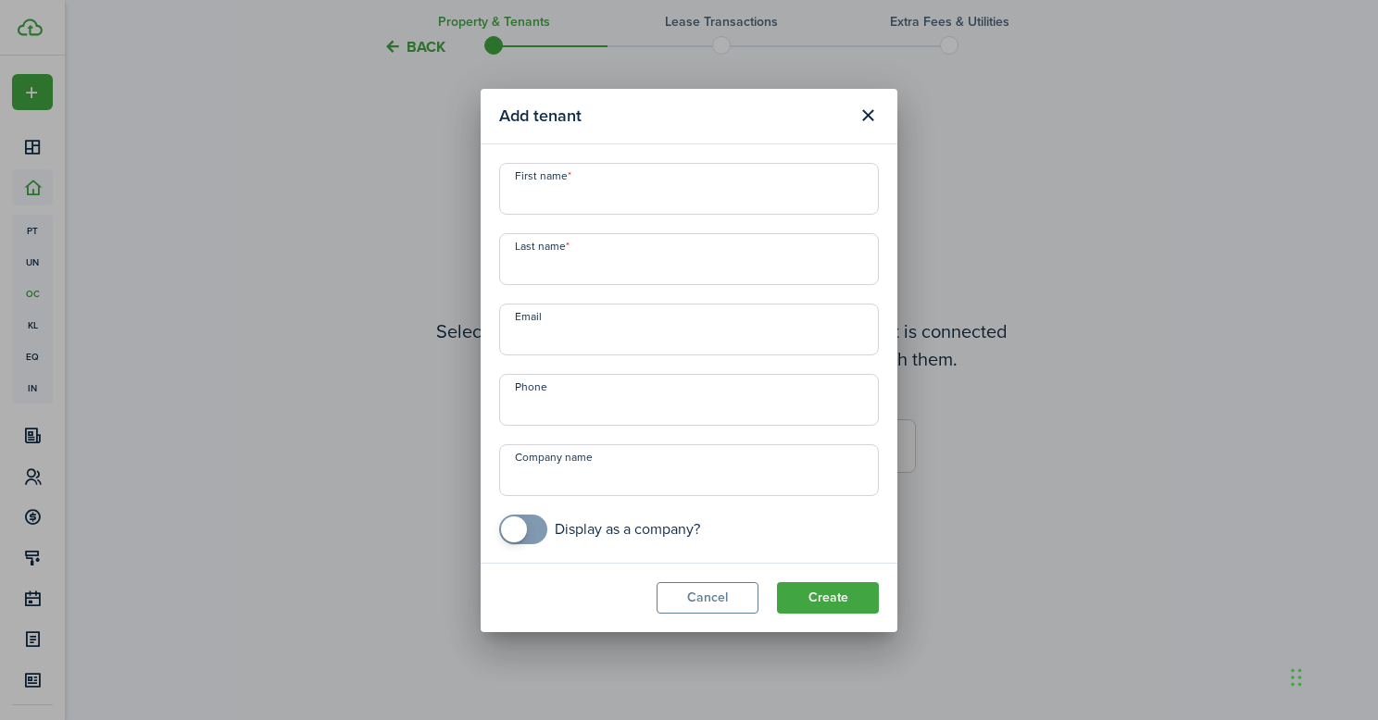
click at [640, 203] on input "First name" at bounding box center [689, 189] width 380 height 52
type input "[PERSON_NAME]"
click at [700, 255] on input "Last name" at bounding box center [689, 259] width 380 height 52
type input "Tustin"
click at [714, 331] on input "Email" at bounding box center [689, 330] width 380 height 52
